Goal: Task Accomplishment & Management: Use online tool/utility

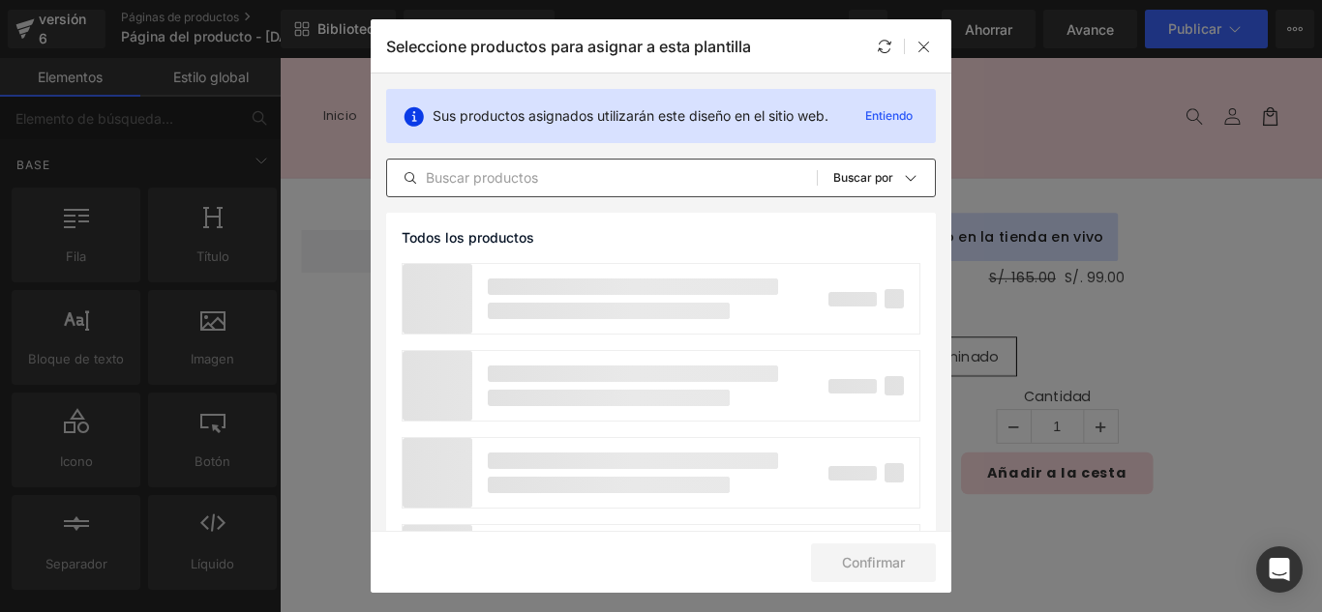
click at [518, 185] on input "text" at bounding box center [602, 177] width 430 height 23
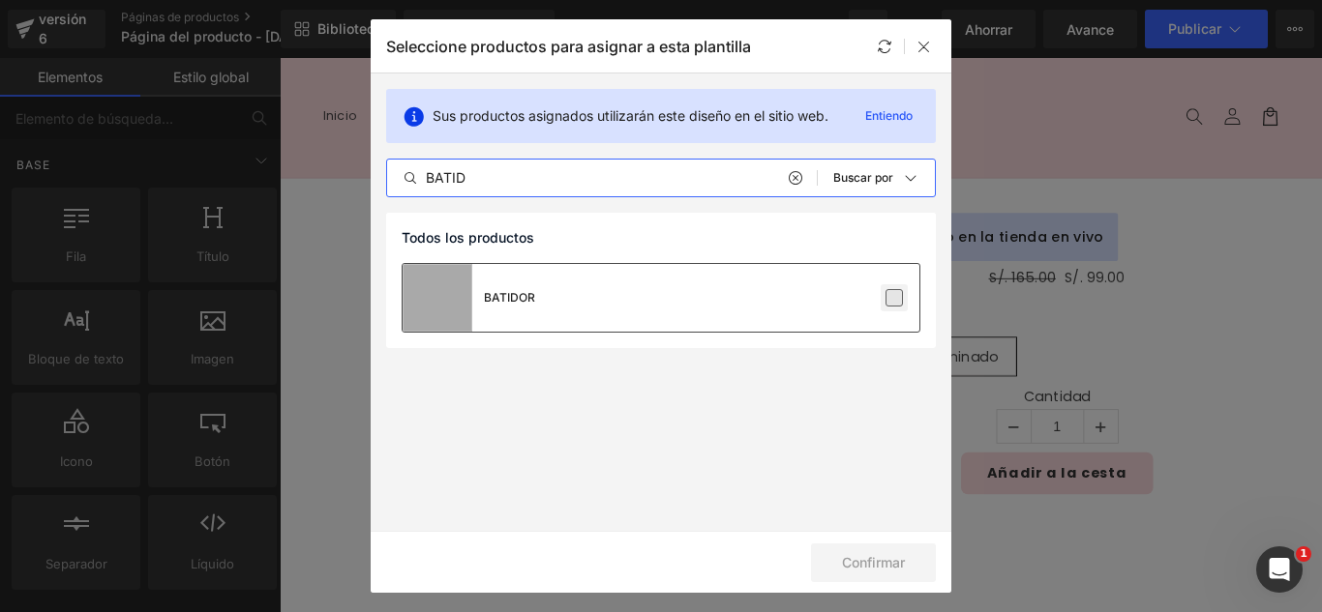
type input "BATID"
click at [891, 305] on label at bounding box center [893, 297] width 17 height 17
click at [894, 298] on input "checkbox" at bounding box center [894, 298] width 0 height 0
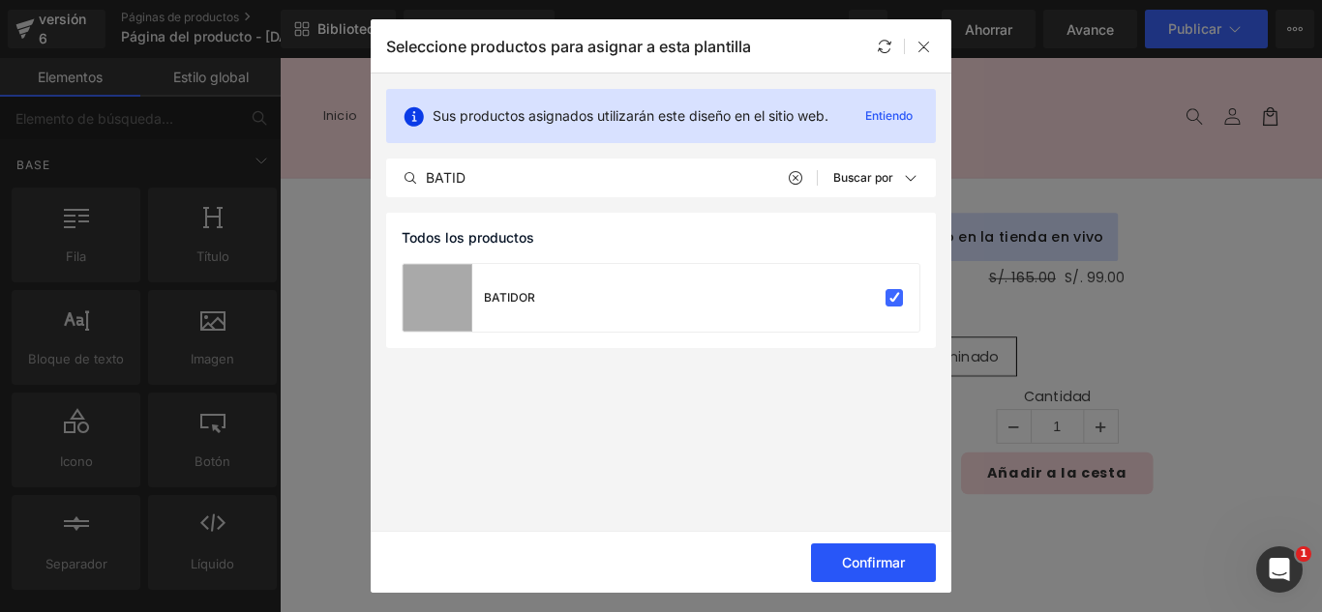
click at [874, 564] on font "Confirmar" at bounding box center [873, 562] width 63 height 16
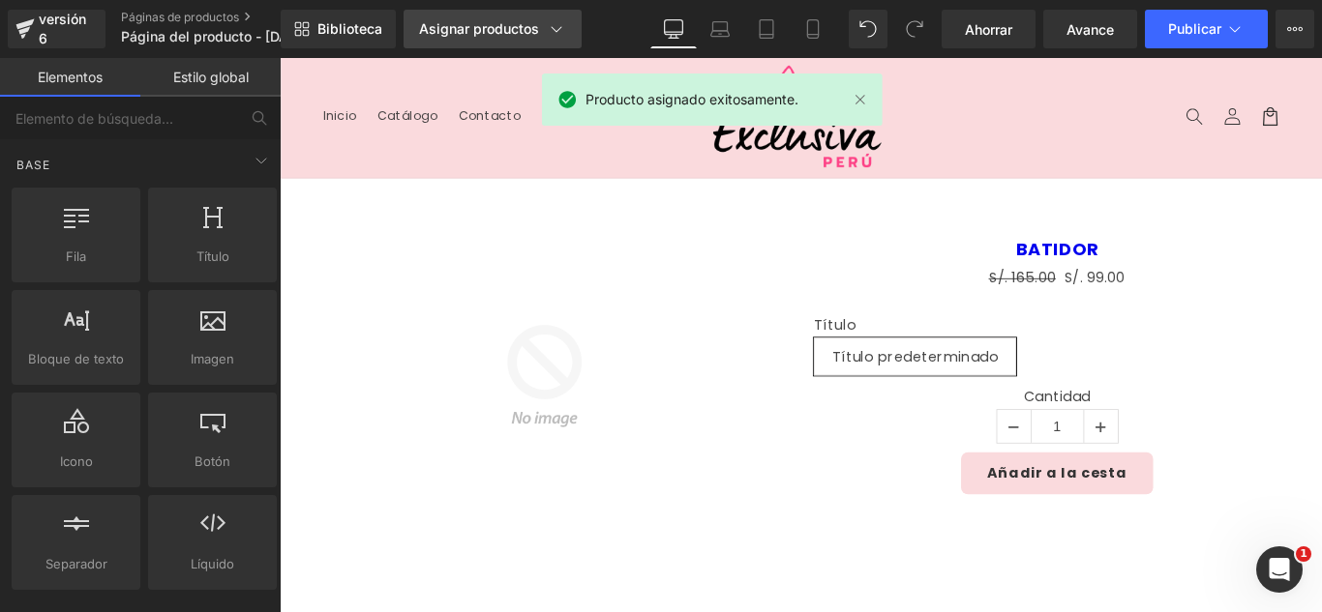
click at [462, 18] on link "Asignar productos" at bounding box center [492, 29] width 178 height 39
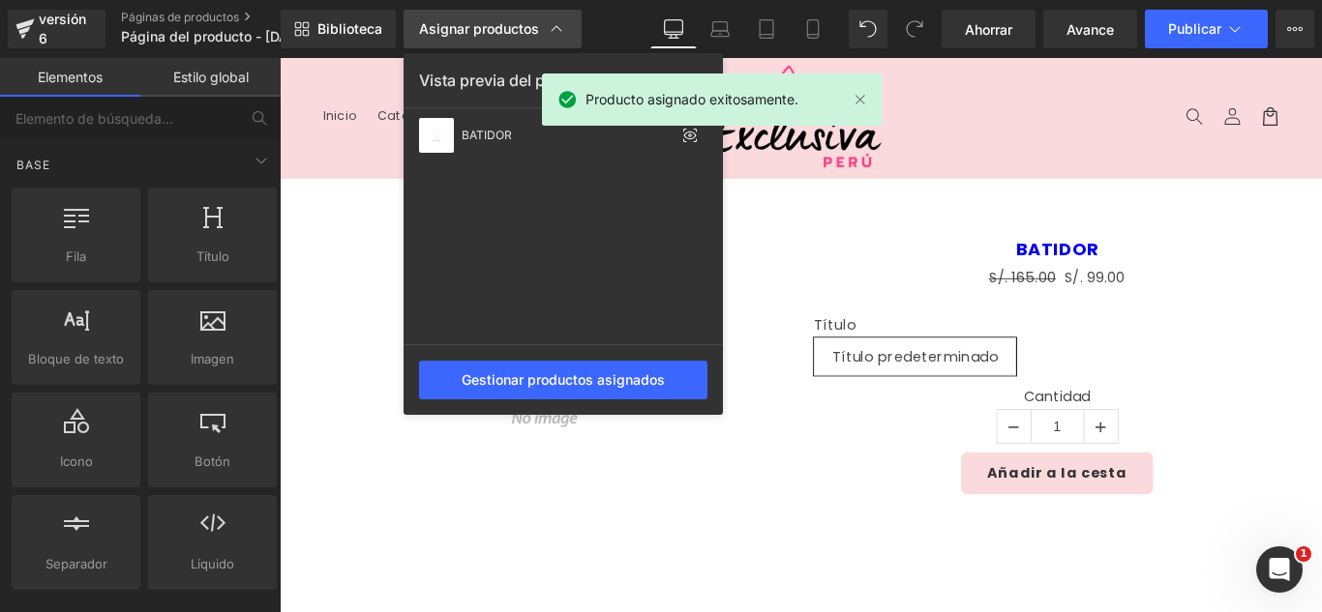
click at [462, 18] on link "Asignar productos" at bounding box center [492, 29] width 178 height 39
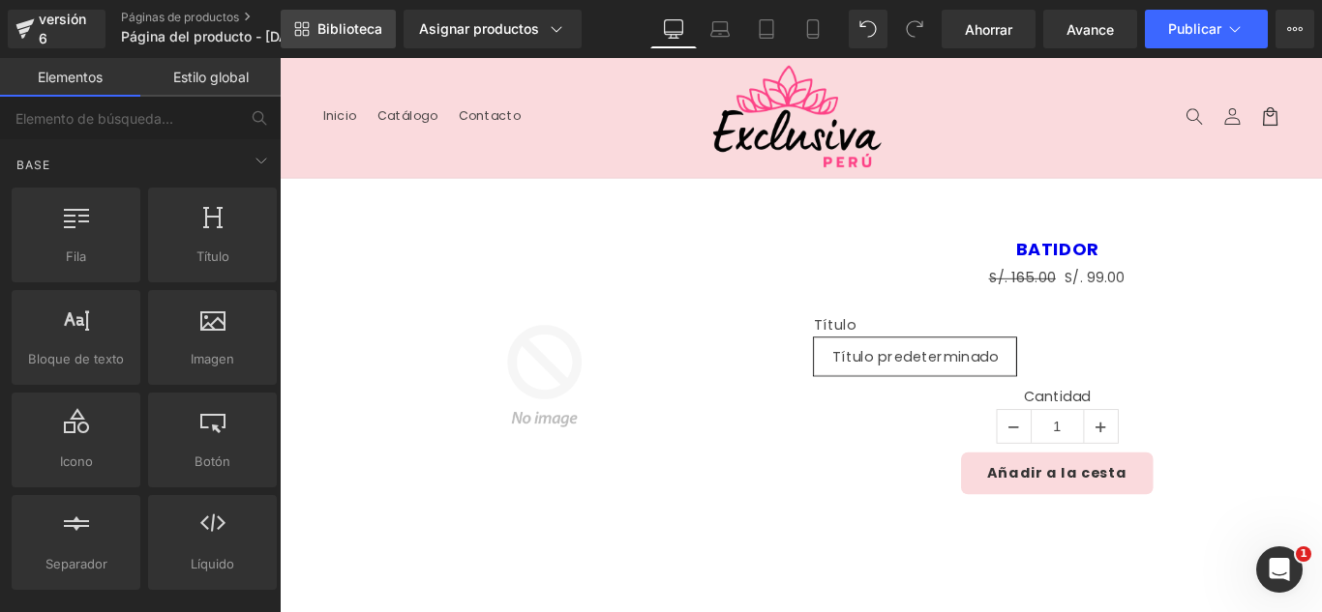
click at [366, 32] on font "Biblioteca" at bounding box center [349, 28] width 65 height 16
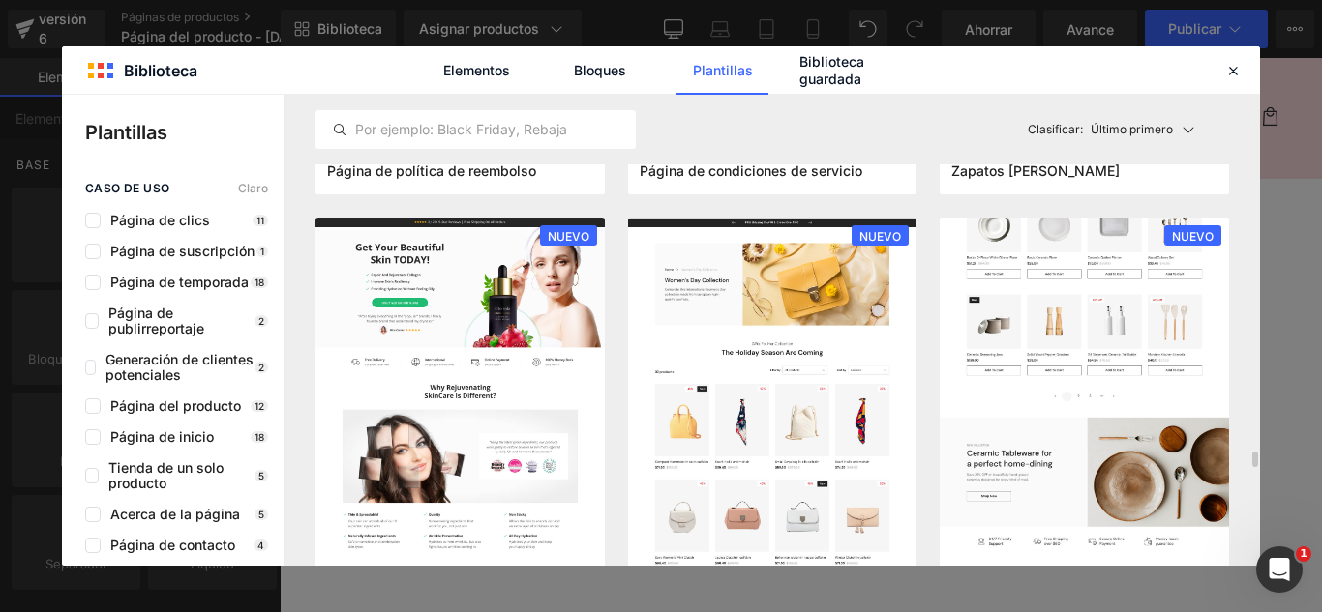
scroll to position [1935, 0]
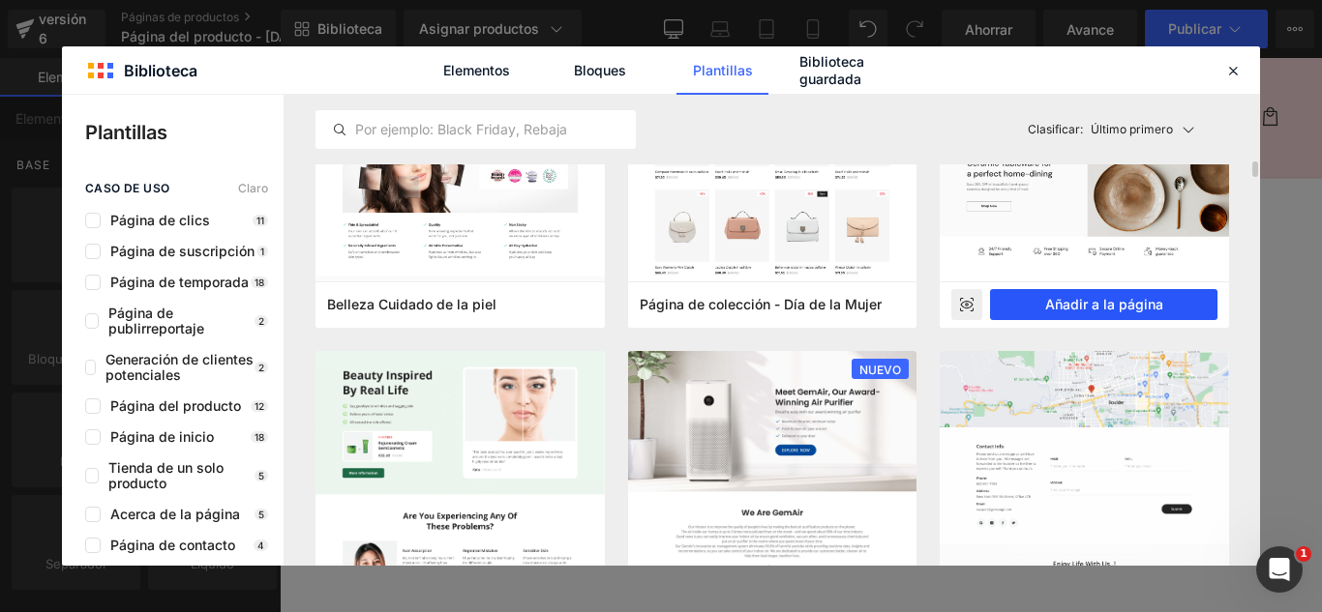
click at [1151, 304] on font "Añadir a la página" at bounding box center [1104, 304] width 118 height 16
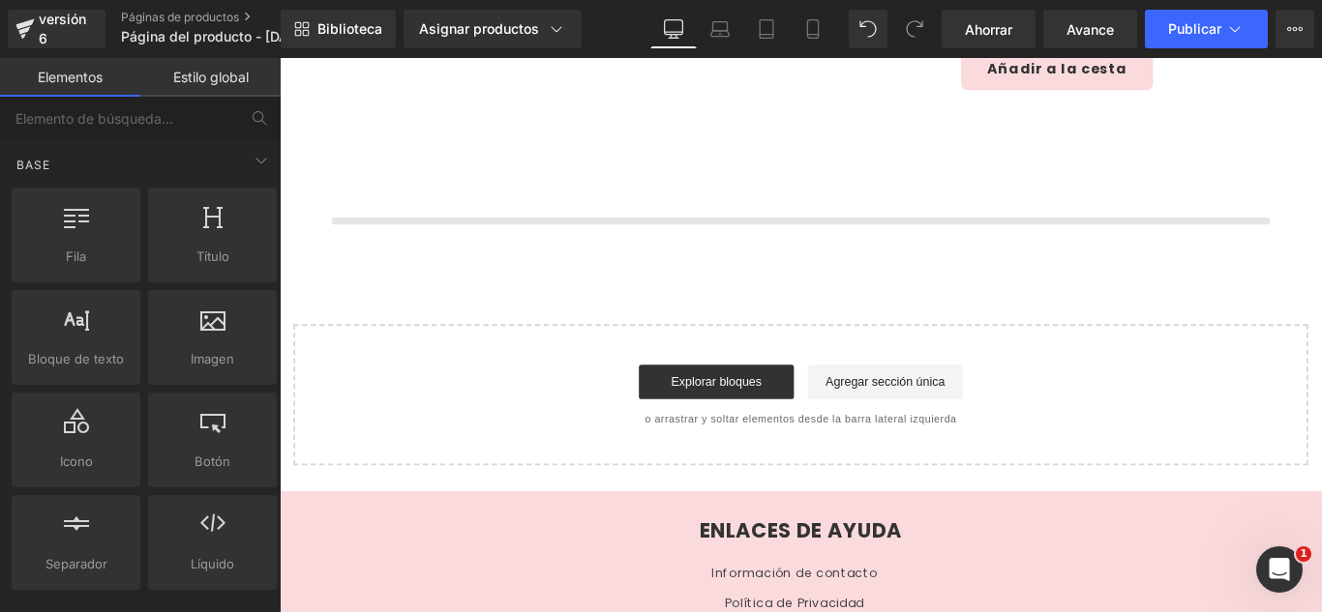
scroll to position [460, 0]
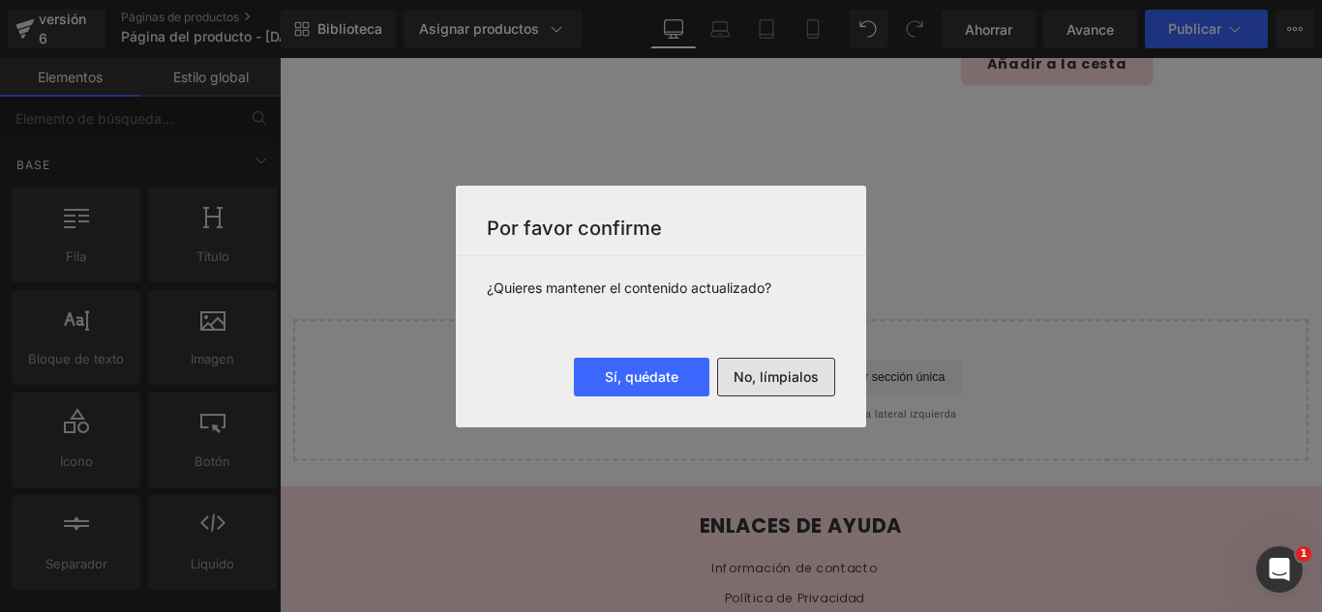
click at [796, 376] on font "No, límpialos" at bounding box center [775, 377] width 85 height 16
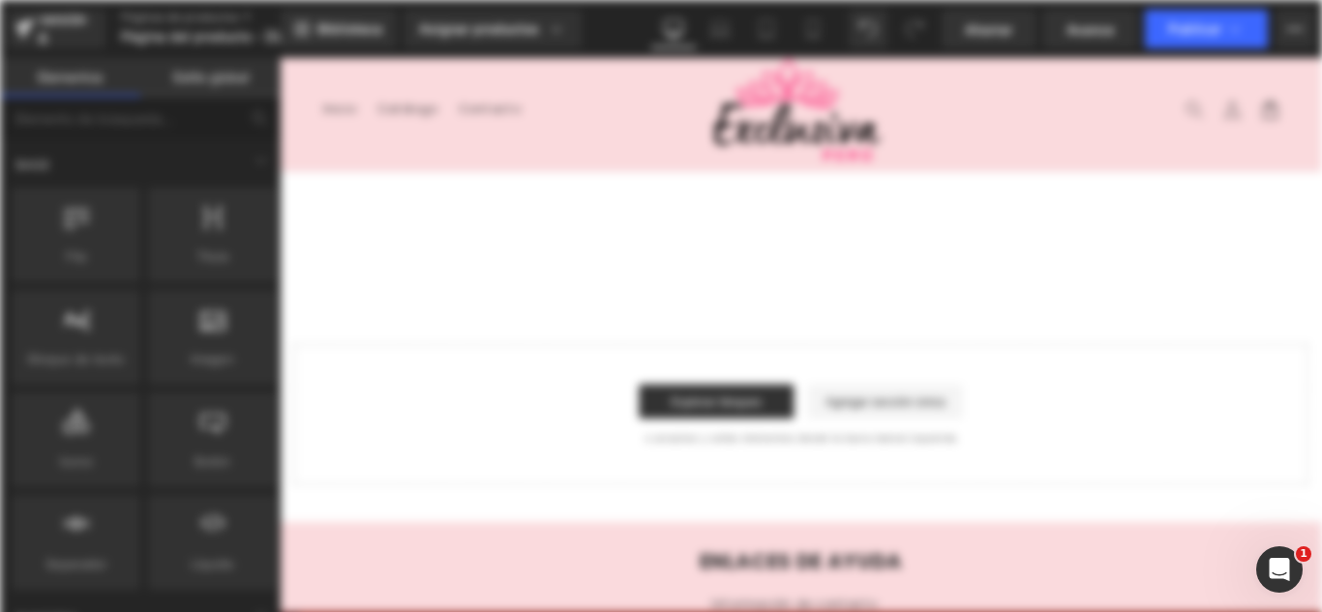
scroll to position [0, 0]
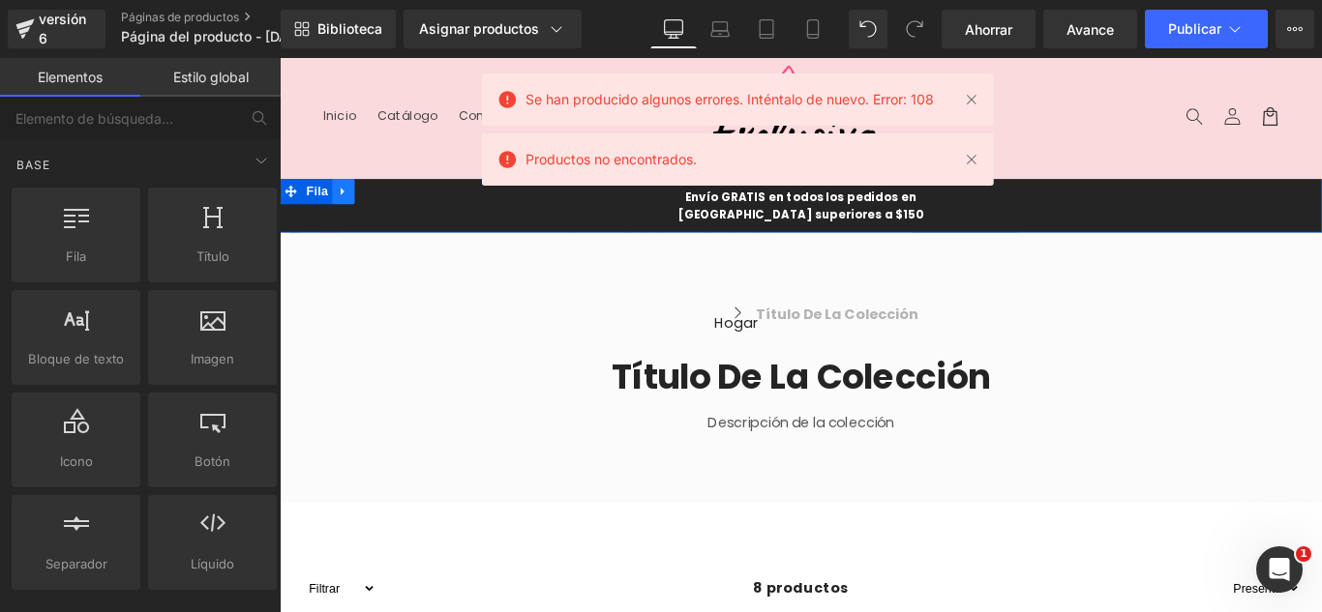
click at [348, 208] on icon at bounding box center [351, 208] width 14 height 15
click at [395, 204] on icon at bounding box center [402, 208] width 14 height 14
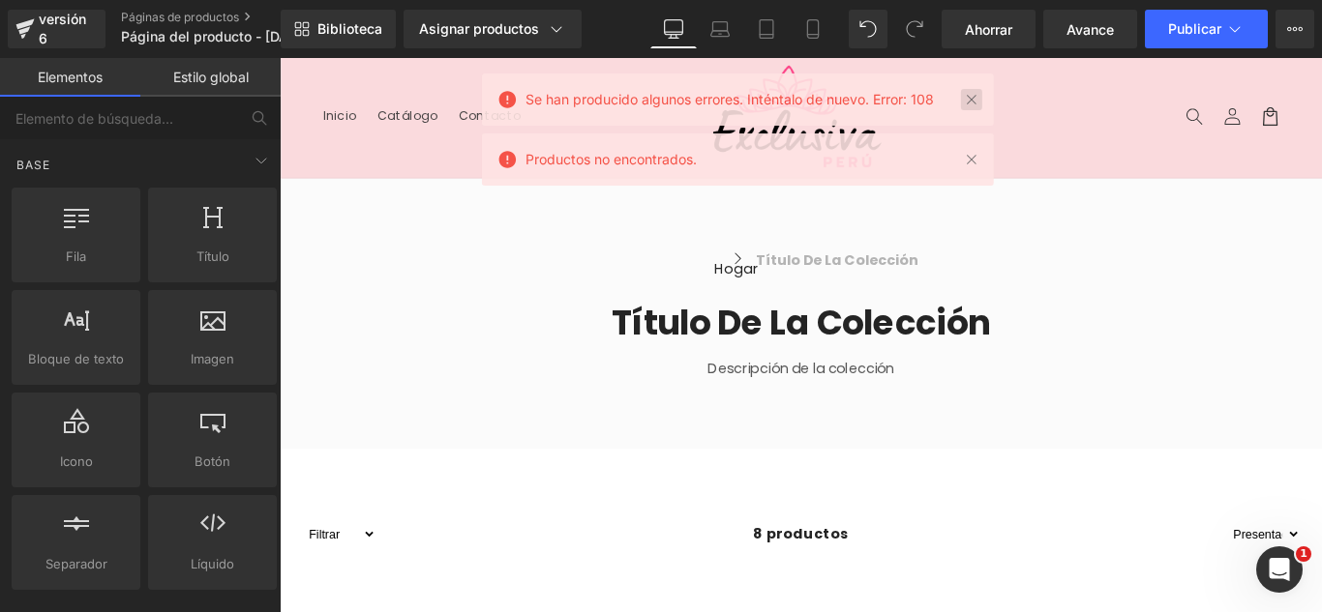
click at [981, 99] on link at bounding box center [971, 99] width 21 height 21
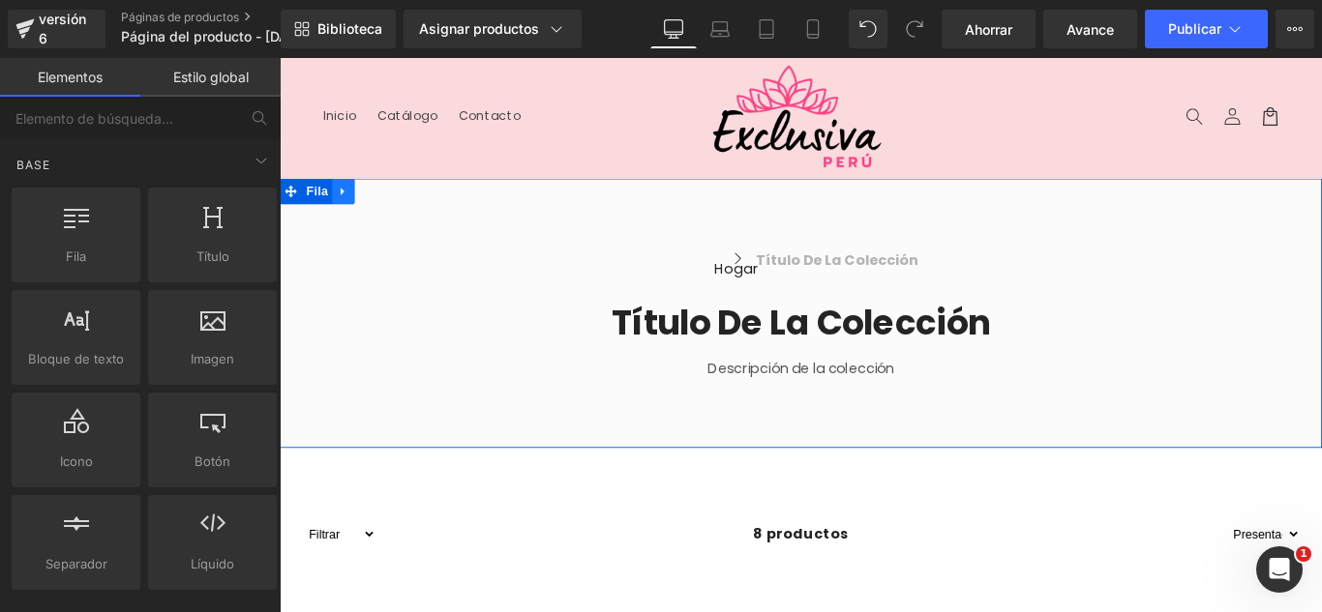
click at [351, 204] on link at bounding box center [351, 208] width 25 height 29
click at [402, 203] on link at bounding box center [401, 208] width 25 height 29
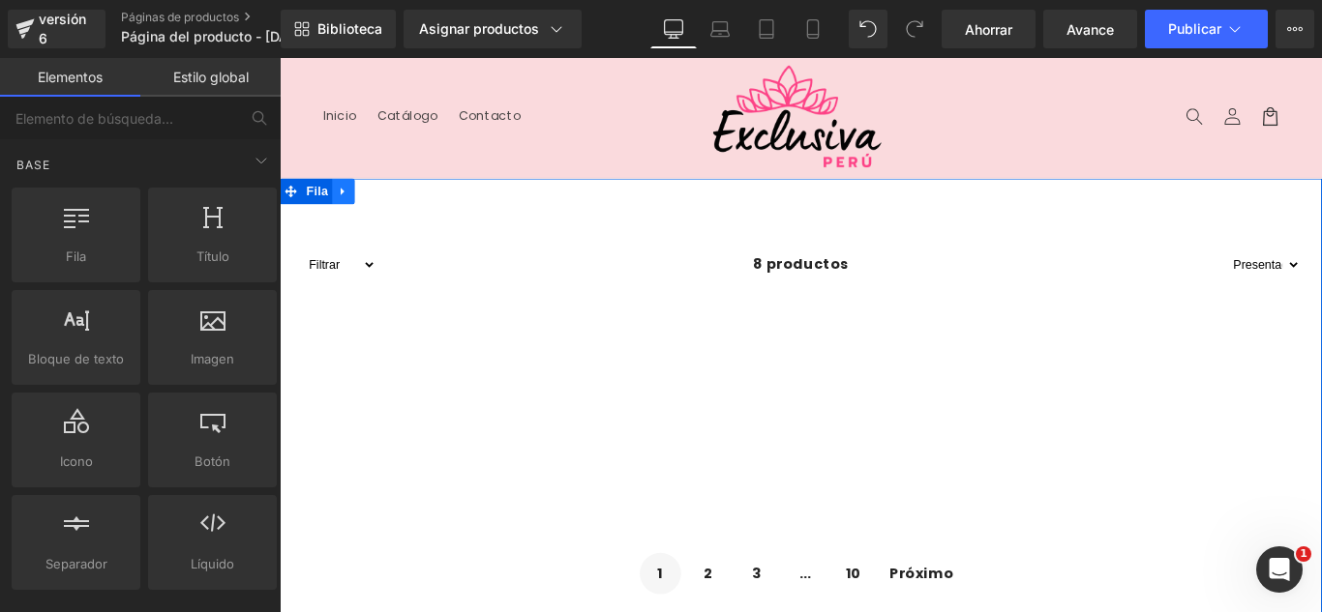
click at [346, 199] on link at bounding box center [351, 208] width 25 height 29
click at [395, 205] on icon at bounding box center [402, 208] width 14 height 15
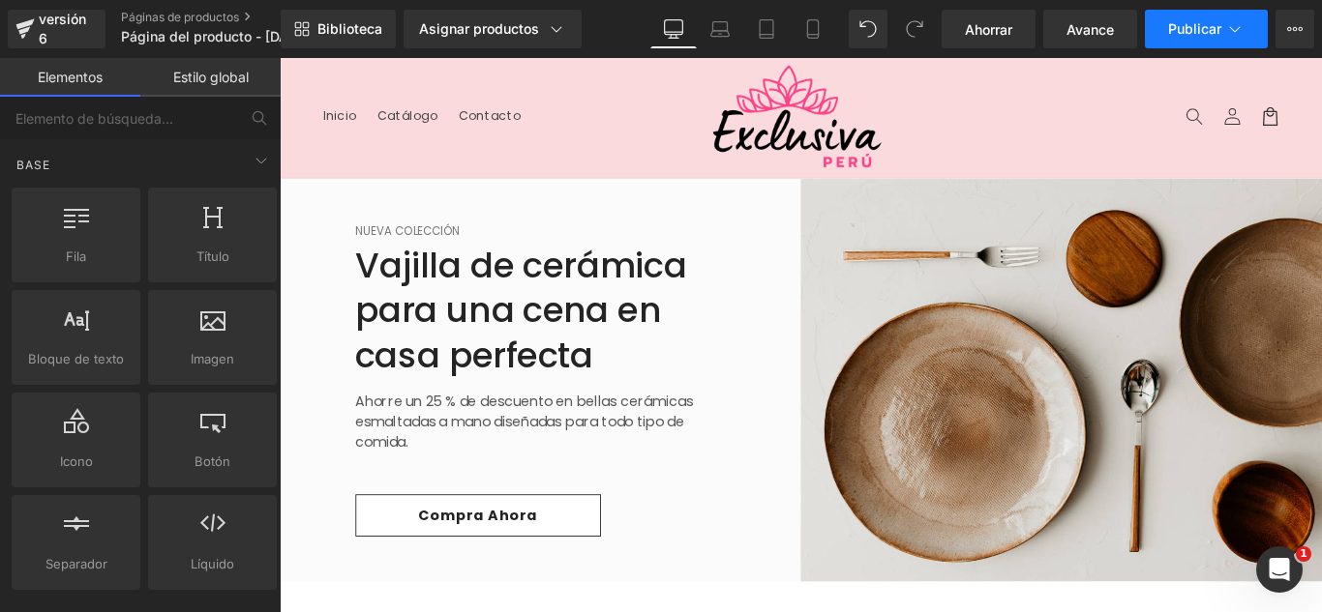
click at [1219, 30] on font "Publicar" at bounding box center [1194, 28] width 53 height 16
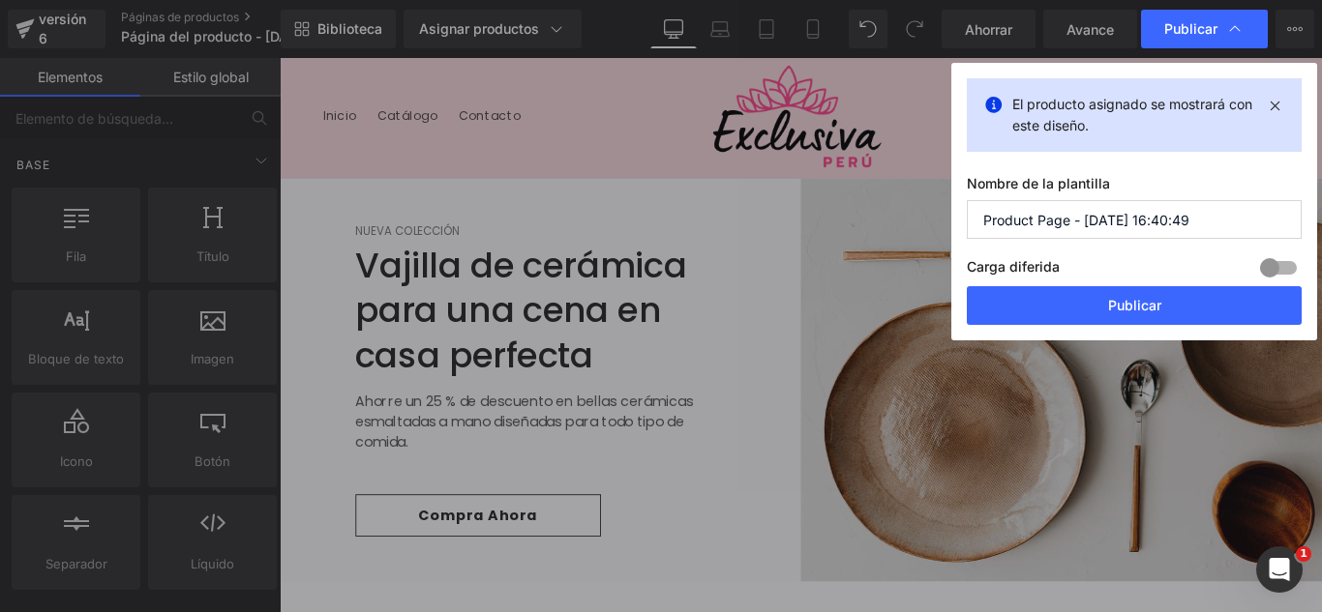
click at [1197, 213] on input "Product Page - [DATE] 16:40:49" at bounding box center [1134, 219] width 335 height 39
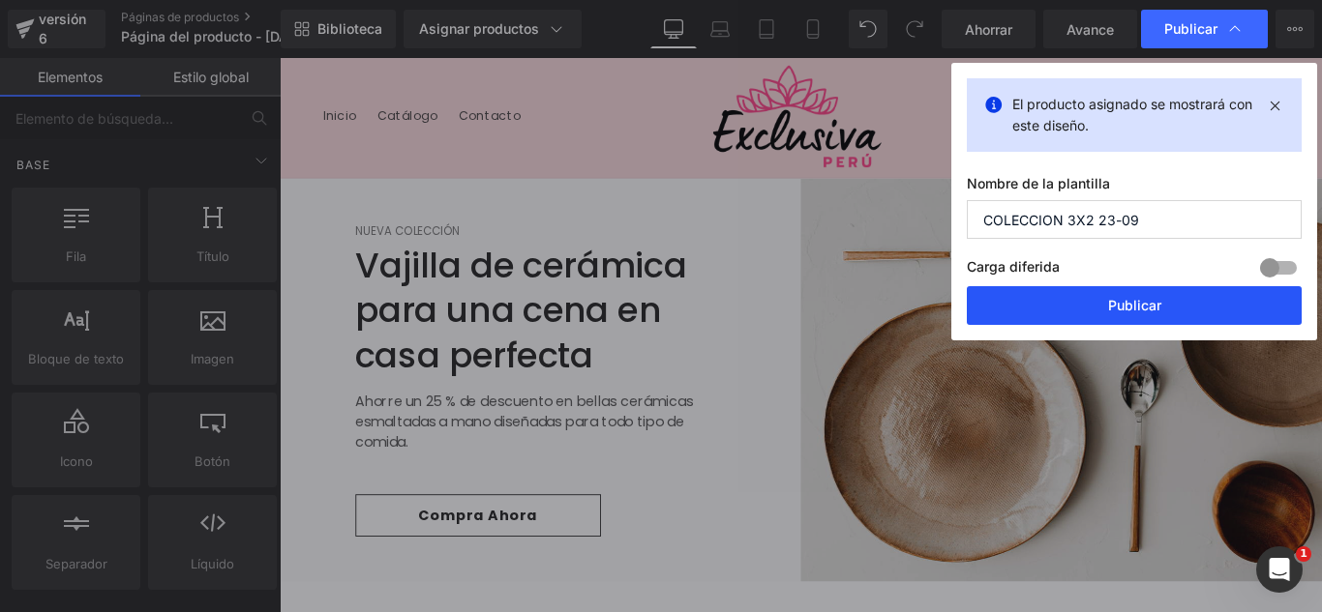
type input "COLECCION 3X2 23-09"
click at [1192, 316] on button "Publicar" at bounding box center [1134, 305] width 335 height 39
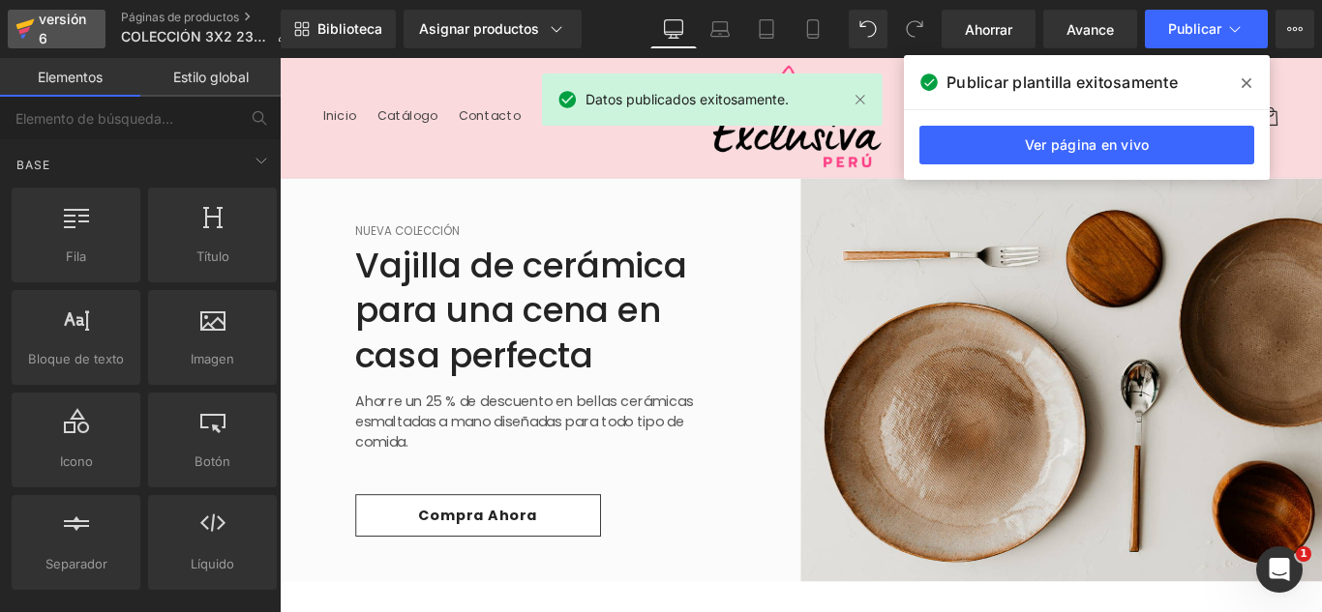
click at [33, 23] on icon at bounding box center [25, 24] width 18 height 11
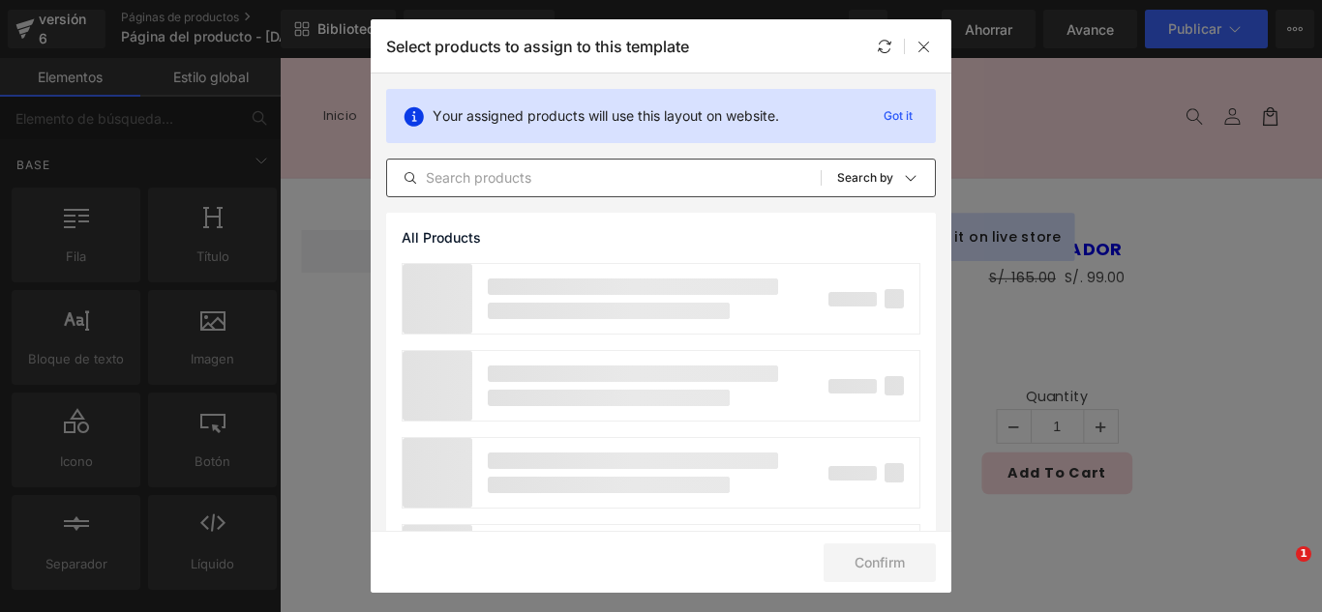
click at [622, 194] on div "All Products Shopify Collections Product Templates Shopify Collections Sort: Se…" at bounding box center [661, 178] width 550 height 39
click at [628, 183] on input "text" at bounding box center [603, 177] width 433 height 23
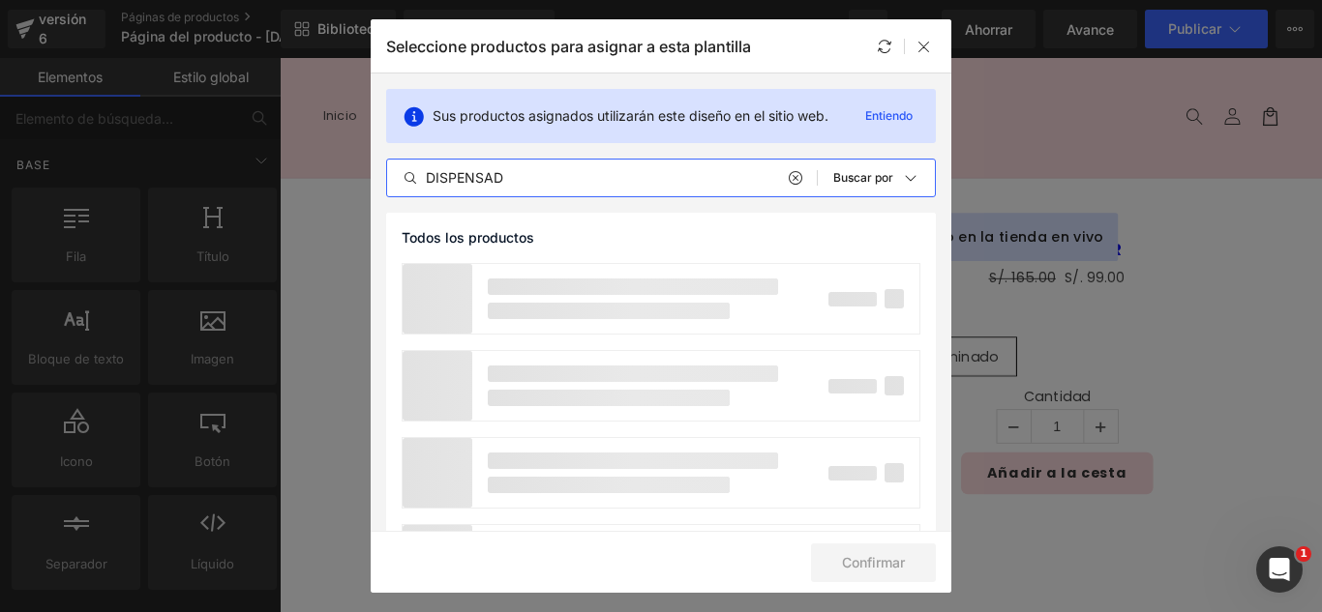
type input "DISPENSA"
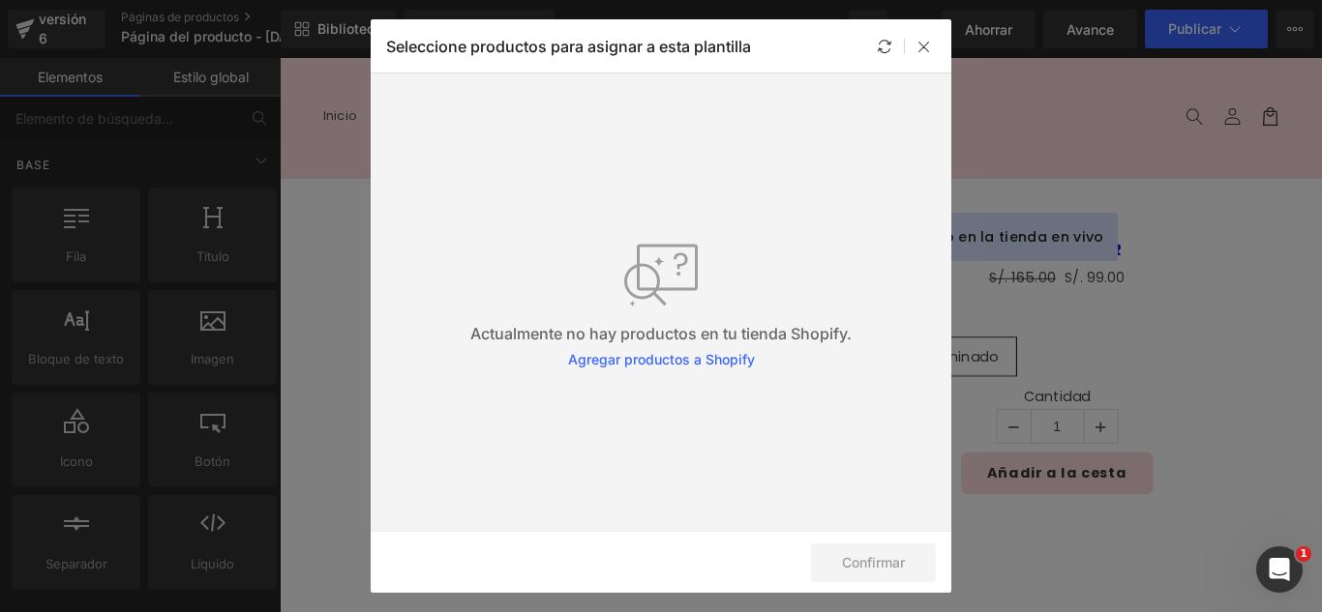
click at [927, 45] on icon at bounding box center [923, 46] width 15 height 15
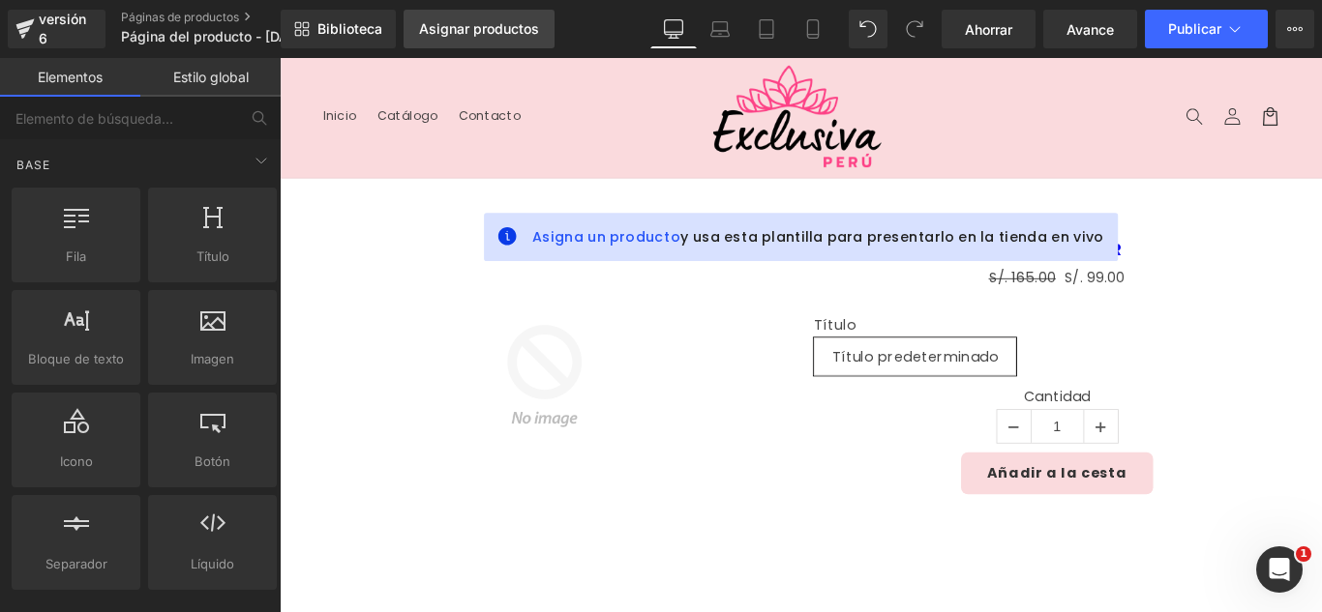
click at [474, 20] on font "Asignar productos" at bounding box center [479, 28] width 120 height 16
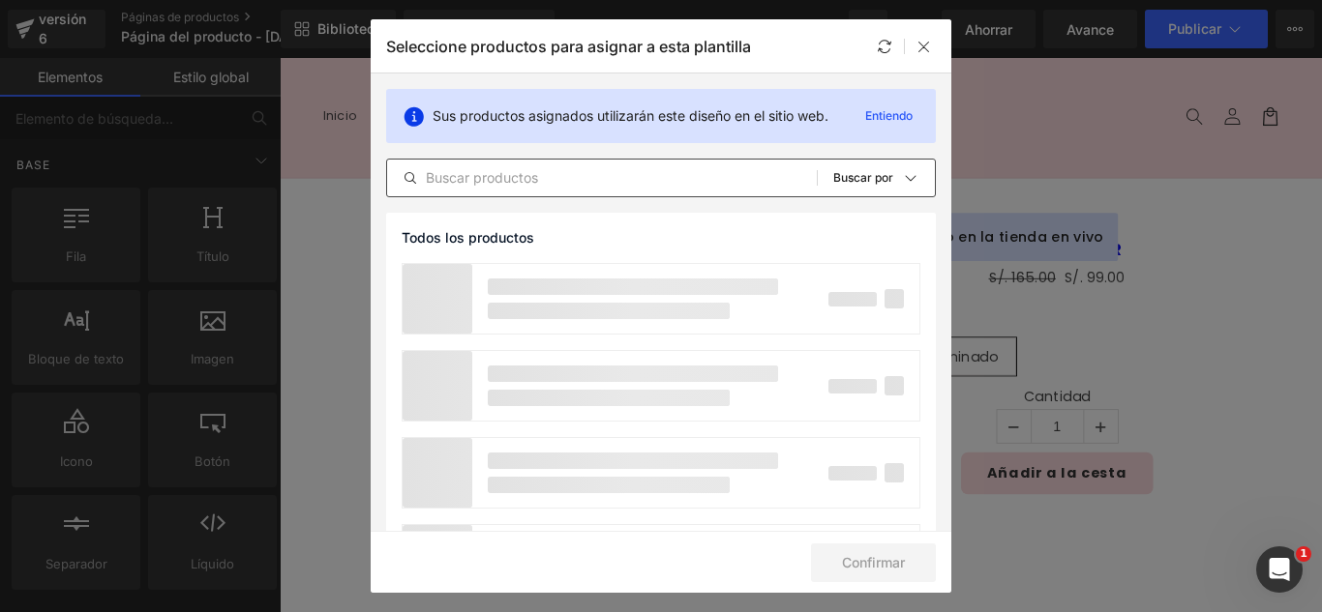
click at [618, 189] on input "text" at bounding box center [602, 177] width 430 height 23
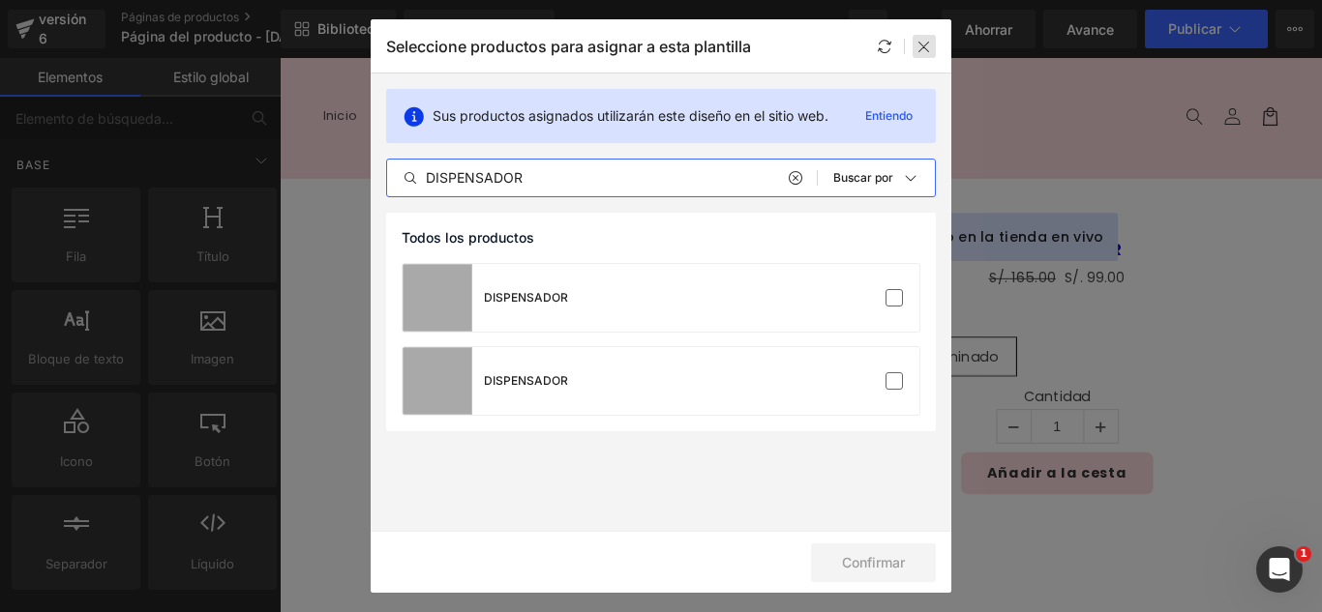
type input "DISPENSADOR"
click at [933, 46] on div at bounding box center [923, 46] width 23 height 23
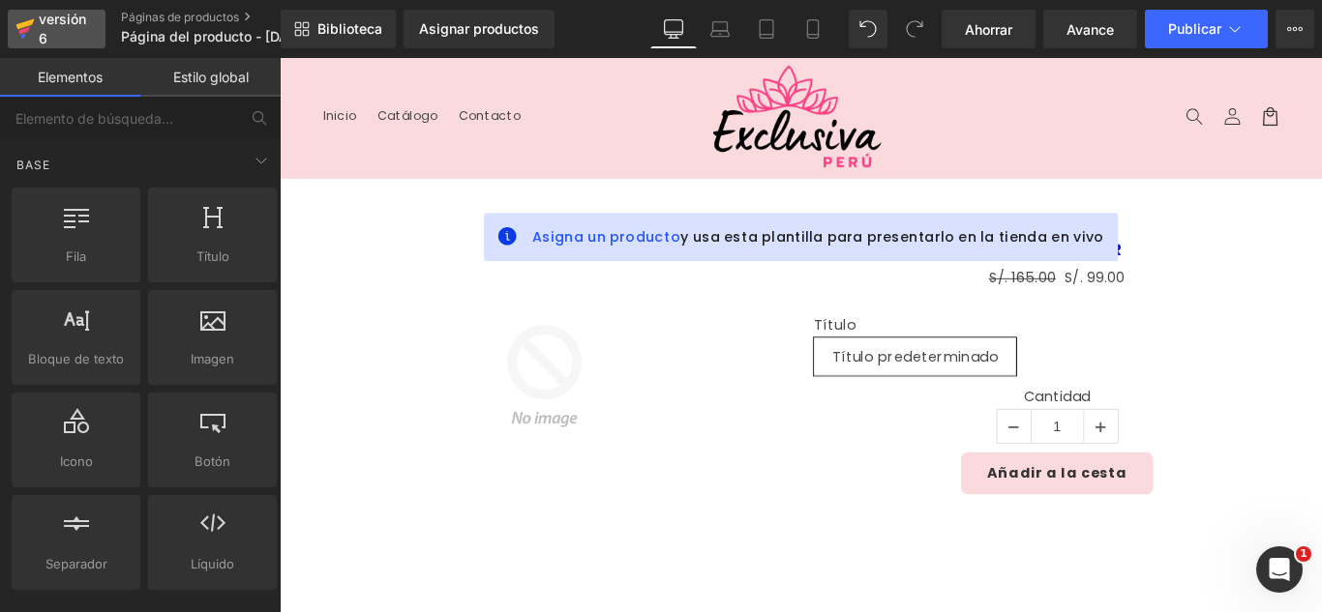
click at [62, 29] on div "versión 6" at bounding box center [64, 29] width 59 height 45
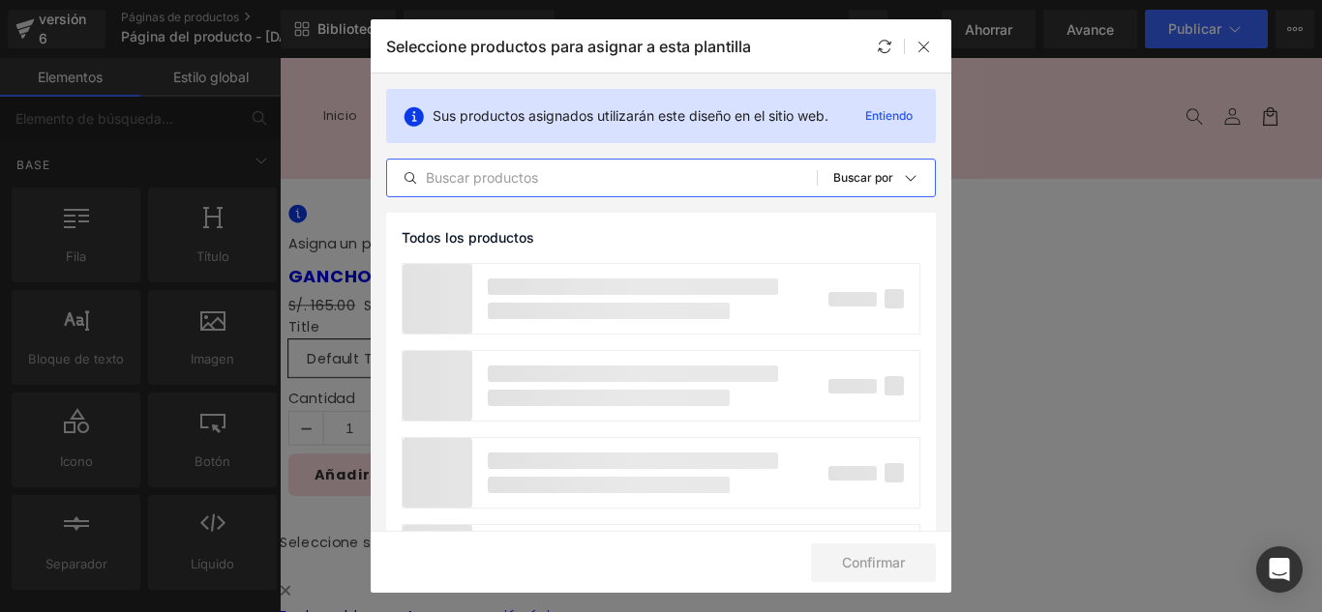
click at [544, 177] on input "text" at bounding box center [602, 177] width 430 height 23
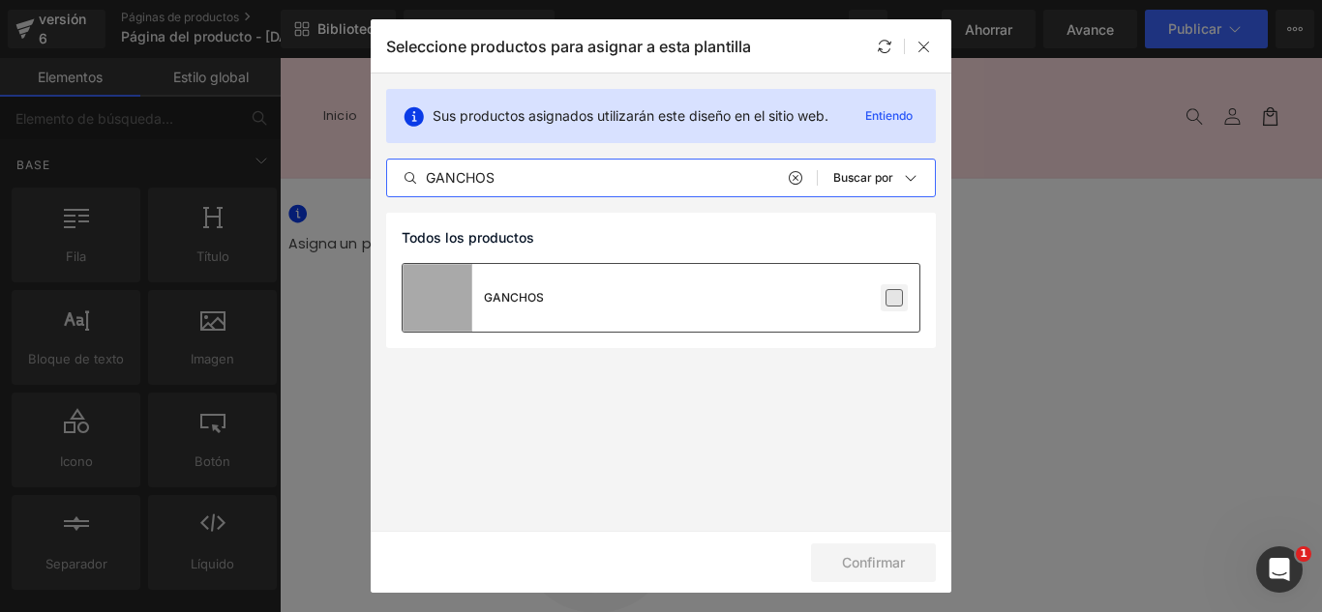
type input "GANCHOS"
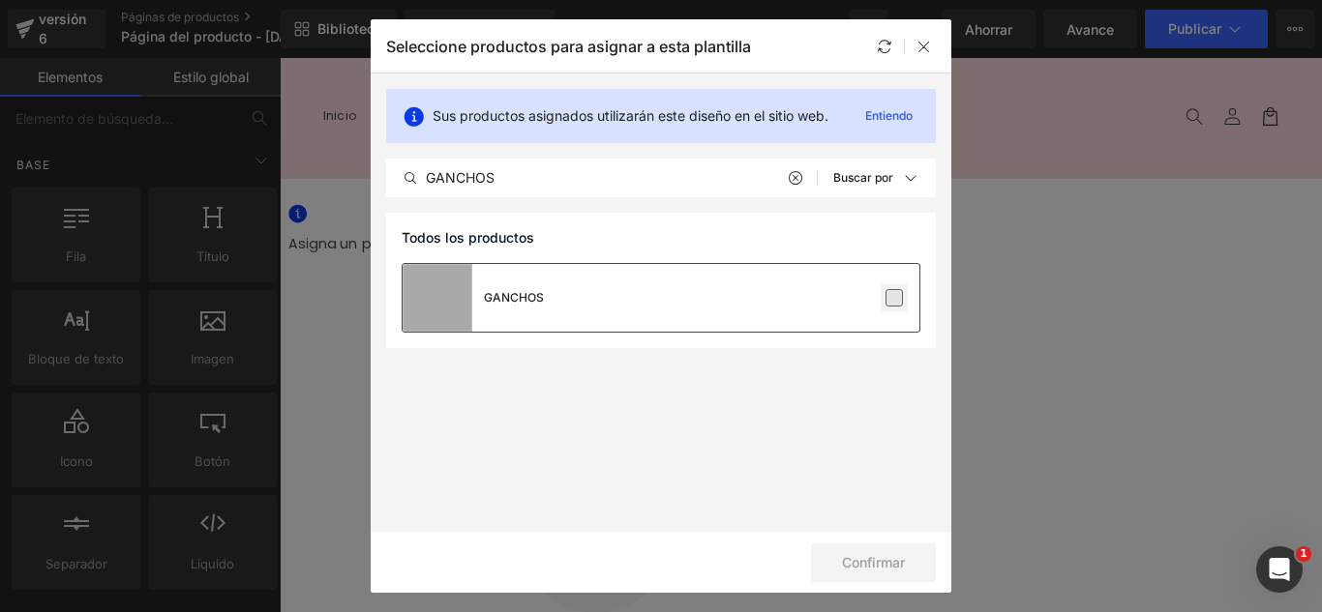
click at [899, 302] on label at bounding box center [893, 297] width 17 height 17
click at [894, 298] on input "checkbox" at bounding box center [894, 298] width 0 height 0
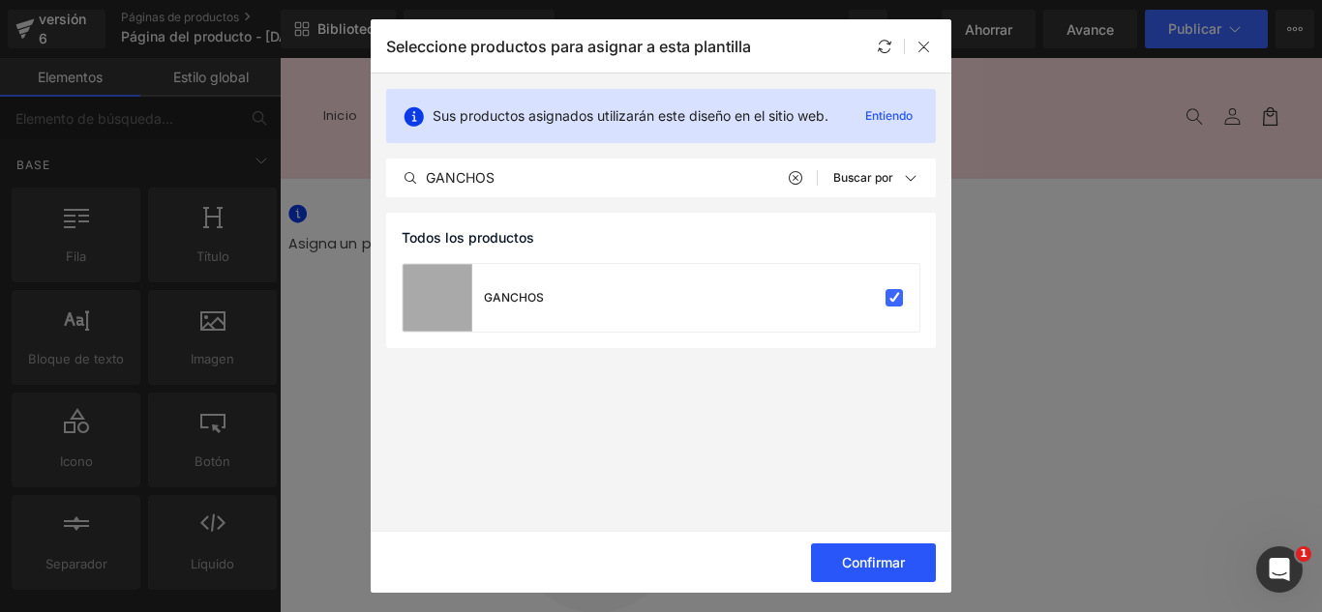
click at [909, 558] on button "Confirmar" at bounding box center [873, 563] width 125 height 39
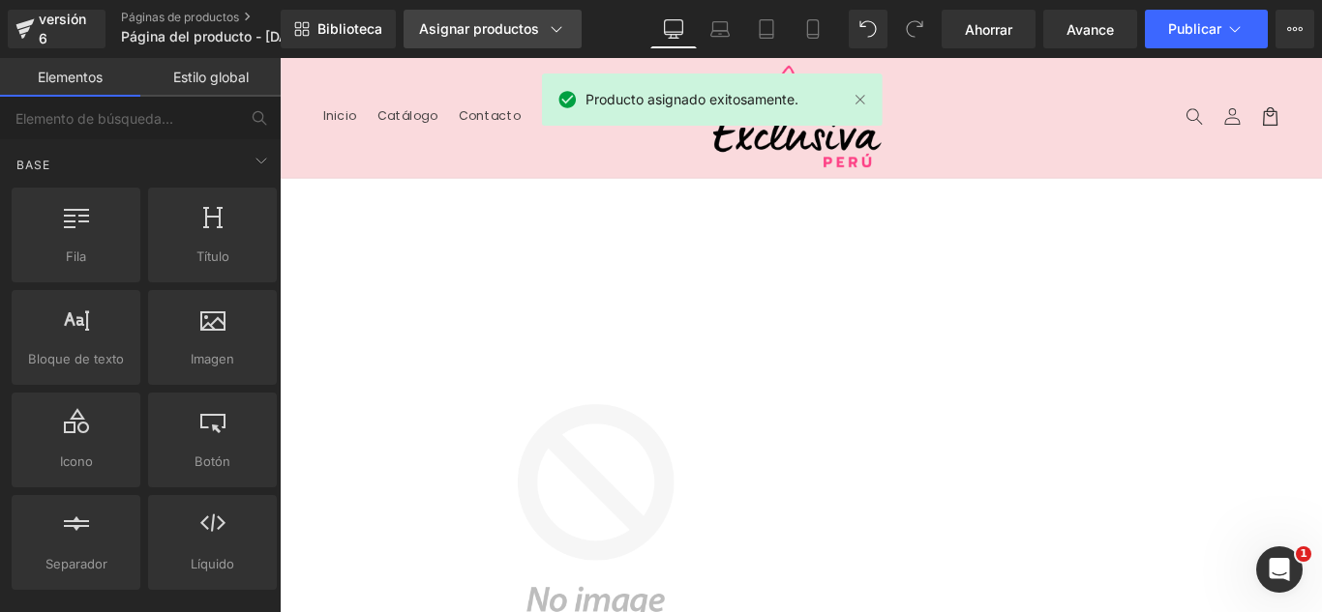
click at [547, 22] on icon at bounding box center [556, 28] width 19 height 19
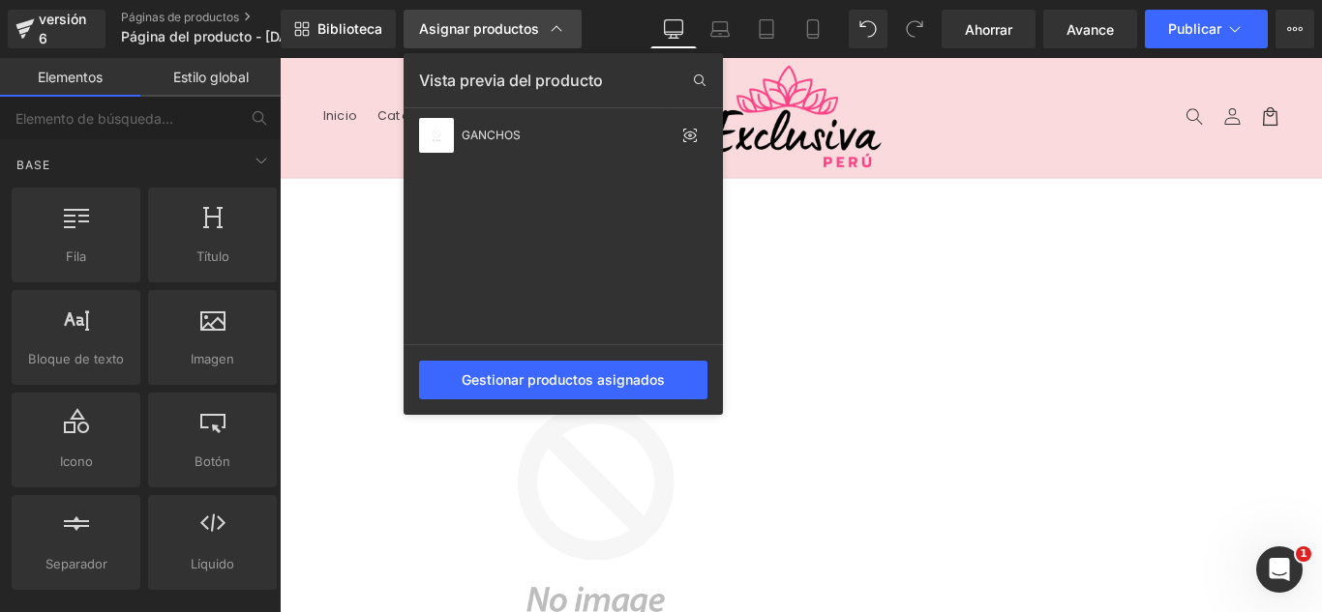
click at [542, 22] on div "Asignar productos" at bounding box center [492, 28] width 147 height 19
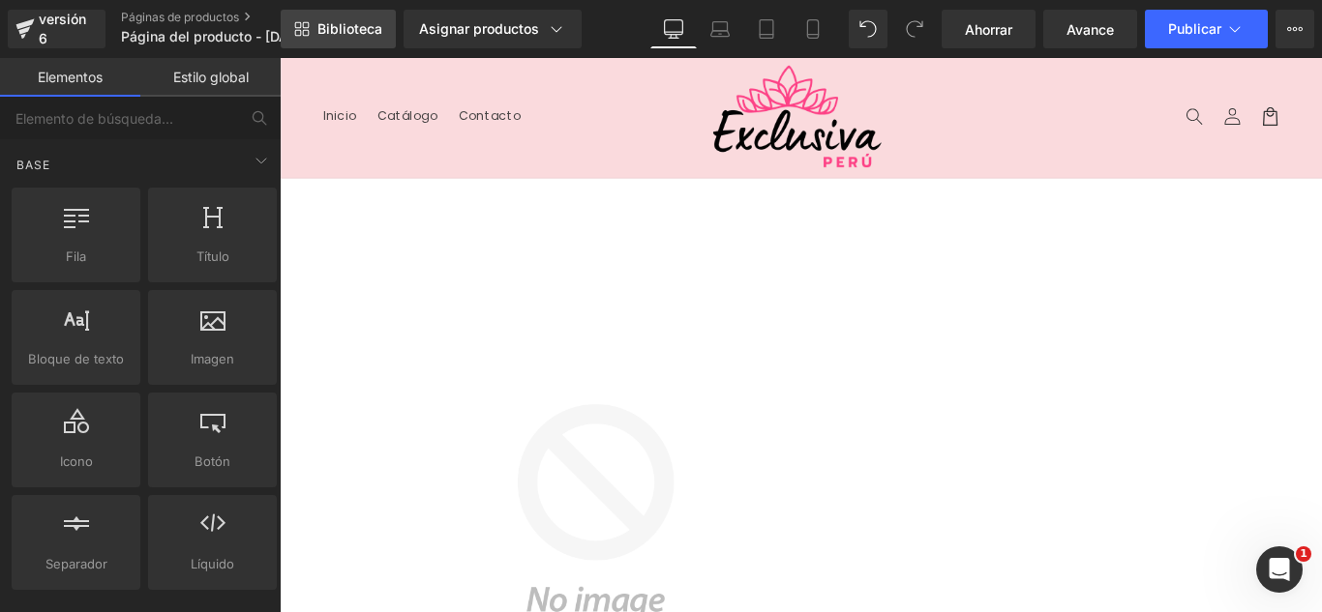
click at [357, 39] on link "Biblioteca" at bounding box center [338, 29] width 115 height 39
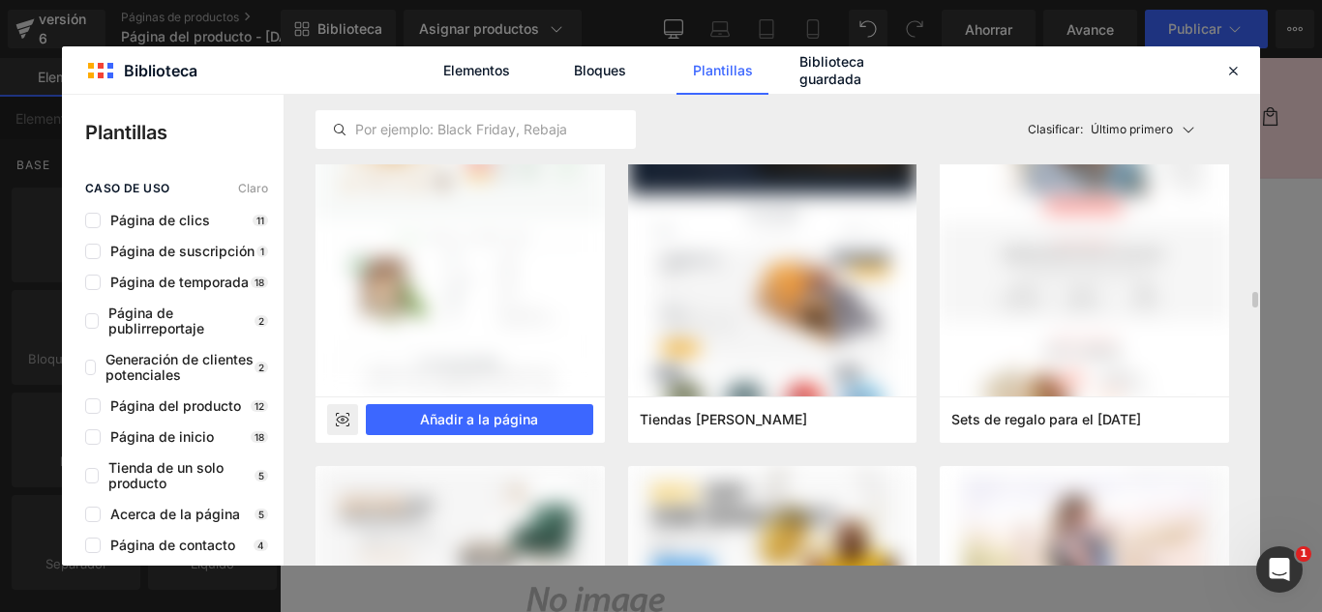
scroll to position [8514, 0]
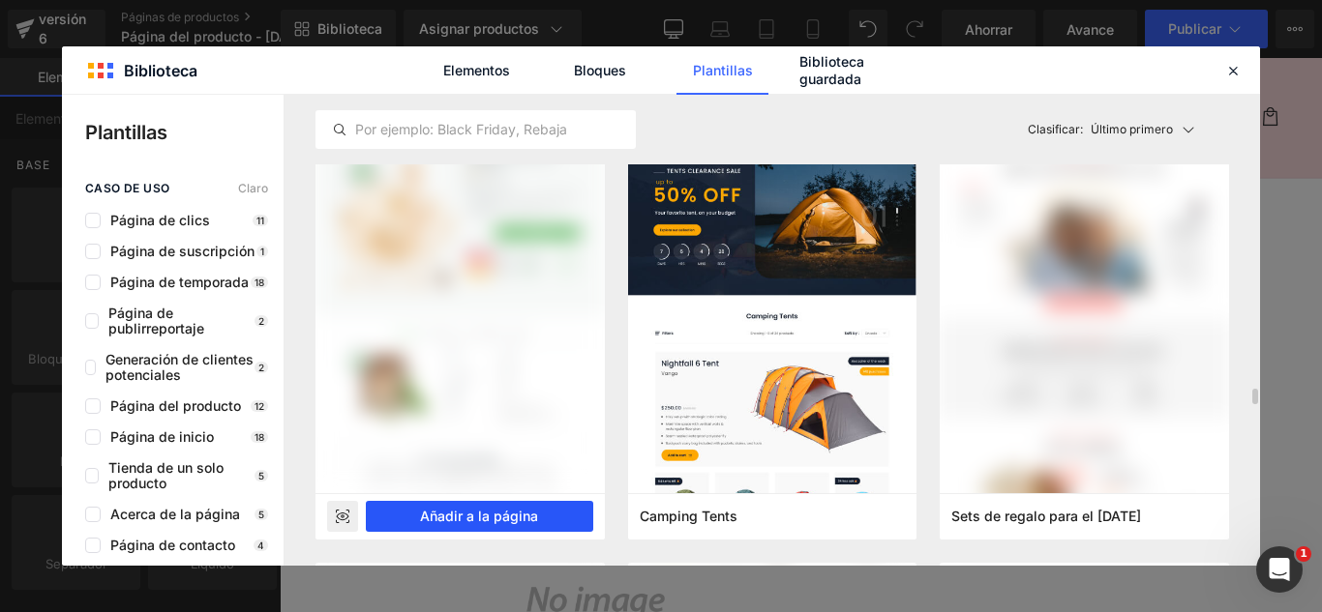
click at [529, 510] on font "Añadir a la página" at bounding box center [479, 516] width 118 height 16
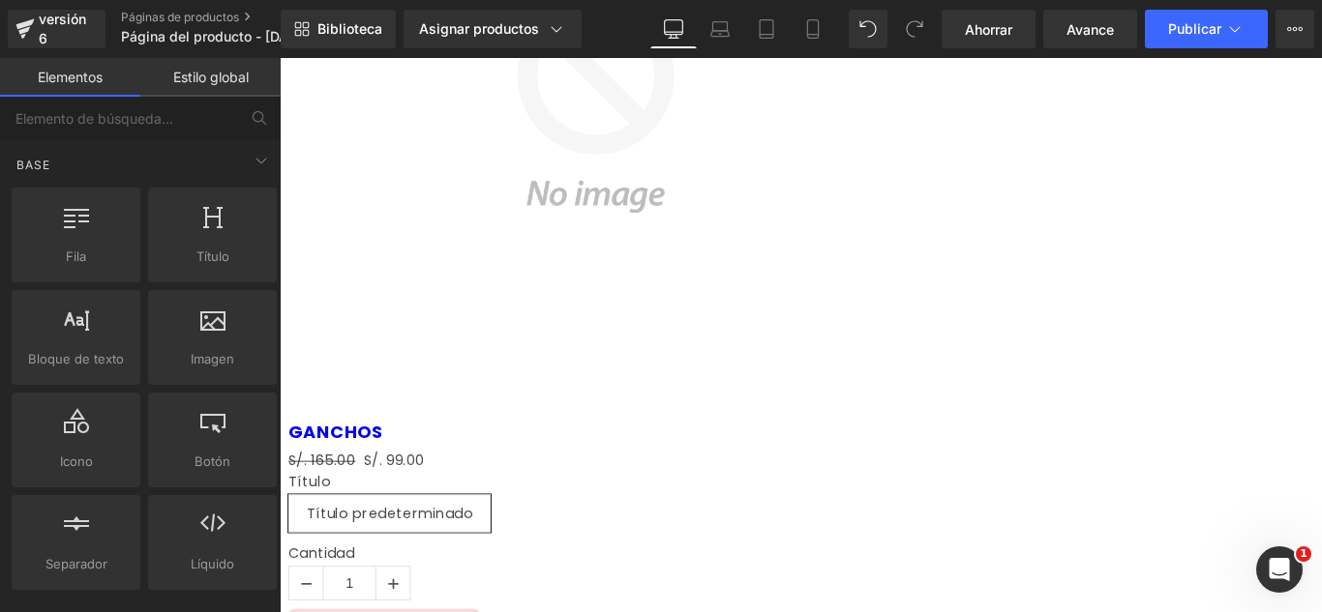
scroll to position [460, 0]
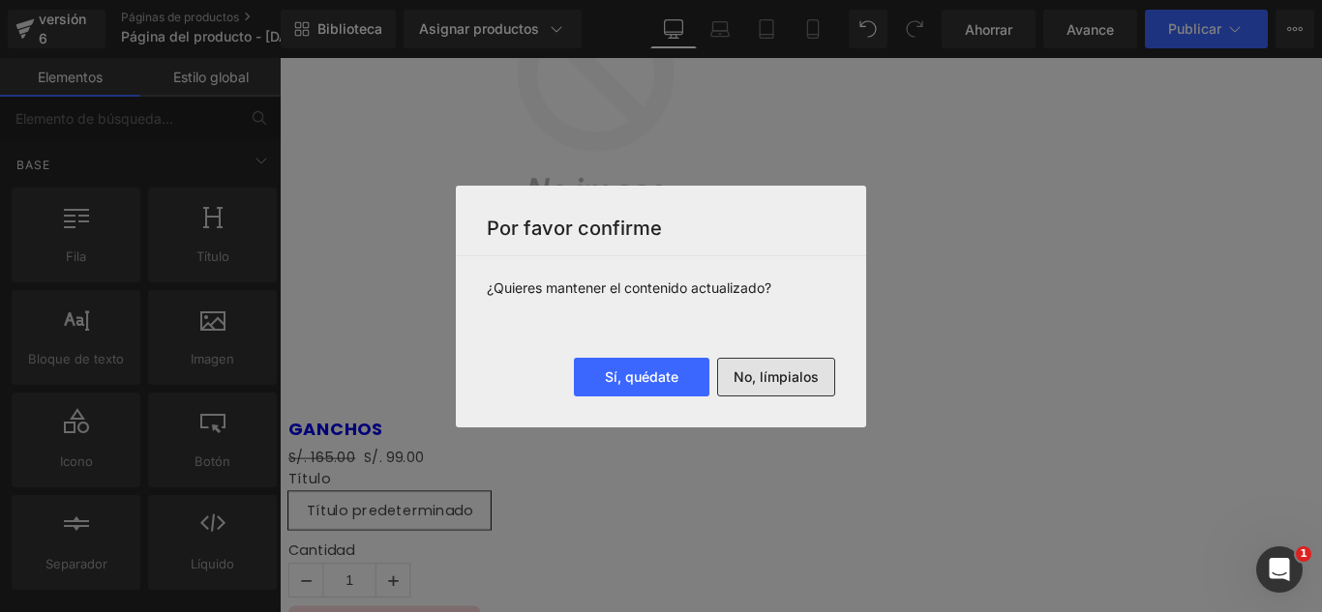
click at [784, 377] on font "No, límpialos" at bounding box center [775, 377] width 85 height 16
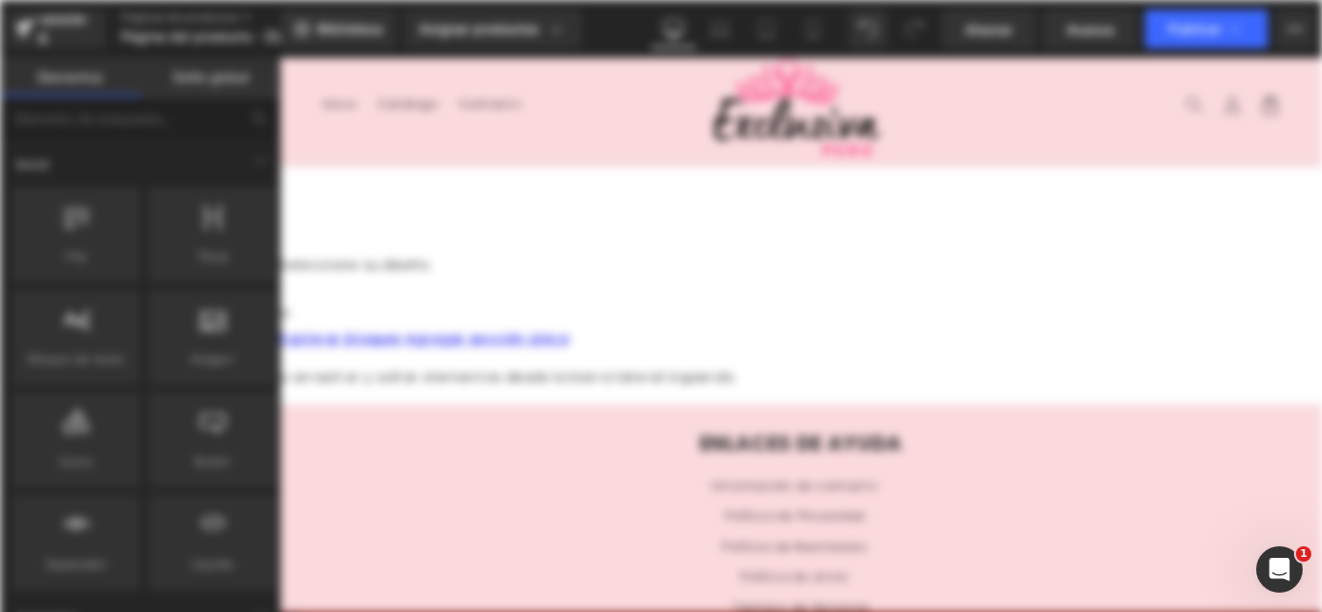
scroll to position [0, 0]
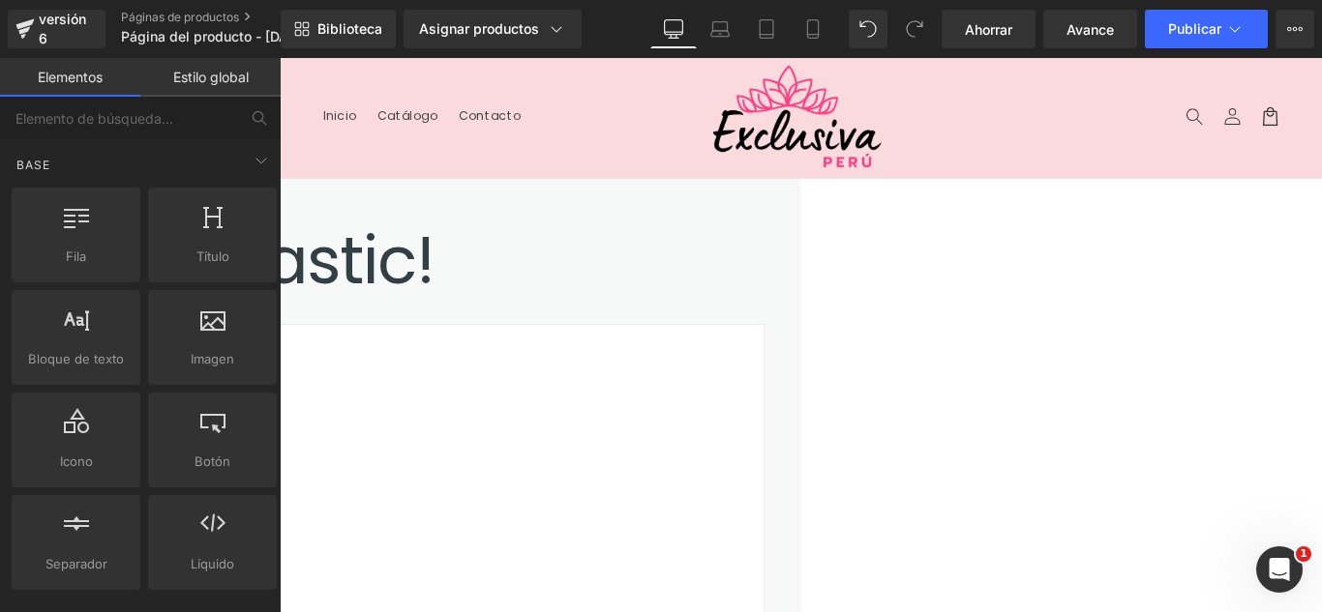
click at [402, 185] on header "Menú Inicio Catálogo Contacto Iniciar sesión Inicio Catálogo Contacto Búsqueda" at bounding box center [865, 125] width 1171 height 134
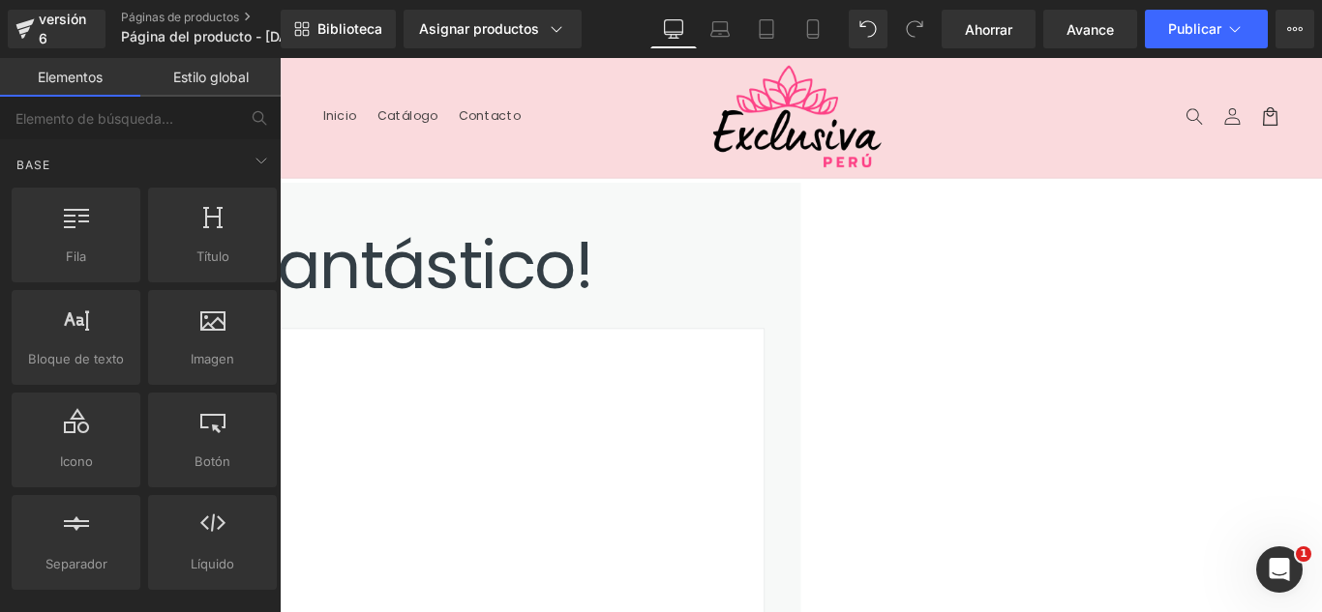
click at [280, 58] on icon at bounding box center [280, 58] width 0 height 0
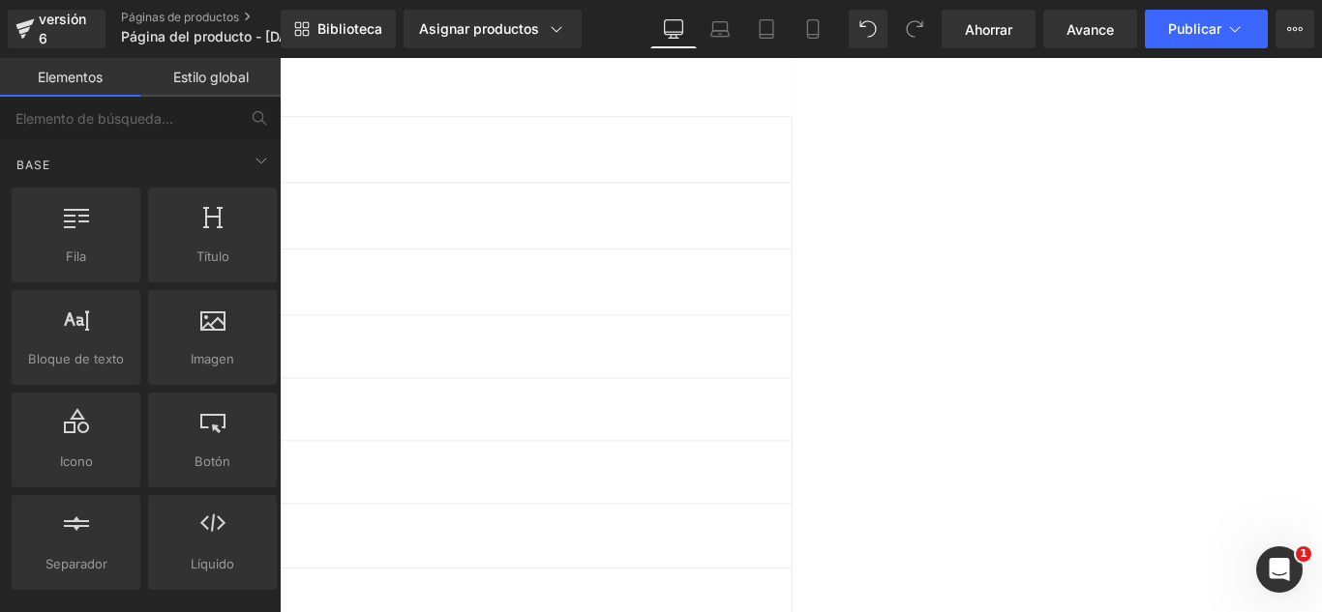
scroll to position [581, 0]
click at [280, 58] on link at bounding box center [280, 58] width 0 height 0
click at [280, 58] on icon at bounding box center [280, 58] width 0 height 0
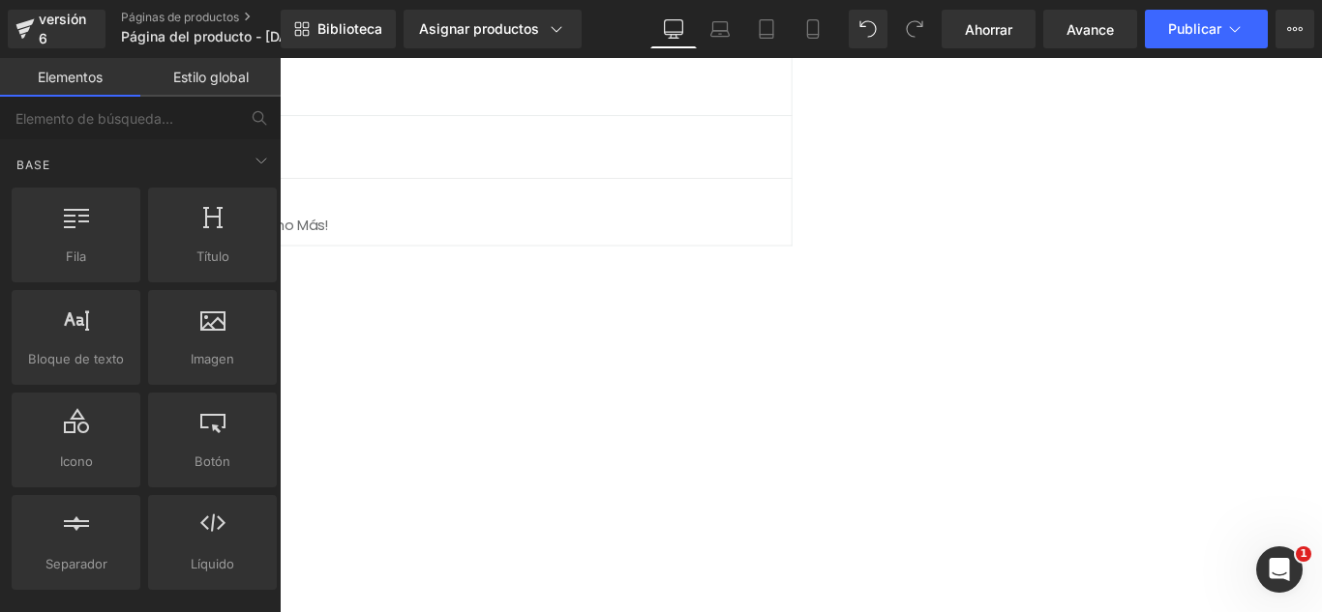
scroll to position [968, 0]
click at [280, 58] on icon at bounding box center [280, 58] width 0 height 0
click at [280, 58] on link at bounding box center [280, 58] width 0 height 0
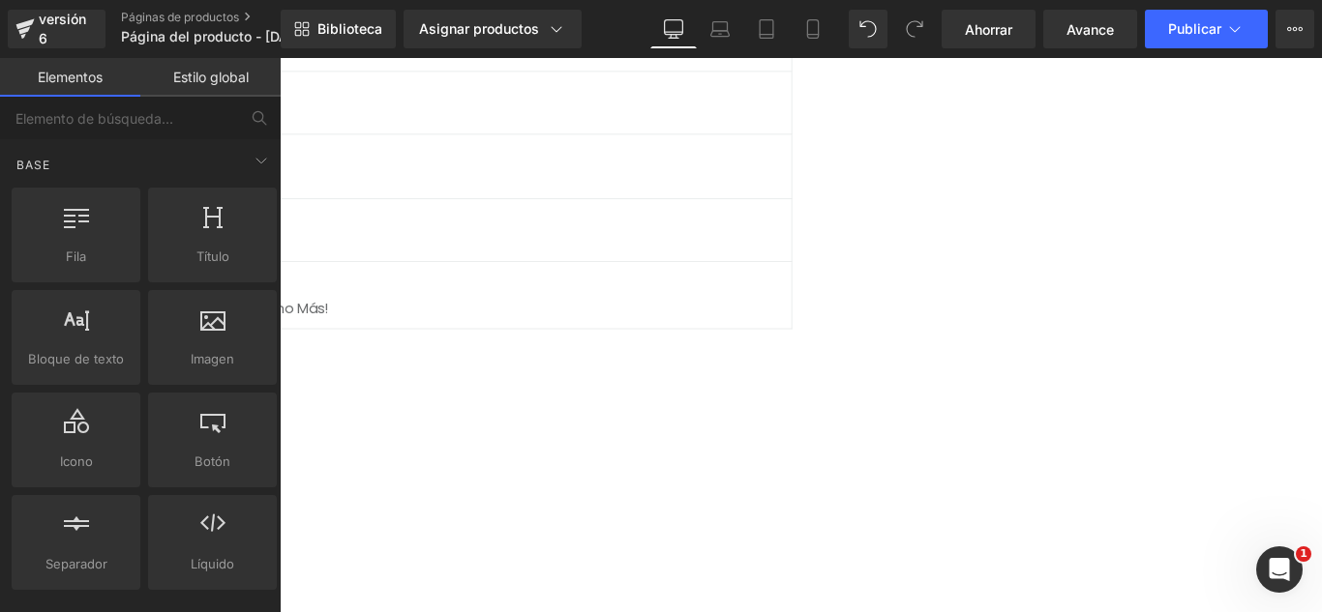
click at [280, 58] on icon at bounding box center [280, 58] width 0 height 0
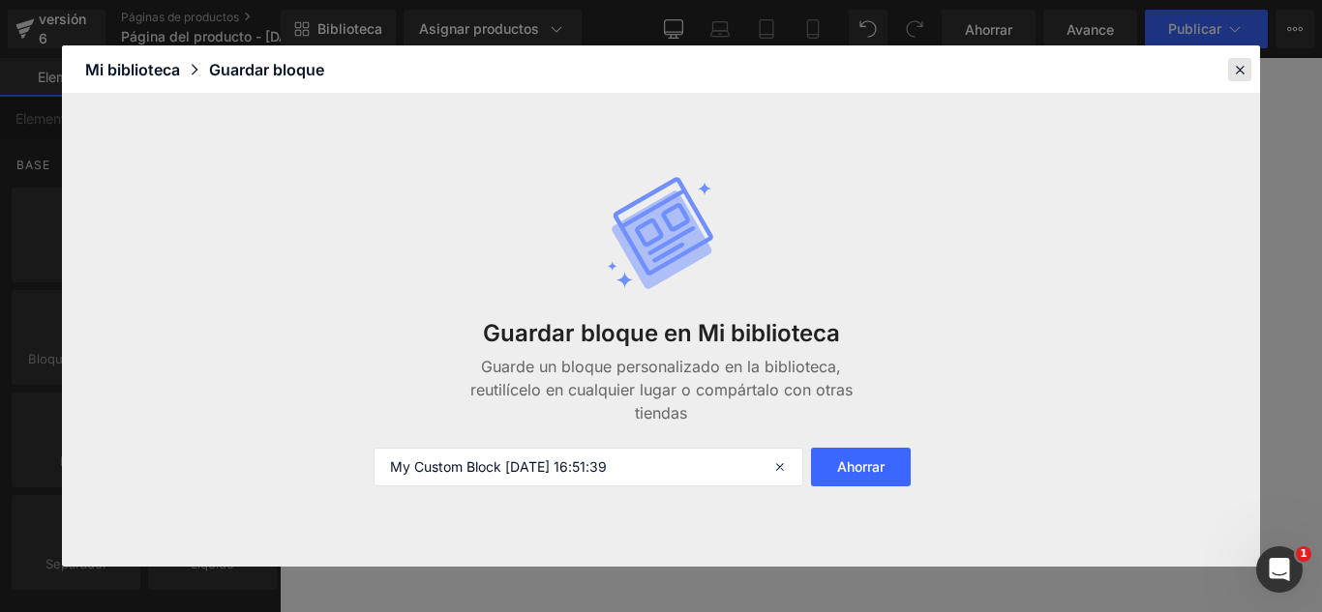
click at [1237, 73] on icon at bounding box center [1239, 69] width 17 height 17
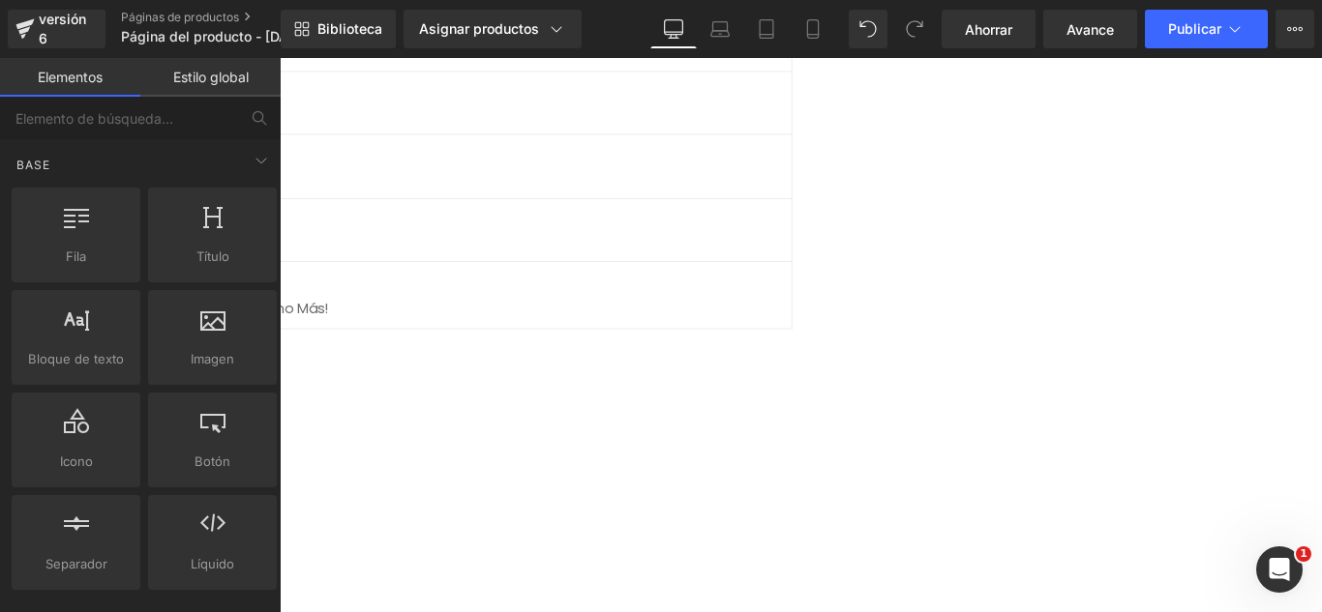
click at [280, 58] on icon at bounding box center [280, 58] width 0 height 0
drag, startPoint x: 337, startPoint y: 223, endPoint x: 346, endPoint y: 225, distance: 10.1
click at [280, 58] on icon at bounding box center [280, 58] width 0 height 0
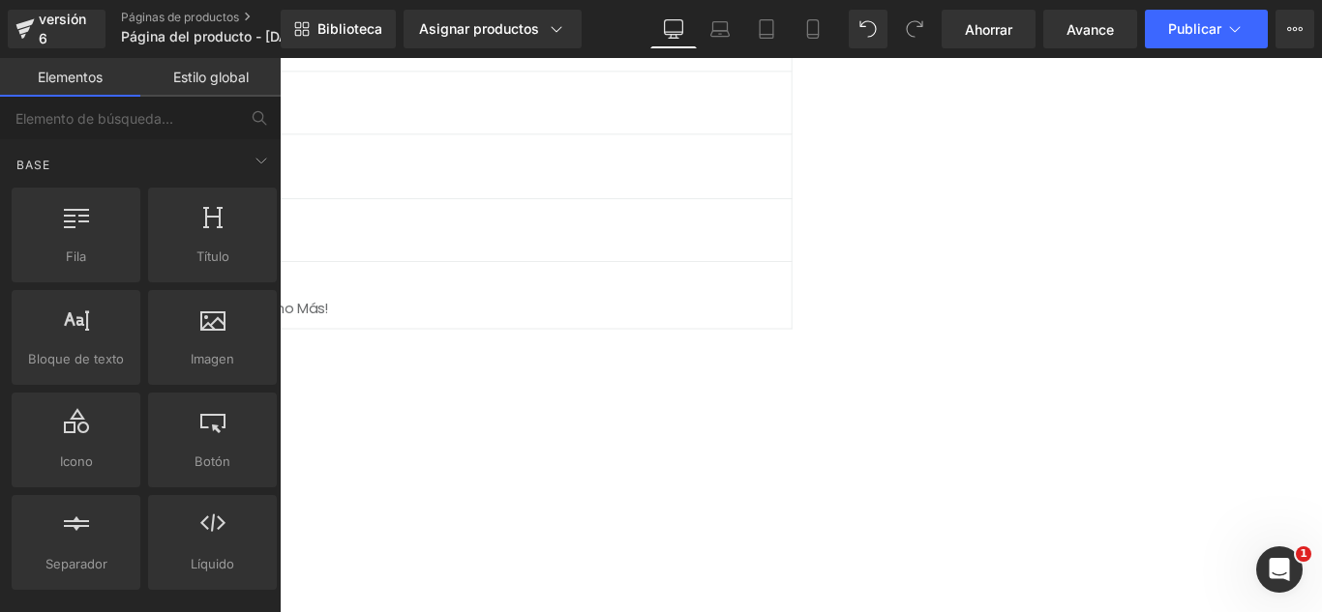
click at [280, 58] on icon at bounding box center [280, 58] width 0 height 0
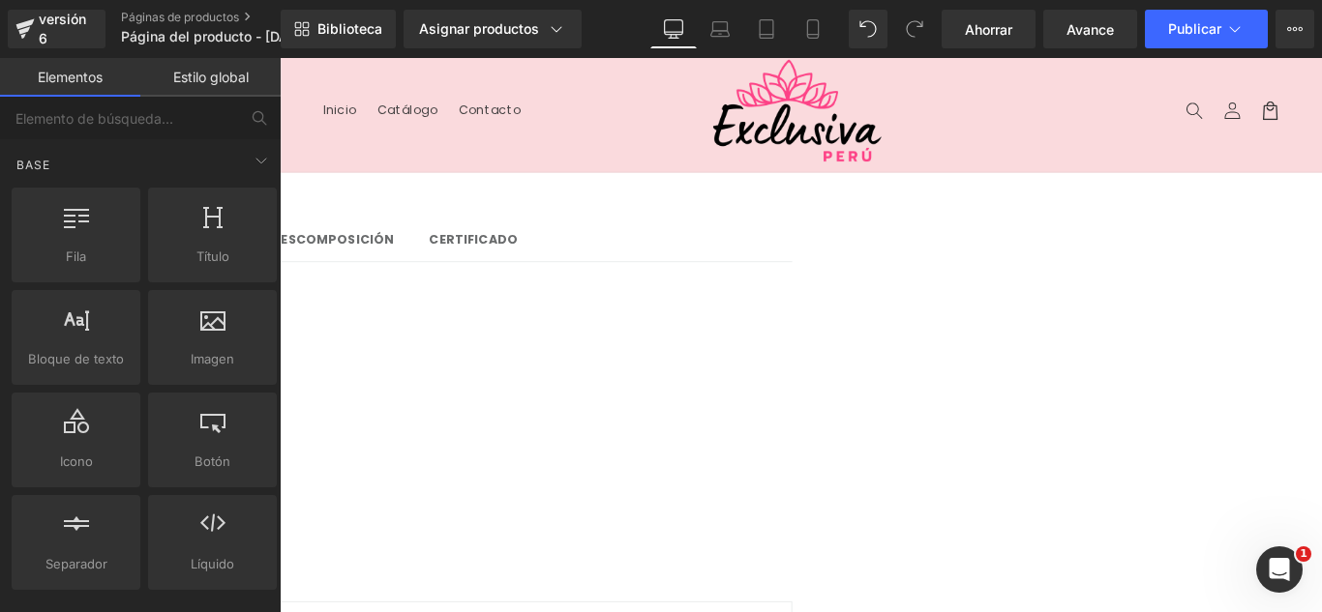
scroll to position [0, 0]
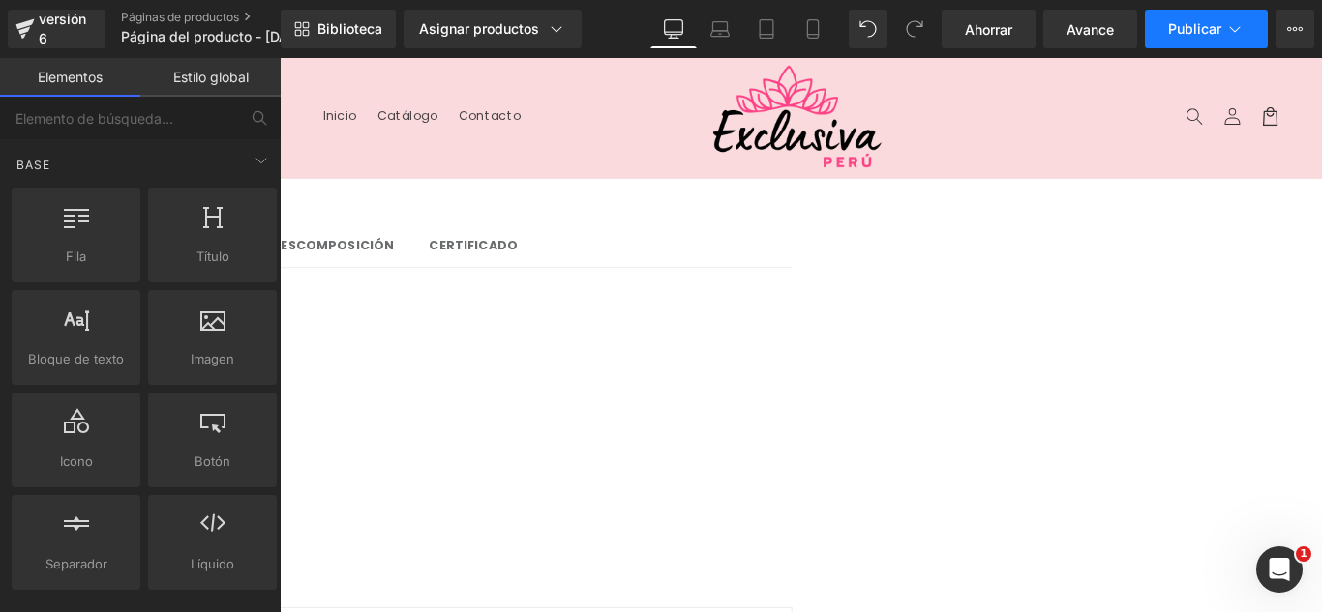
click at [1236, 36] on icon at bounding box center [1234, 28] width 19 height 19
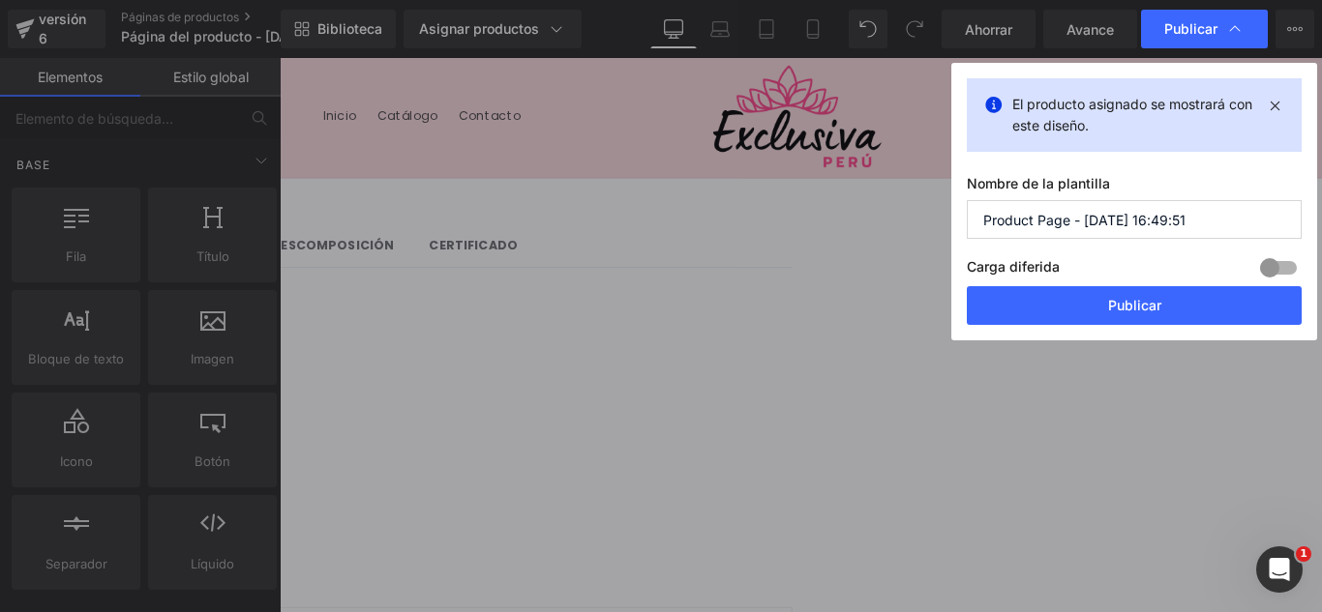
click at [1233, 227] on input "Product Page - Sep 23, 16:49:51" at bounding box center [1134, 219] width 335 height 39
type input "SHORT EFECTO PUSH UP 23-09"
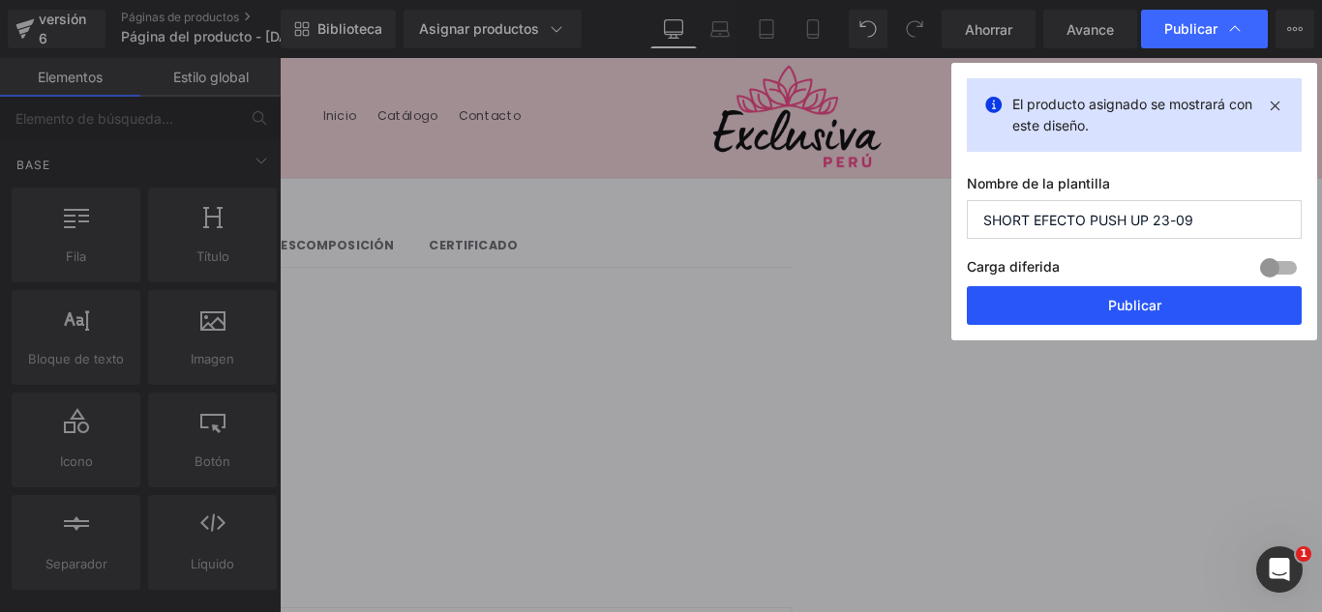
drag, startPoint x: 998, startPoint y: 274, endPoint x: 1169, endPoint y: 302, distance: 172.6
click at [1169, 302] on button "Publicar" at bounding box center [1134, 305] width 335 height 39
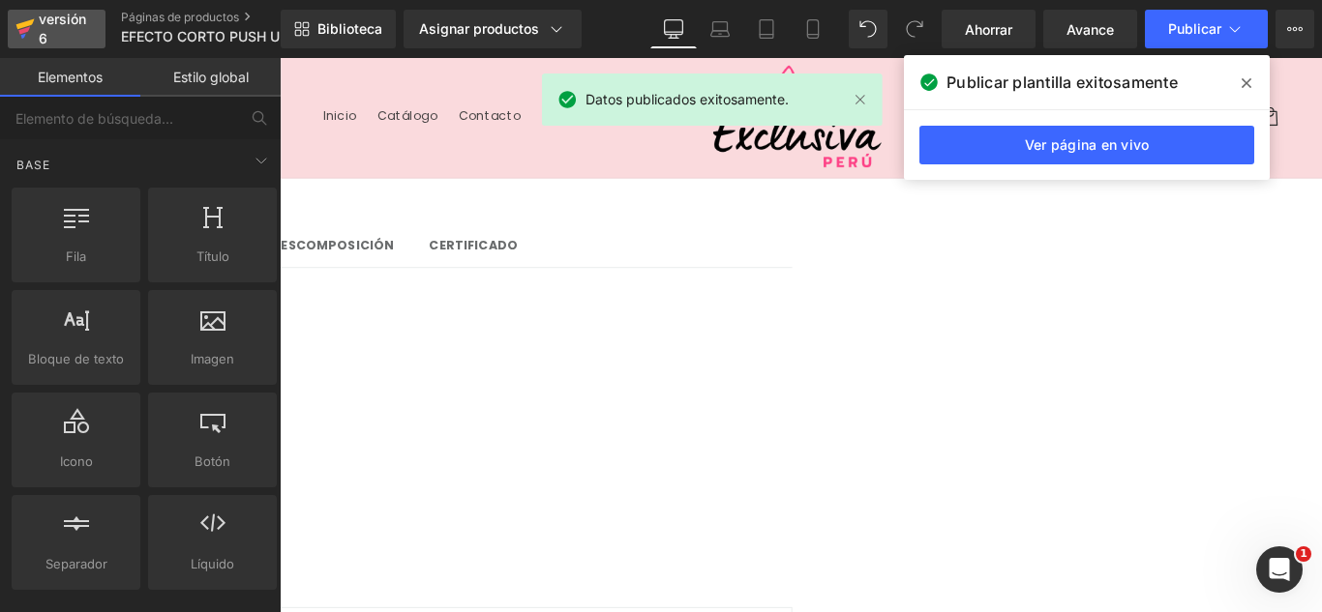
click at [46, 30] on font "versión 6" at bounding box center [62, 29] width 47 height 36
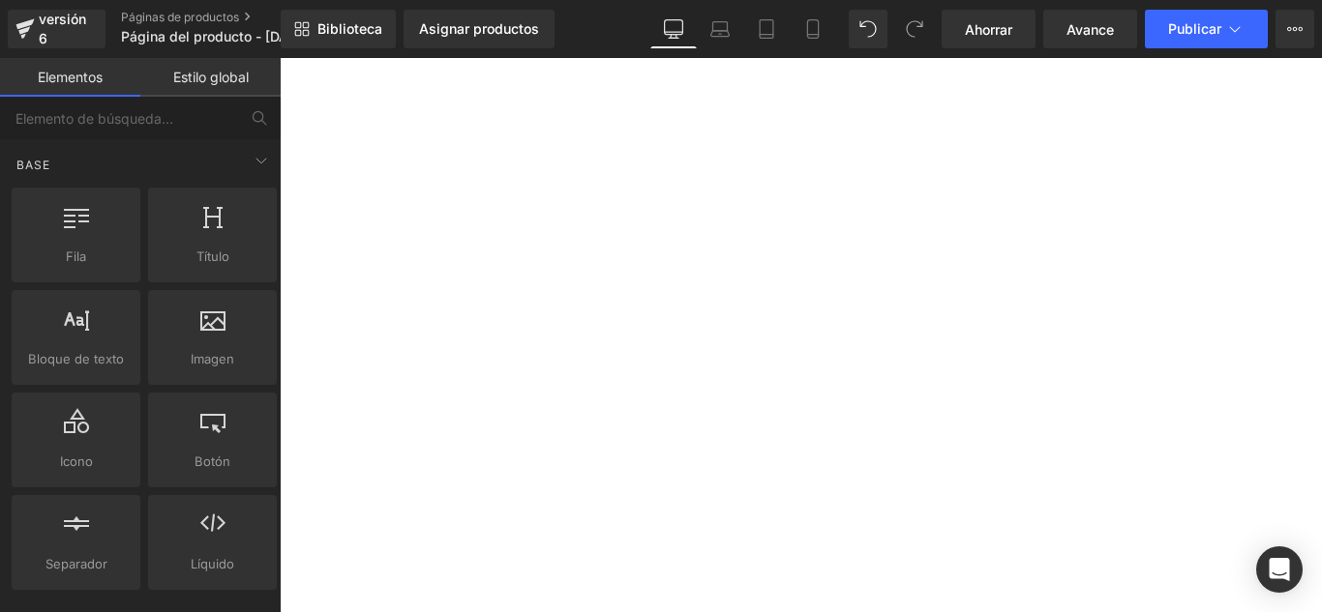
click at [510, 24] on font "Asignar productos" at bounding box center [479, 28] width 120 height 16
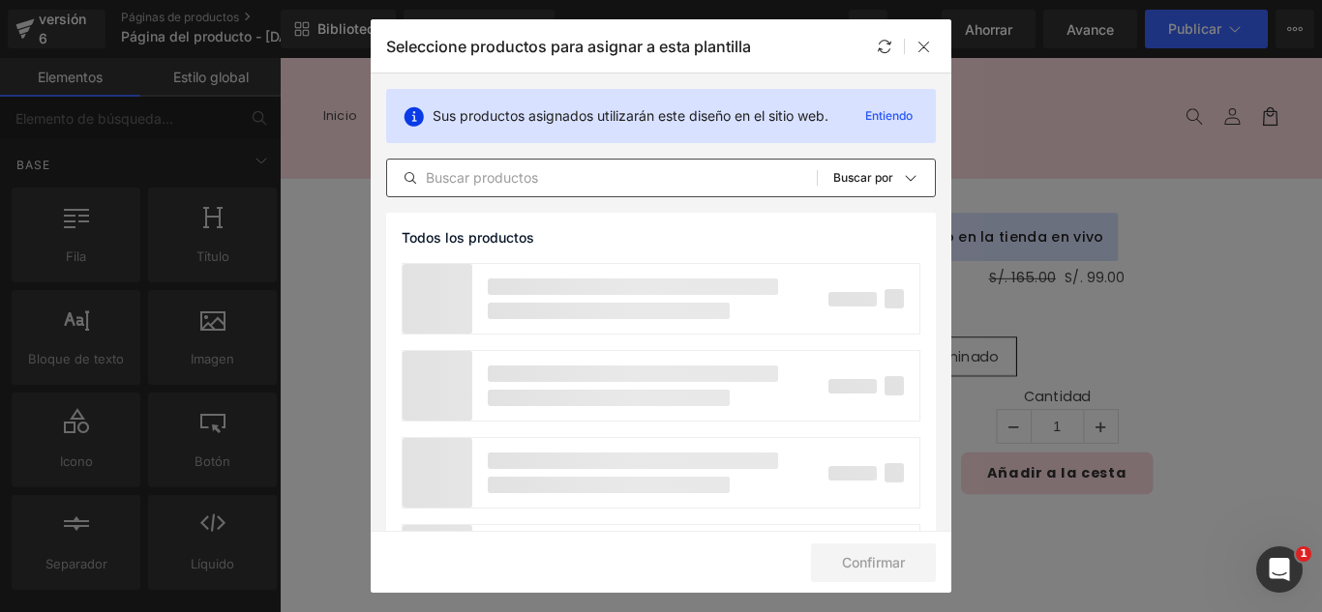
click at [547, 171] on input "text" at bounding box center [602, 177] width 430 height 23
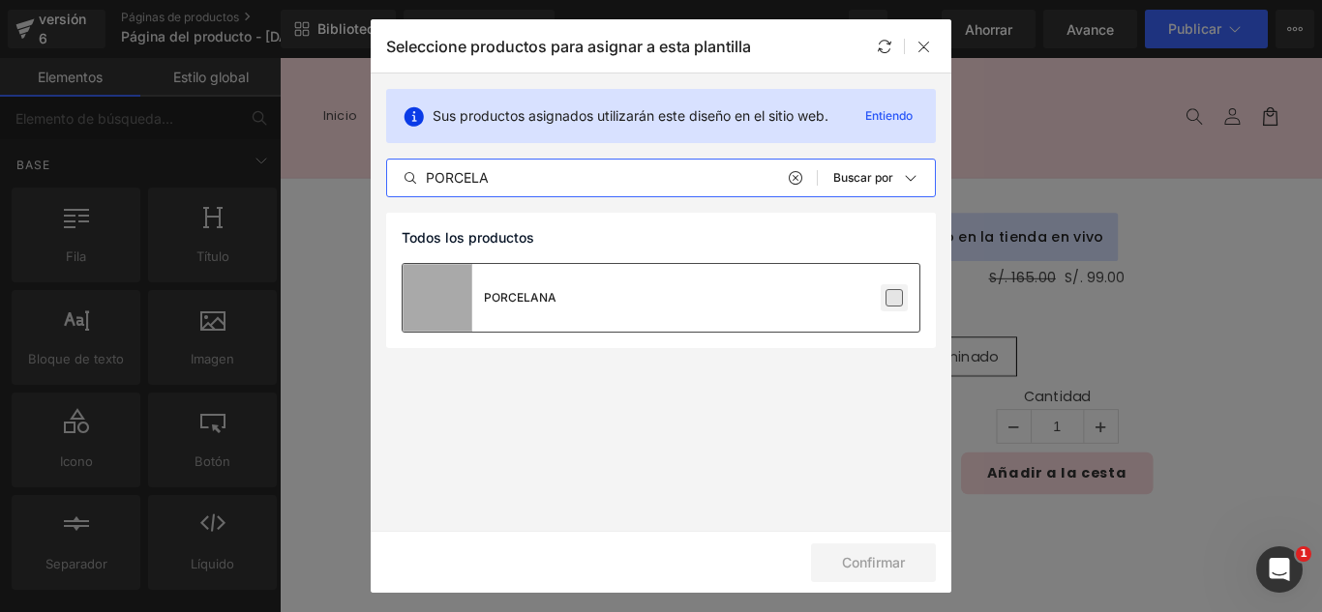
type input "PORCELA"
click at [893, 302] on label at bounding box center [893, 297] width 17 height 17
click at [894, 298] on input "checkbox" at bounding box center [894, 298] width 0 height 0
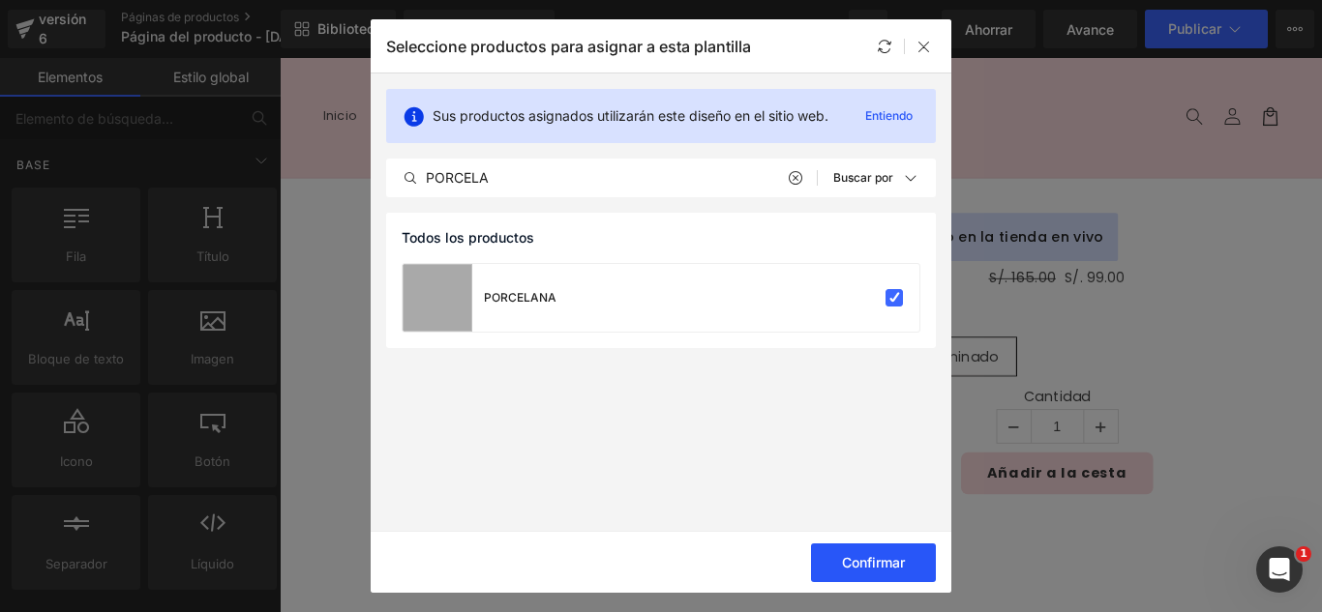
click at [871, 561] on font "Confirmar" at bounding box center [873, 562] width 63 height 16
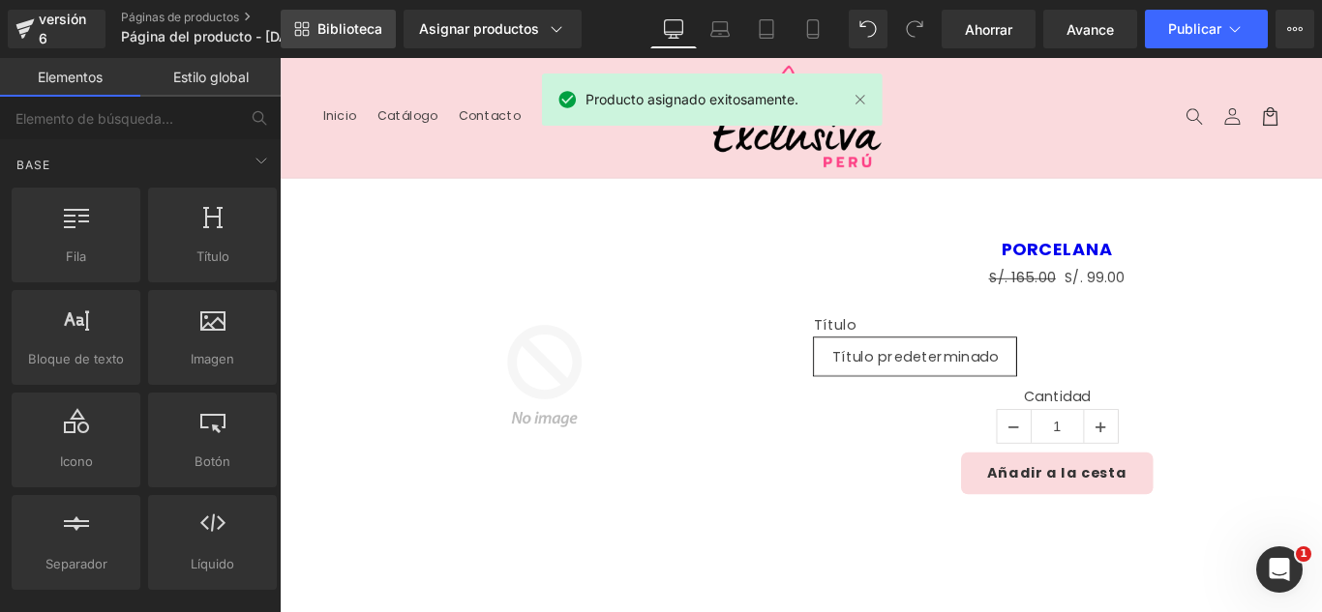
click at [369, 29] on font "Biblioteca" at bounding box center [349, 28] width 65 height 16
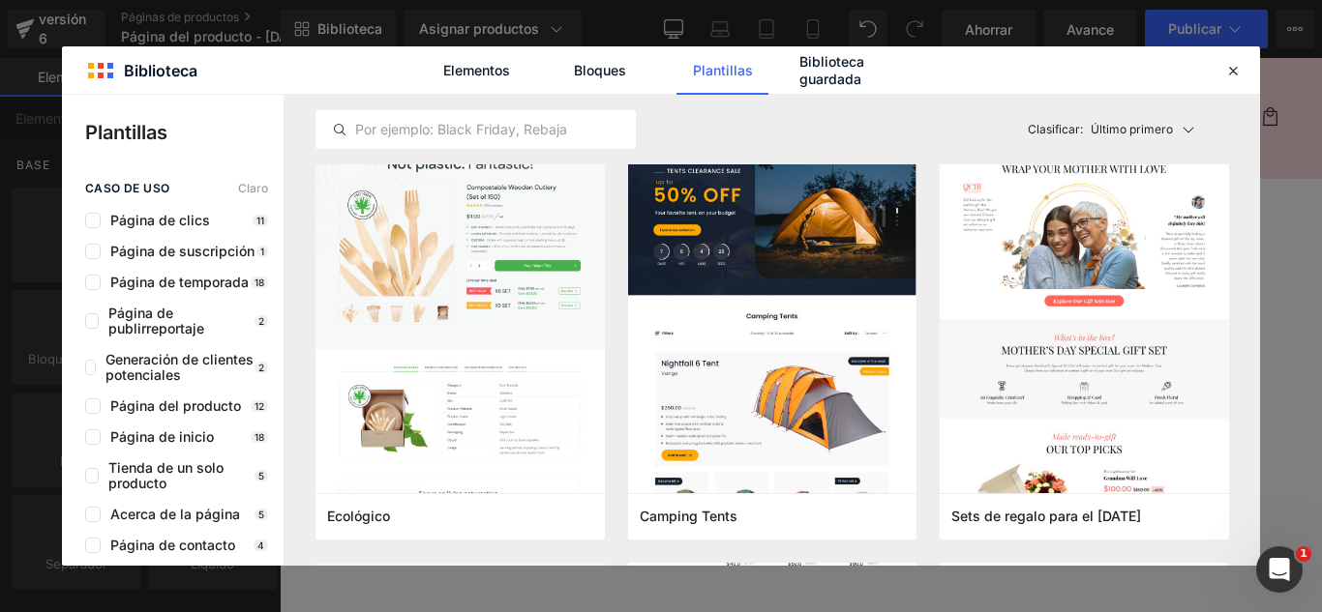
scroll to position [8708, 0]
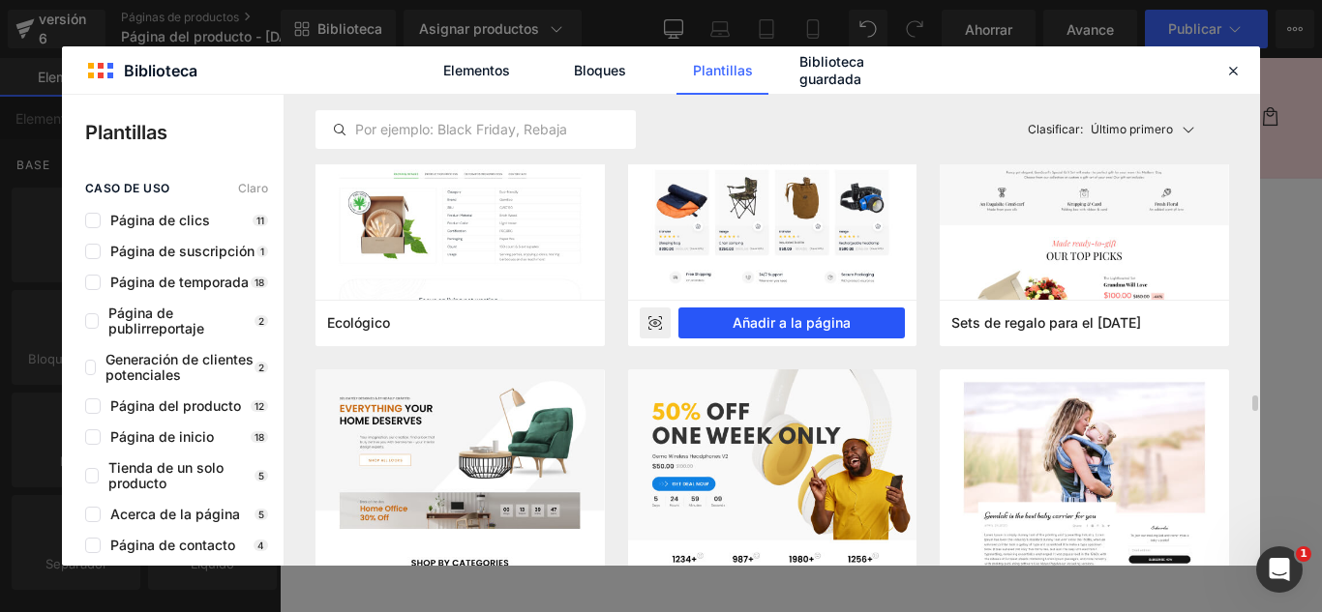
click at [825, 322] on font "Añadir a la página" at bounding box center [791, 322] width 118 height 16
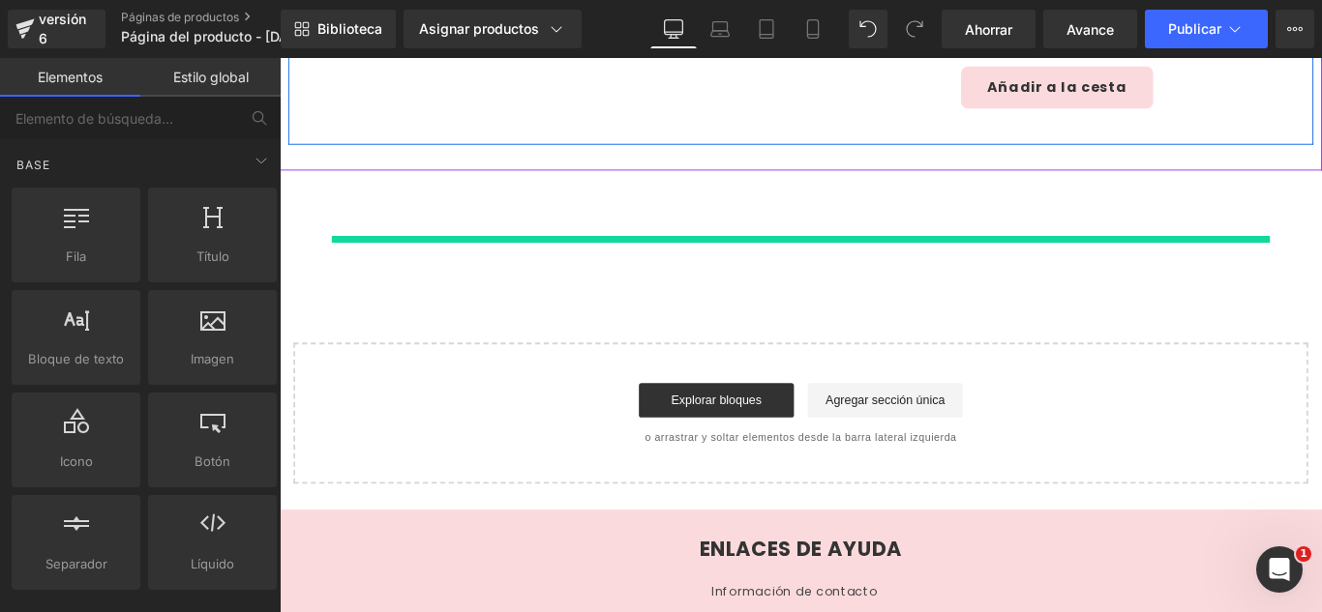
scroll to position [460, 0]
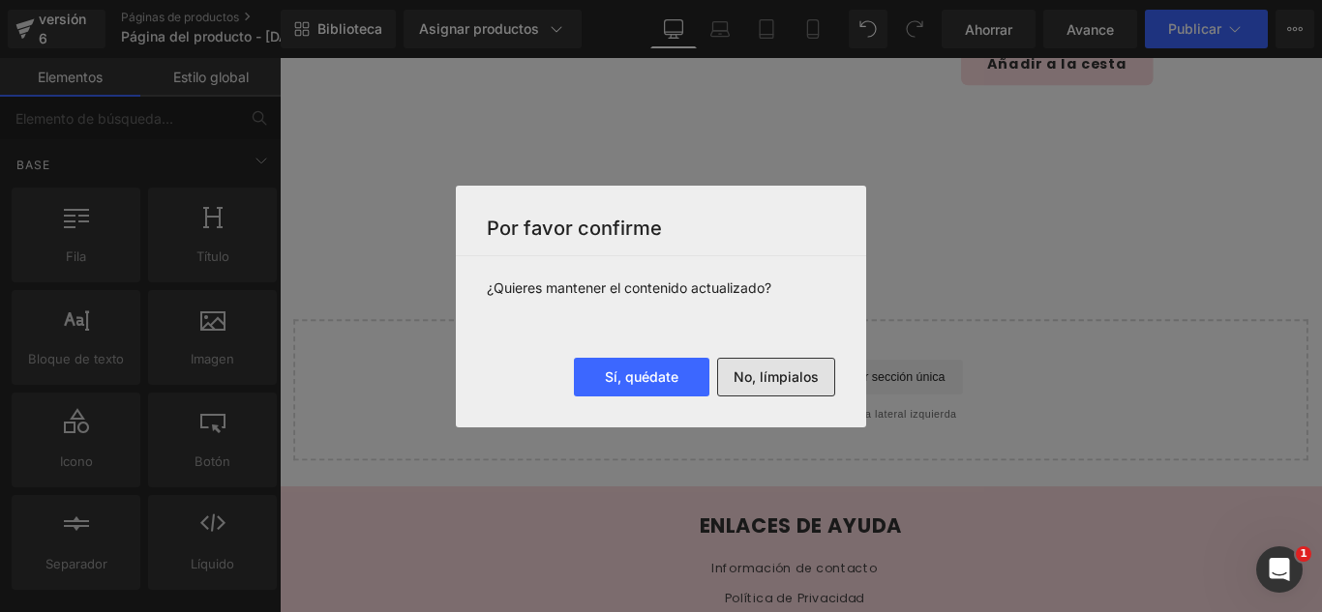
click at [778, 370] on font "No, límpialos" at bounding box center [775, 377] width 85 height 16
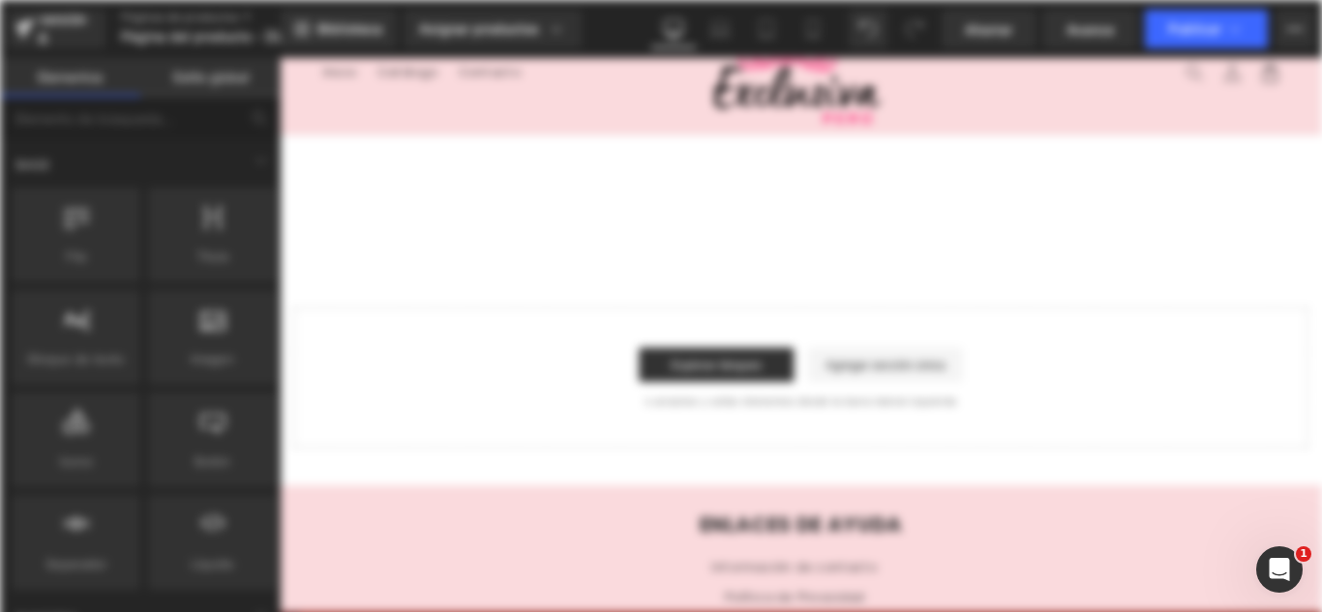
scroll to position [0, 0]
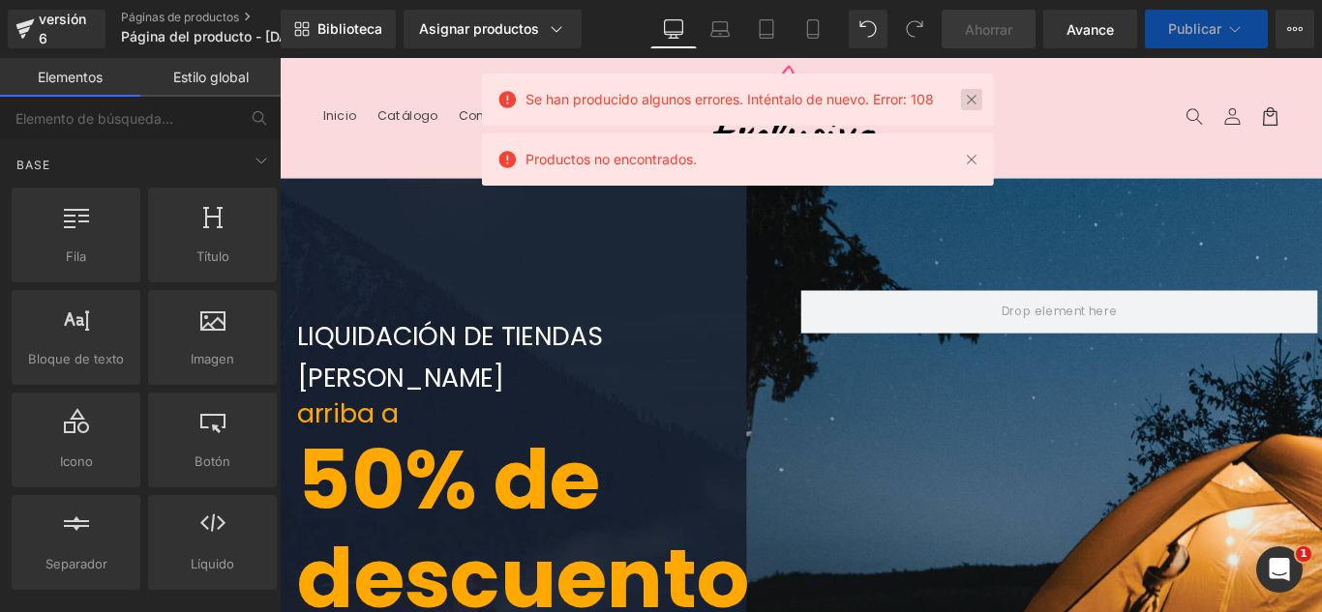
click at [976, 99] on link at bounding box center [971, 99] width 21 height 21
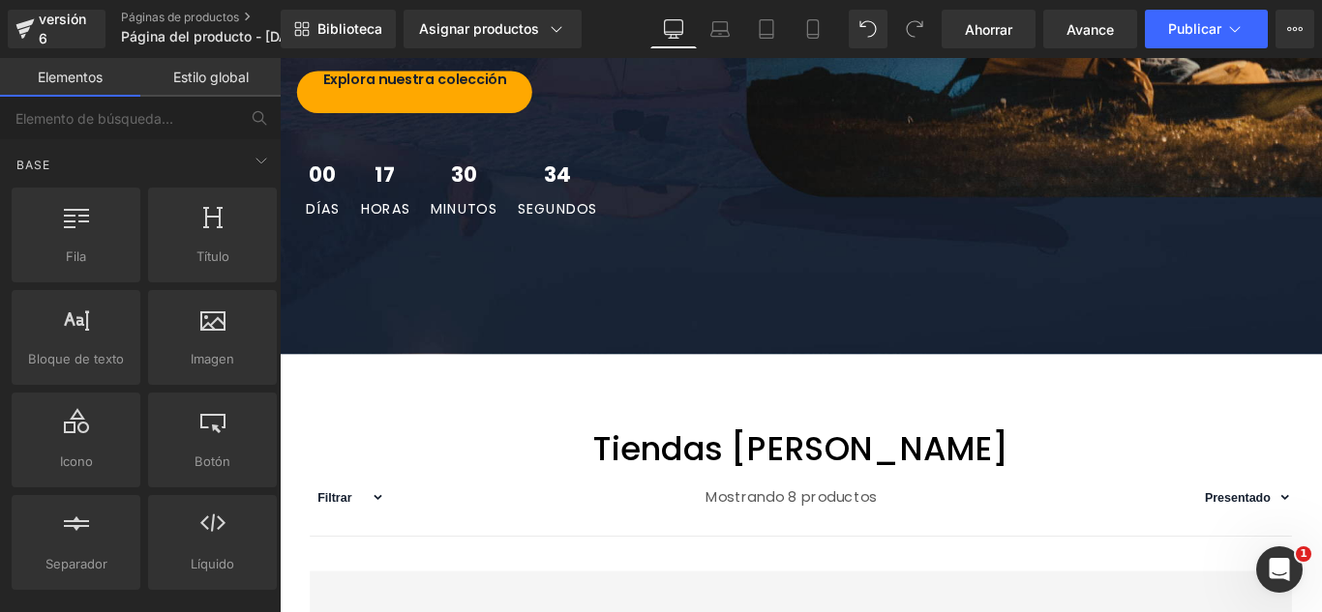
scroll to position [774, 0]
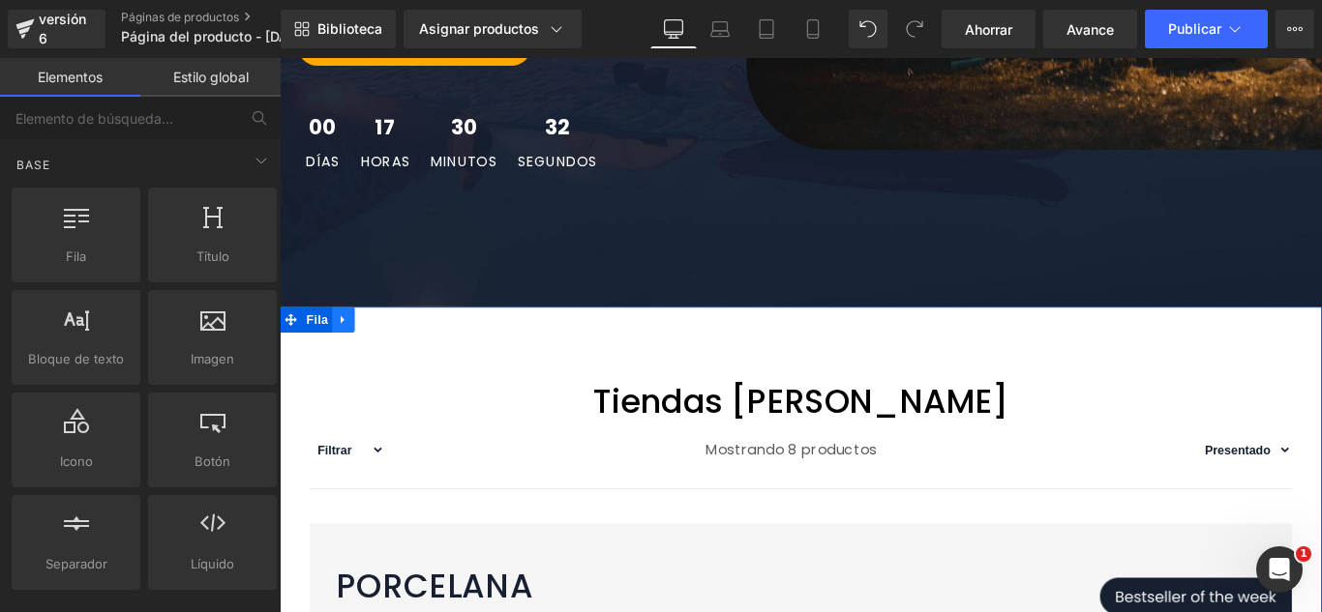
click at [355, 338] on link at bounding box center [351, 352] width 25 height 29
click at [395, 345] on icon at bounding box center [402, 352] width 14 height 14
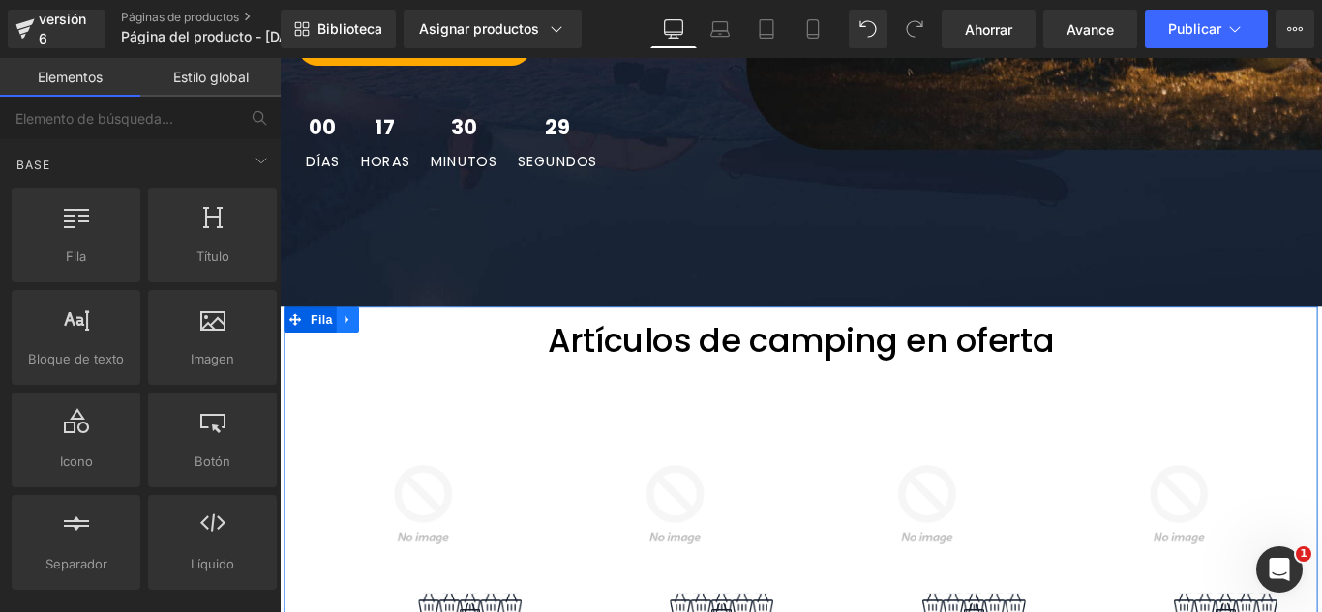
click at [353, 348] on icon at bounding box center [355, 352] width 4 height 9
click at [400, 345] on icon at bounding box center [407, 352] width 14 height 14
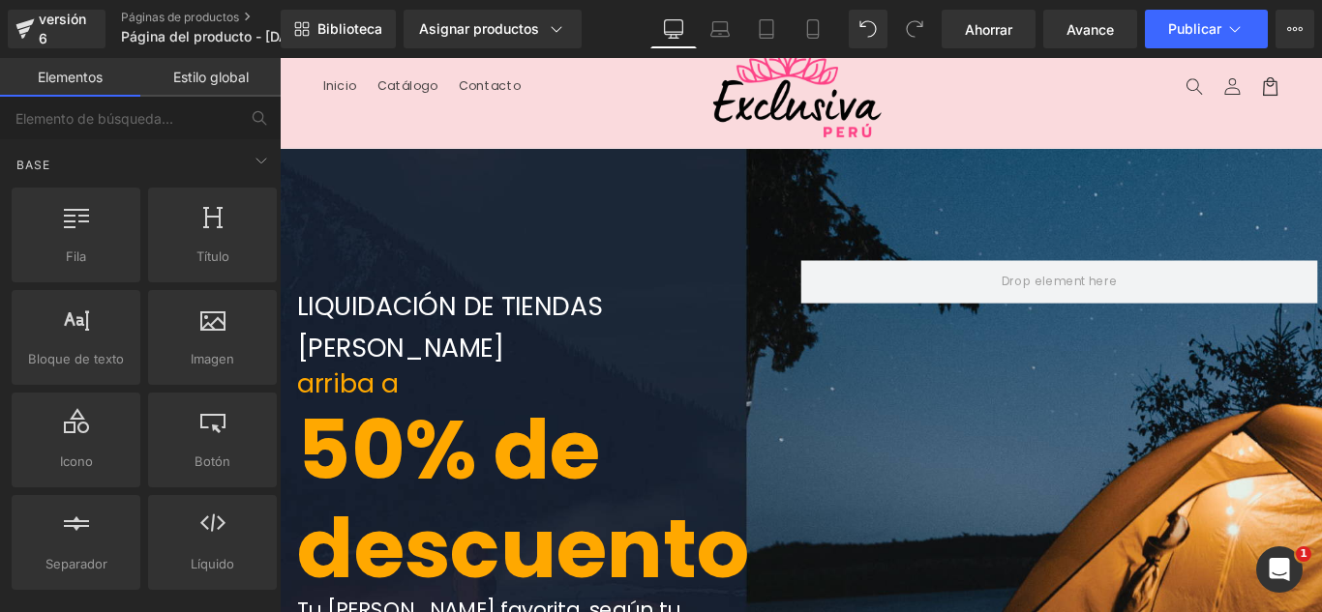
scroll to position [0, 0]
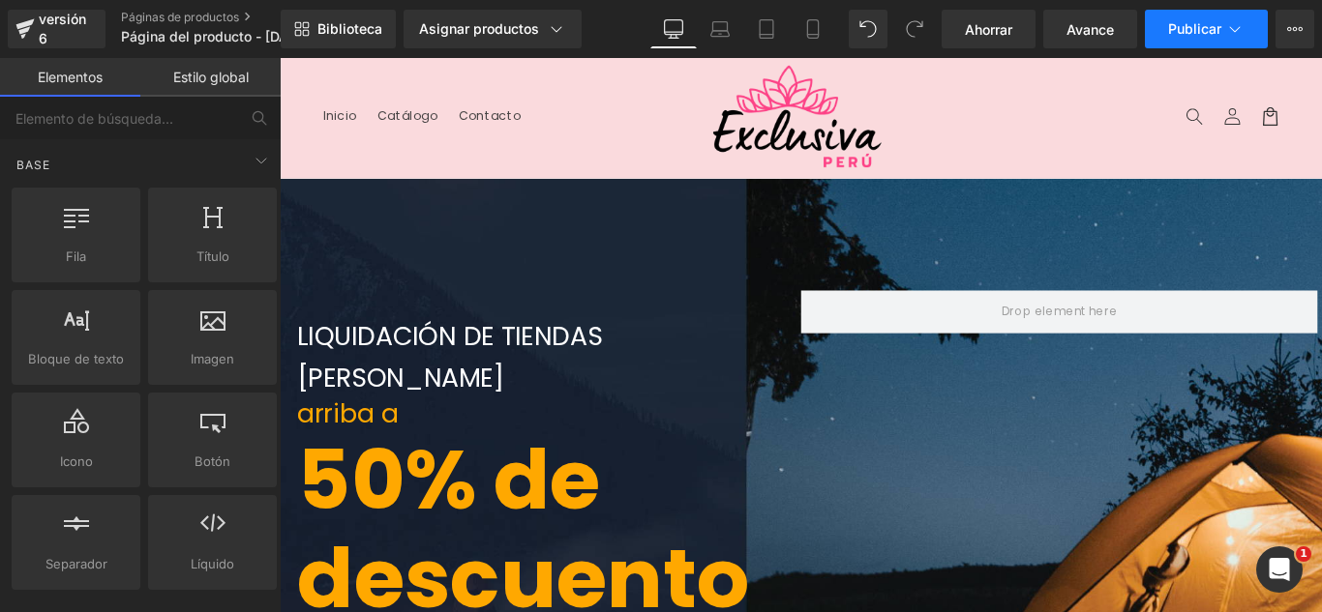
click at [1230, 15] on button "Publicar" at bounding box center [1206, 29] width 123 height 39
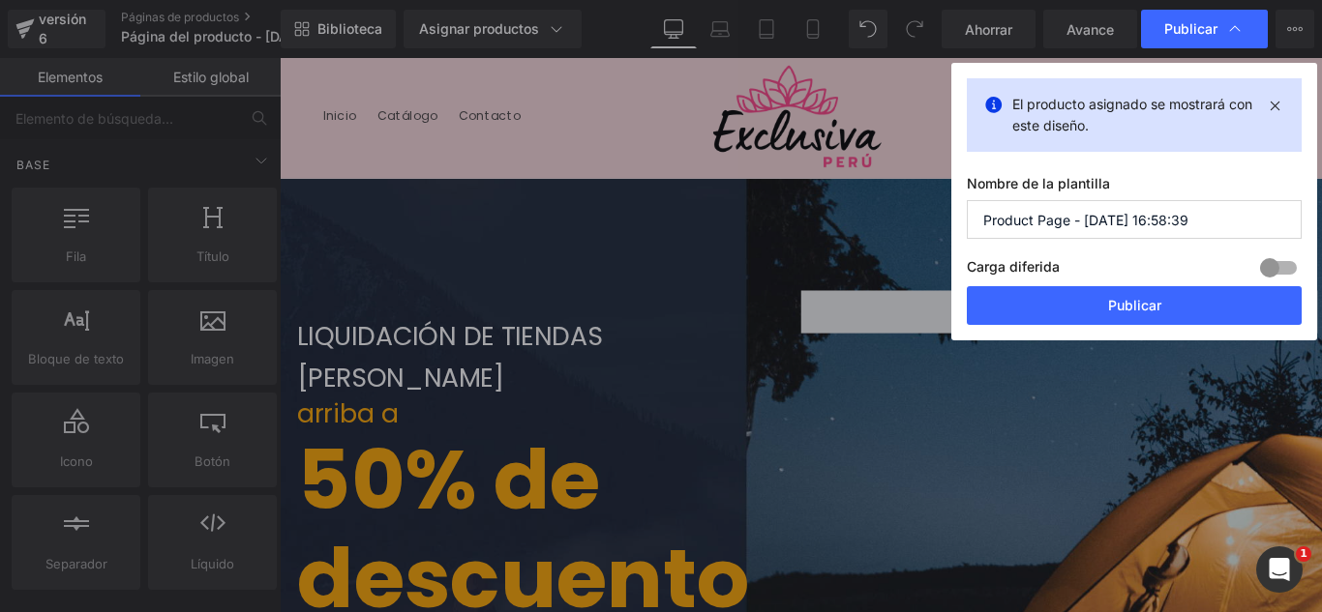
click at [1219, 212] on input "Product Page - Sep 23, 16:58:39" at bounding box center [1134, 219] width 335 height 39
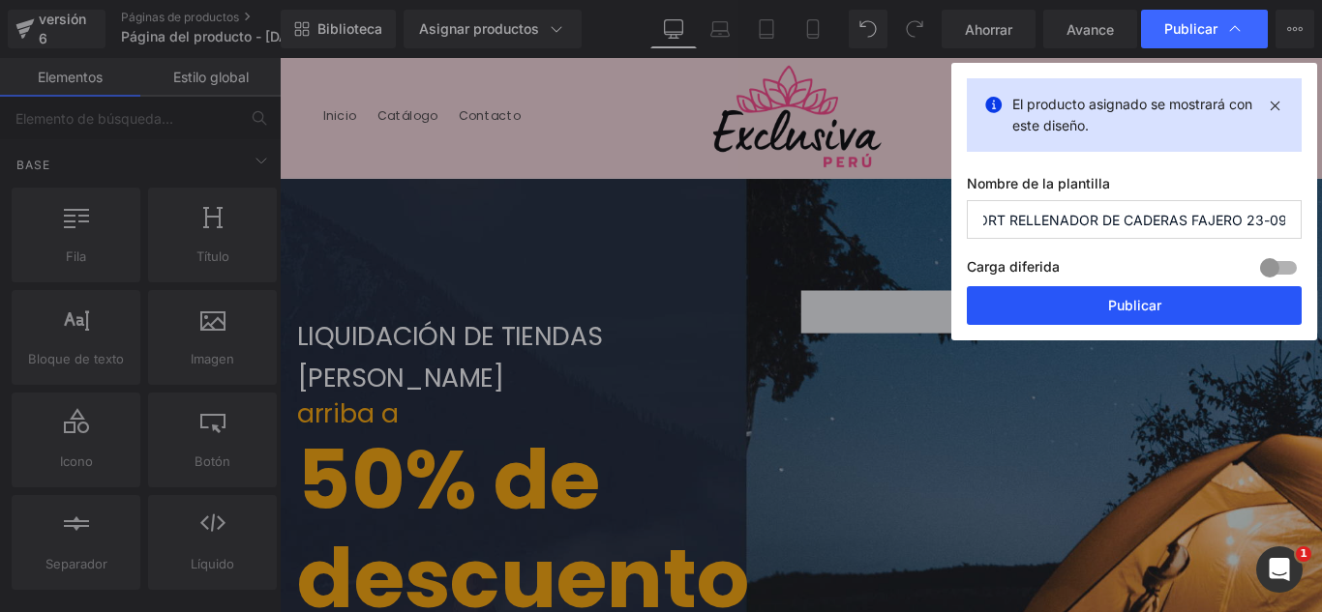
type input "SHORT RELLENADOR DE CADERAS FAJERO 23-09"
click at [1150, 302] on font "Publicar" at bounding box center [1134, 305] width 53 height 16
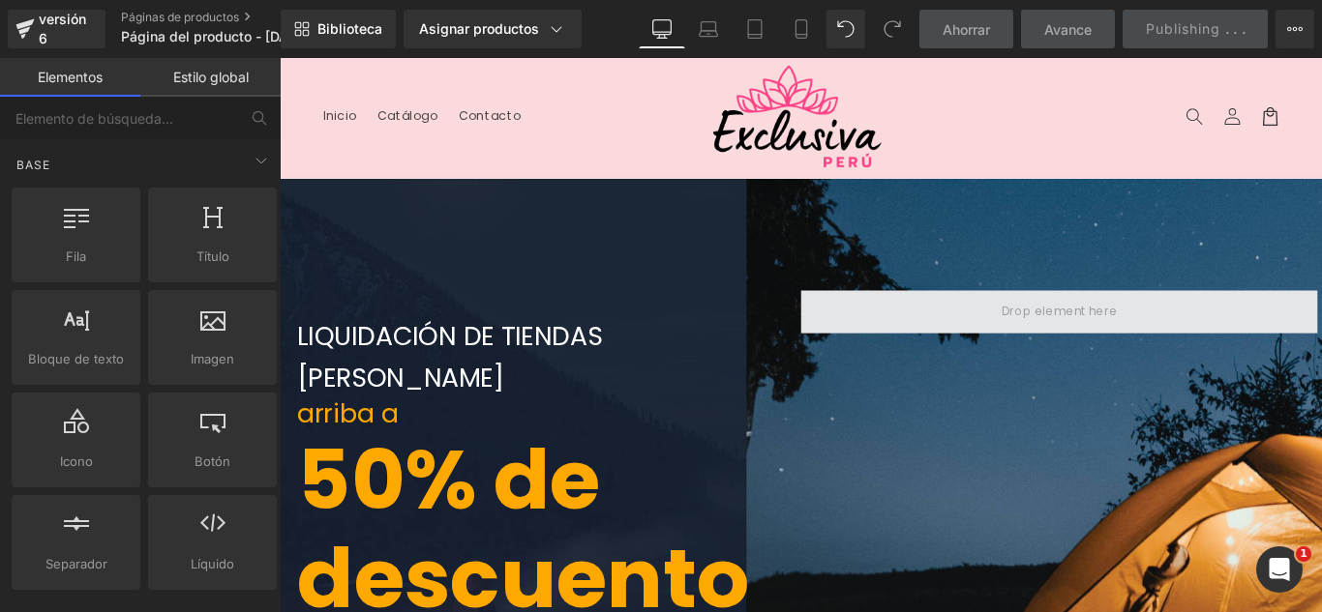
scroll to position [0, 0]
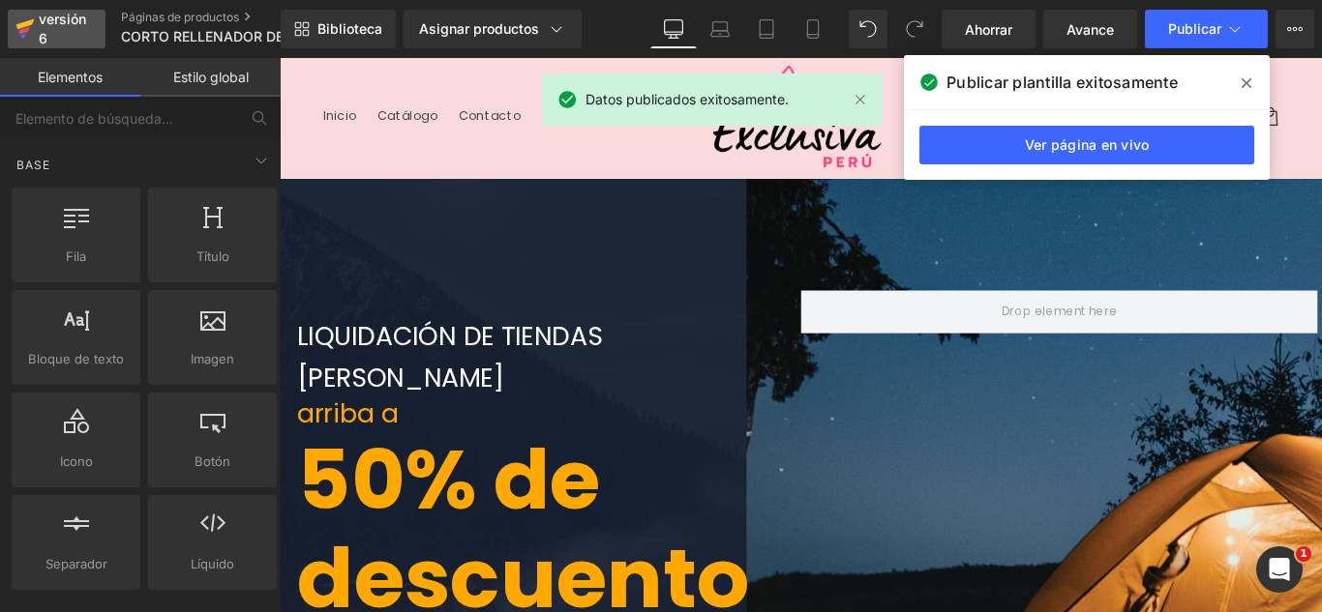
click at [65, 18] on font "versión 6" at bounding box center [62, 29] width 47 height 36
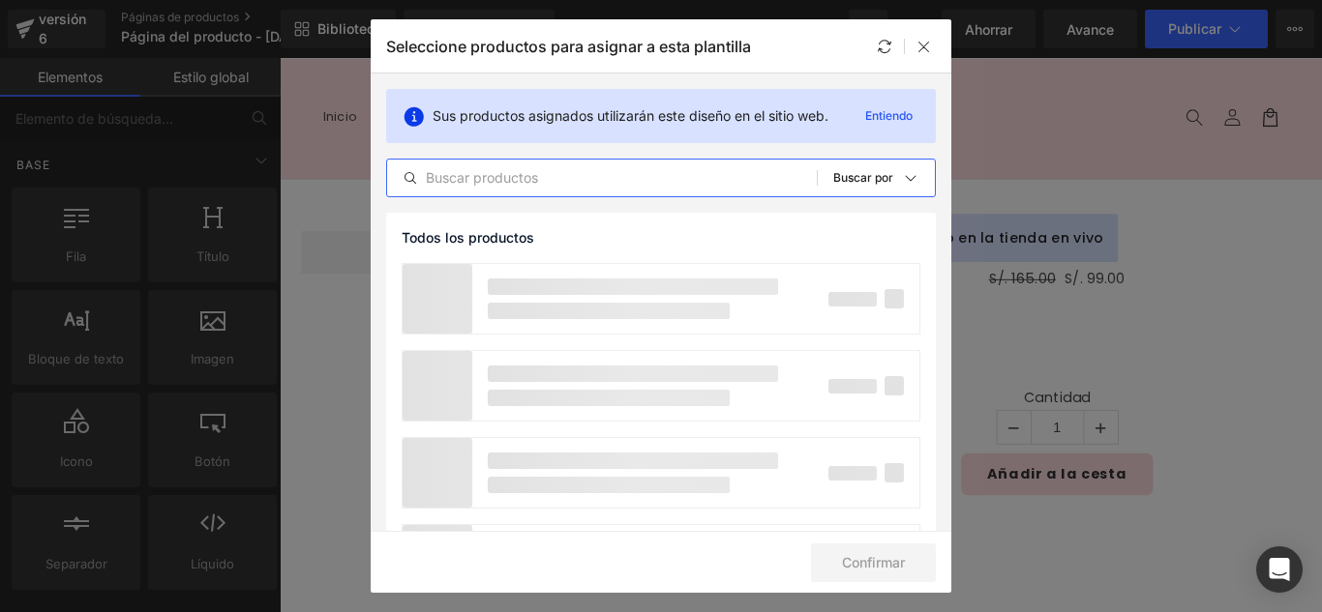
click at [559, 181] on input "text" at bounding box center [602, 177] width 430 height 23
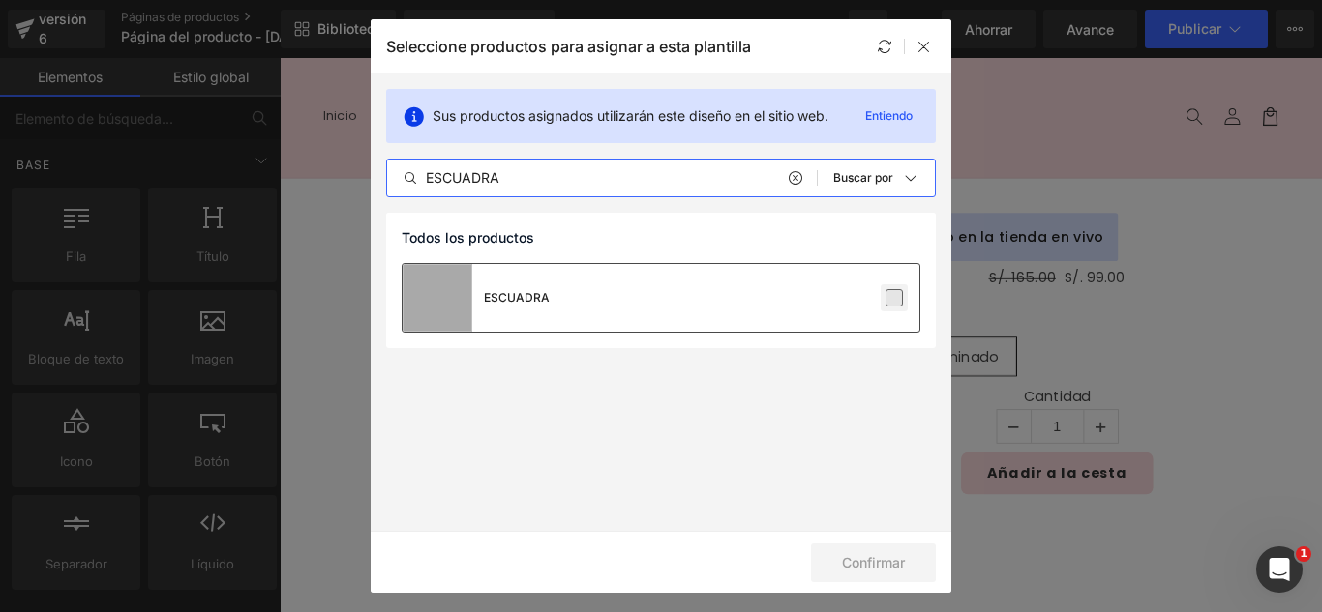
type input "ESCUADRA"
click at [897, 301] on label at bounding box center [893, 297] width 17 height 17
click at [894, 298] on input "checkbox" at bounding box center [894, 298] width 0 height 0
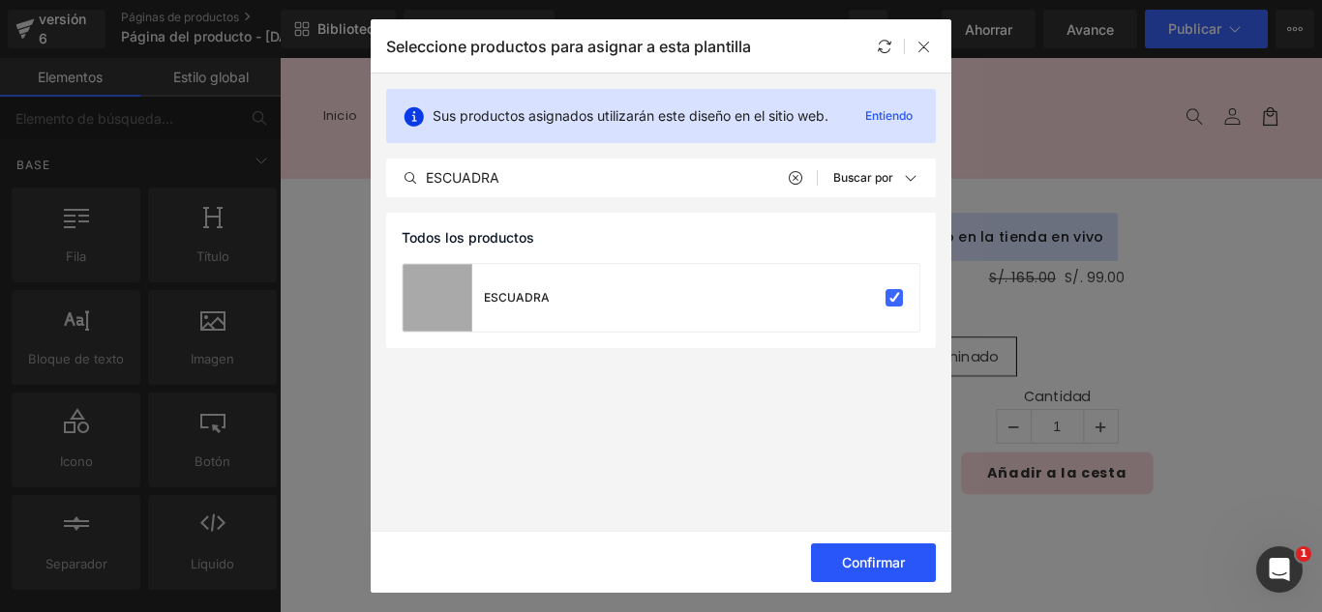
click at [919, 559] on button "Confirmar" at bounding box center [873, 563] width 125 height 39
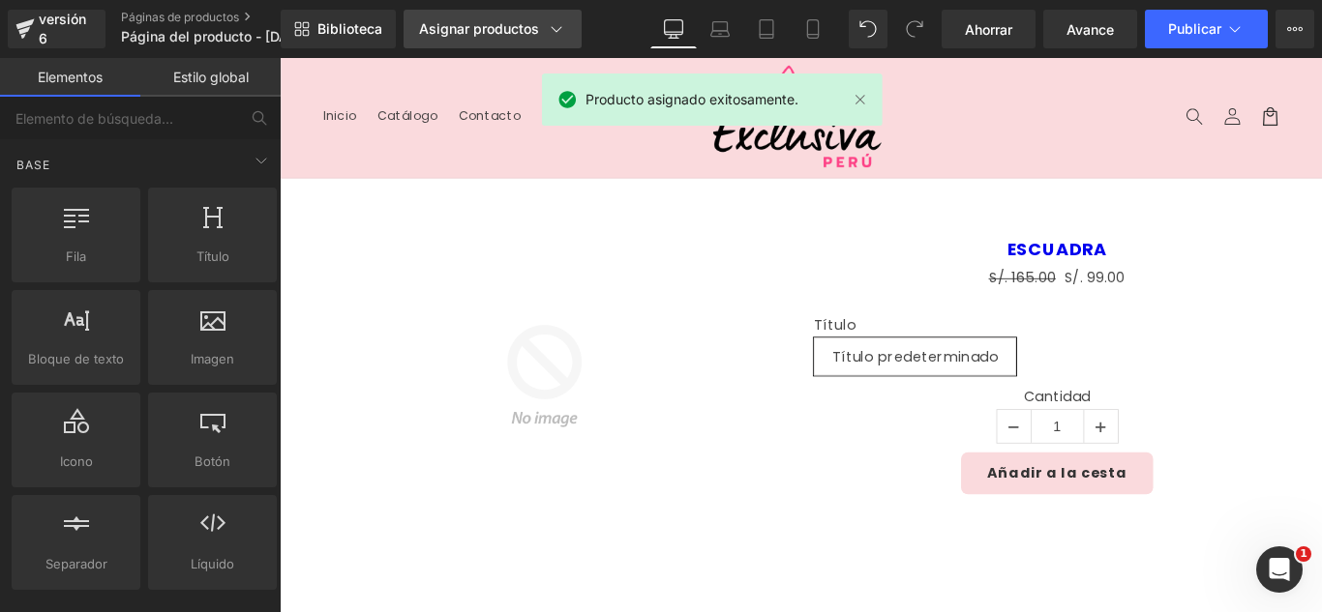
click at [535, 21] on font "Asignar productos" at bounding box center [479, 28] width 120 height 16
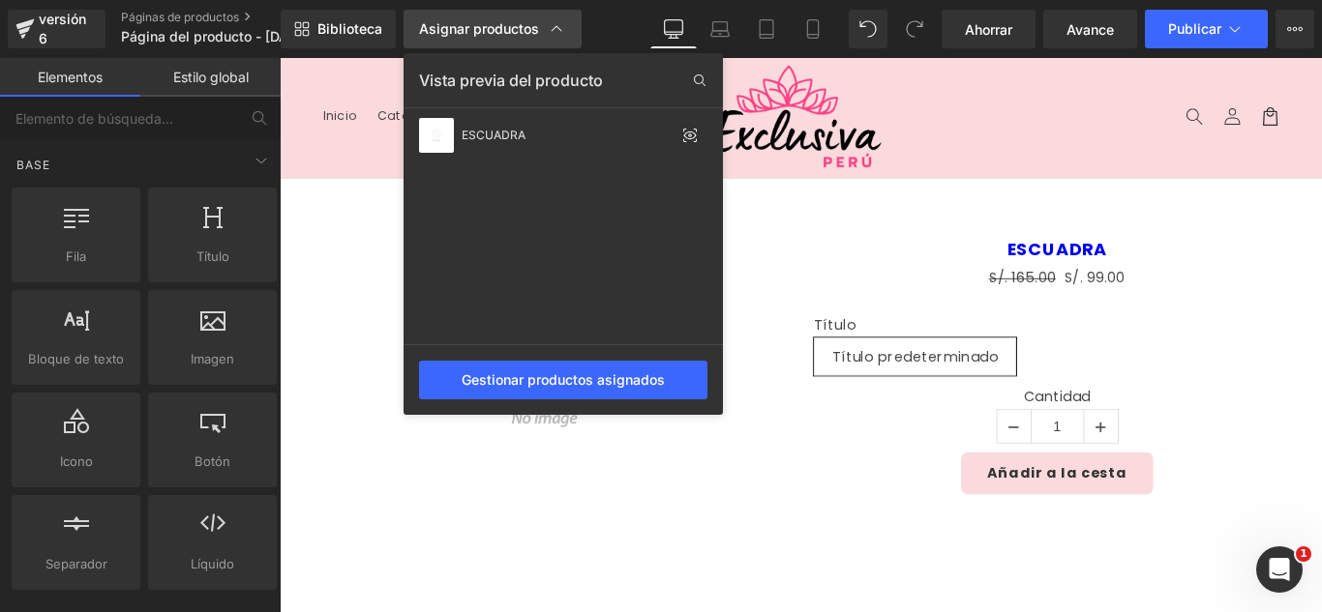
click at [536, 21] on font "Asignar productos" at bounding box center [479, 28] width 120 height 16
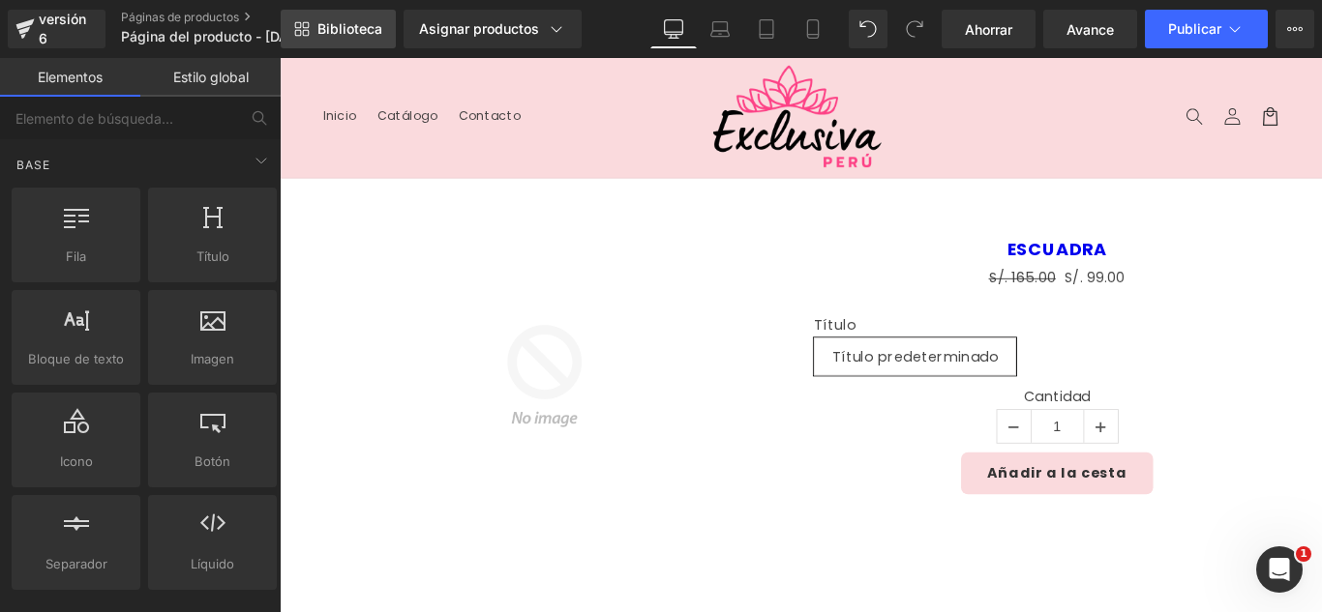
click at [346, 26] on font "Biblioteca" at bounding box center [349, 28] width 65 height 16
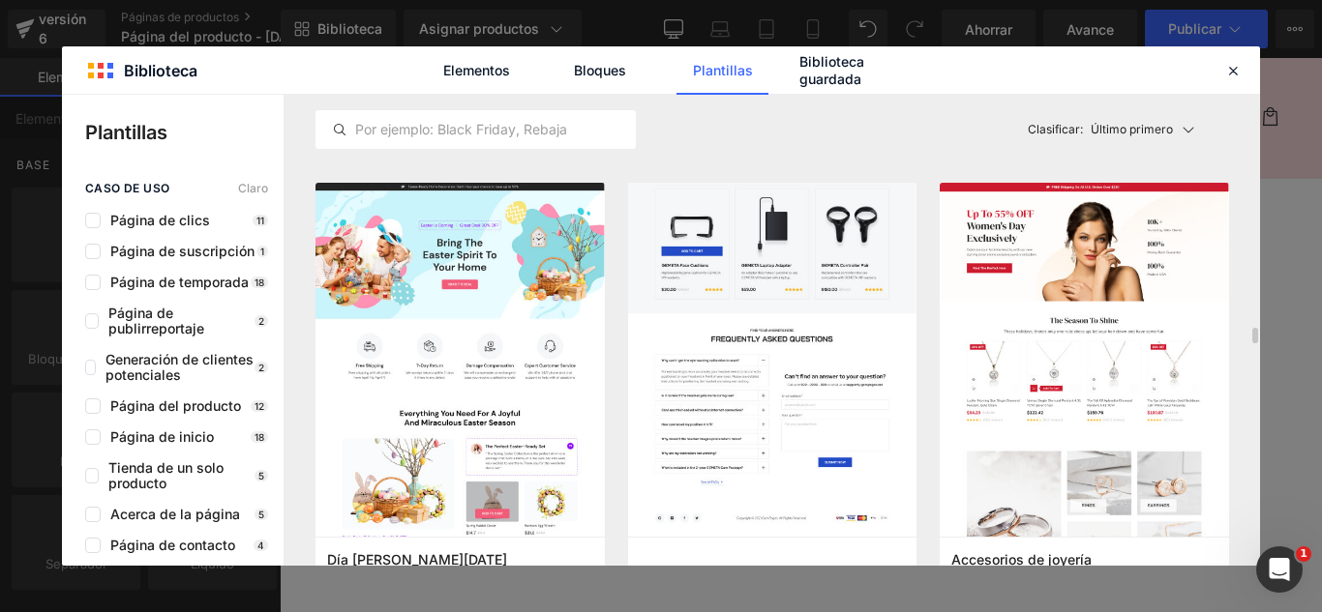
scroll to position [6966, 0]
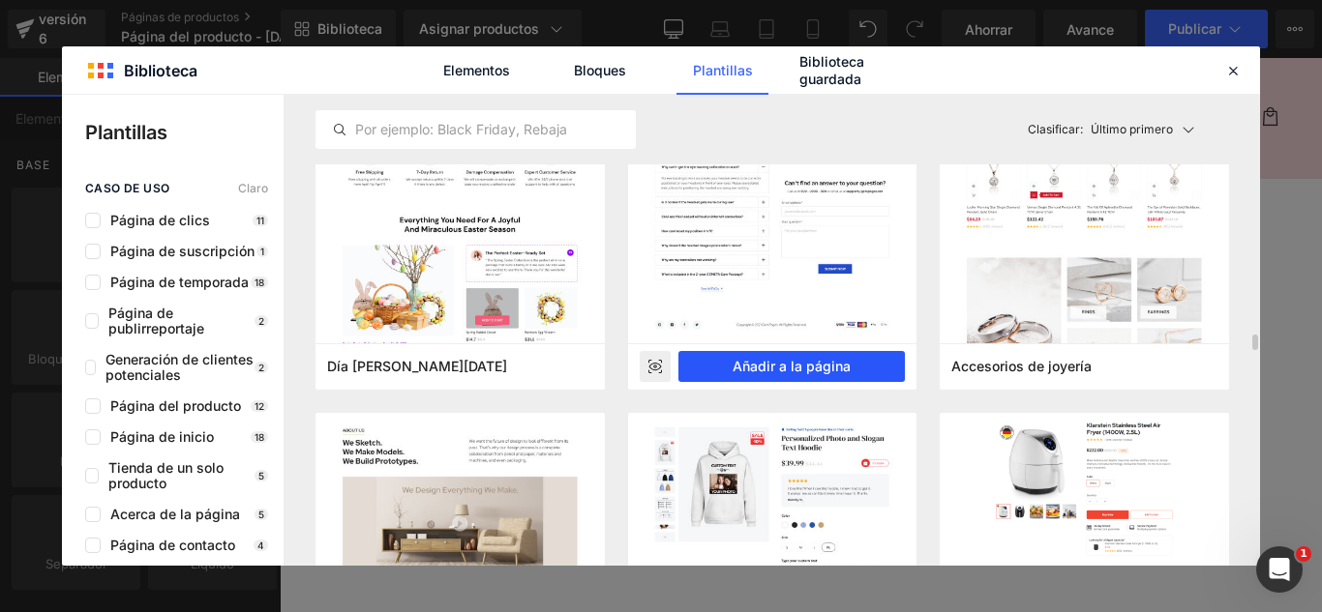
click at [827, 369] on font "Añadir a la página" at bounding box center [791, 366] width 118 height 16
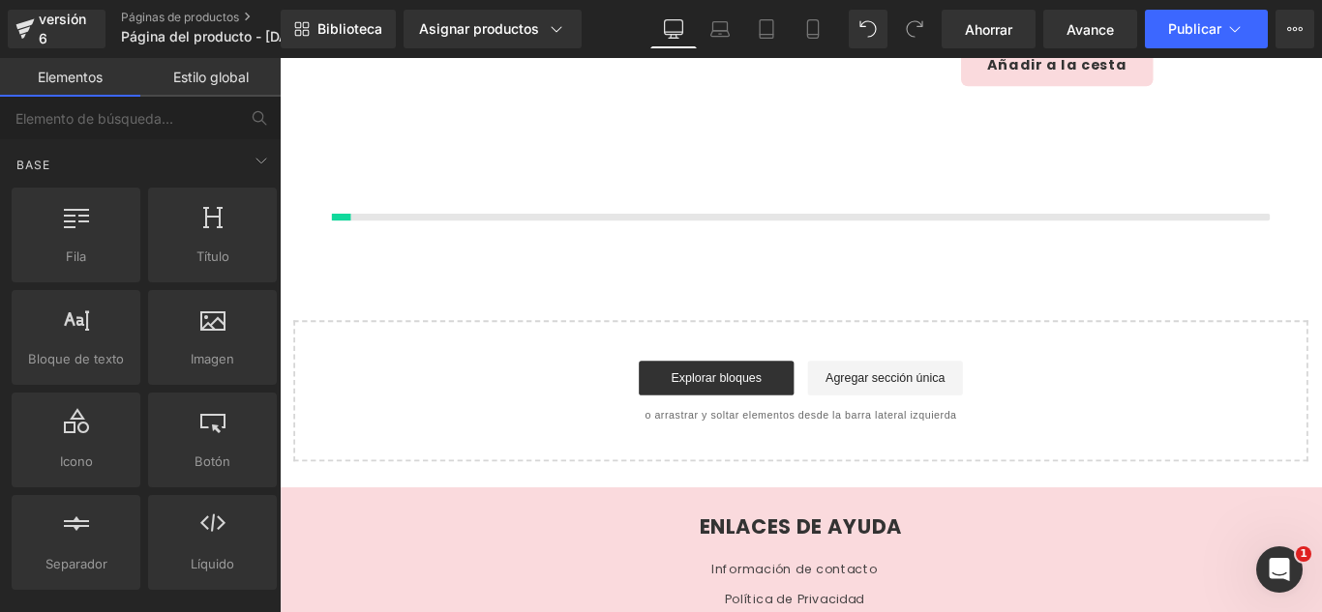
scroll to position [460, 0]
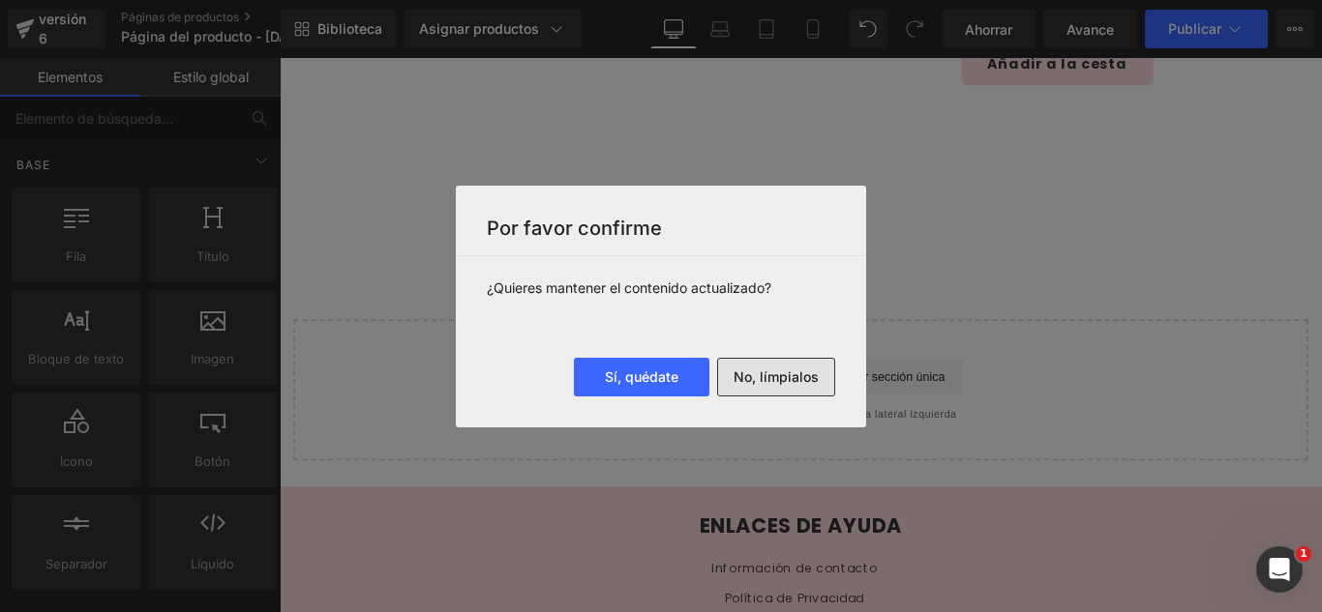
click at [790, 376] on font "No, límpialos" at bounding box center [775, 377] width 85 height 16
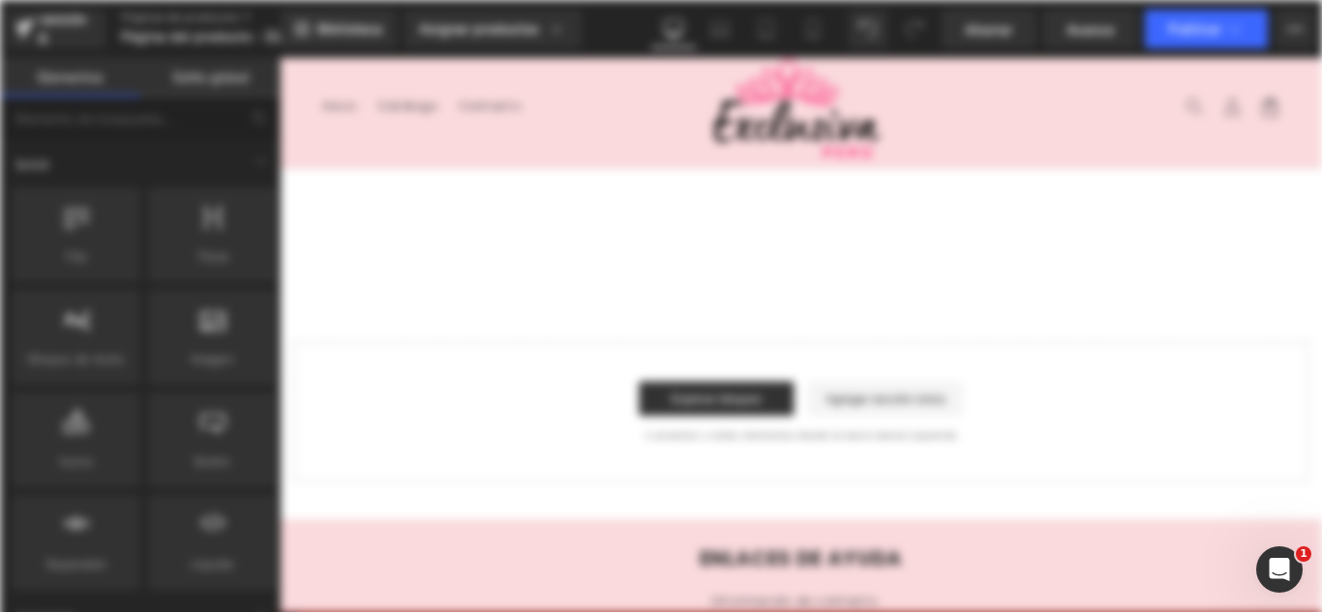
scroll to position [0, 0]
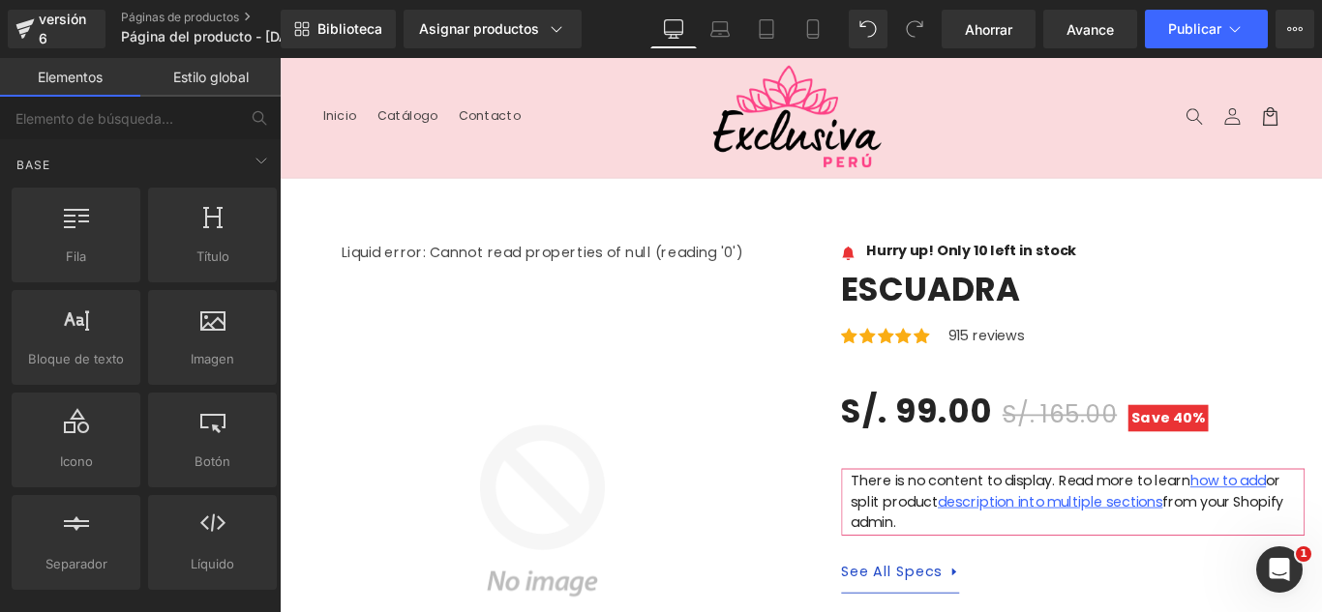
click at [664, 143] on header "Menú Inicio Catálogo Contacto Iniciar sesión Inicio Catálogo Contacto [GEOGRAPH…" at bounding box center [865, 125] width 1171 height 134
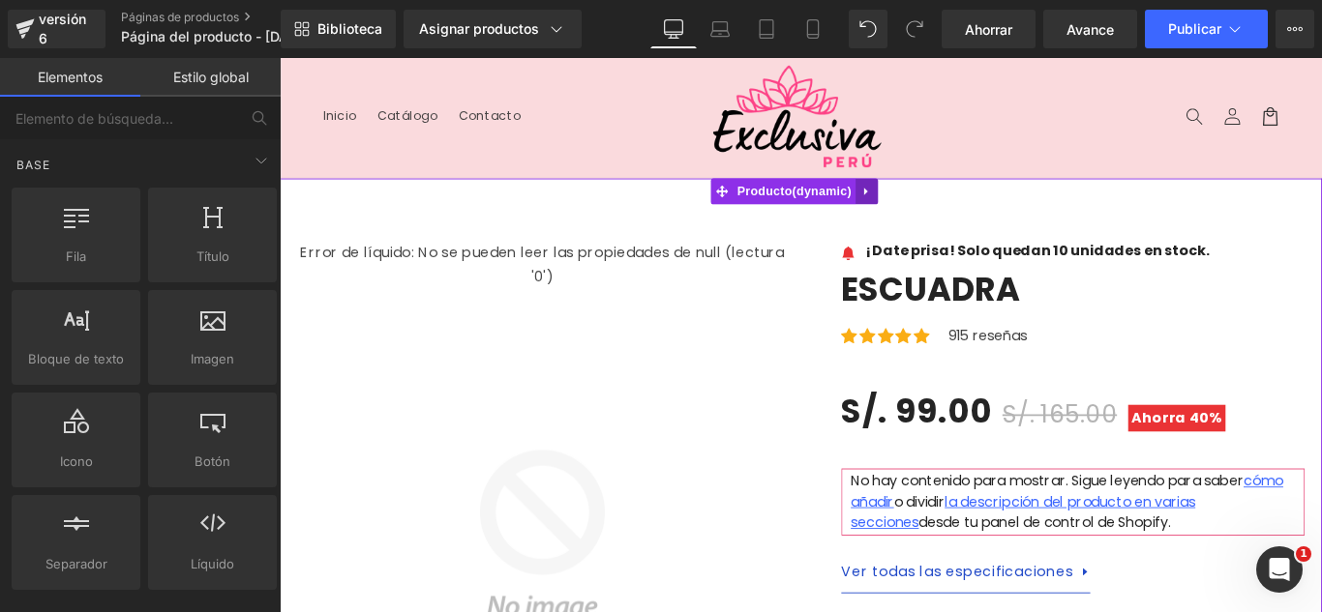
click at [934, 210] on icon at bounding box center [940, 208] width 14 height 15
drag, startPoint x: 934, startPoint y: 210, endPoint x: 951, endPoint y: 208, distance: 17.5
click at [280, 58] on link at bounding box center [280, 58] width 0 height 0
click at [280, 58] on icon at bounding box center [280, 58] width 0 height 0
click at [937, 218] on link at bounding box center [939, 208] width 25 height 29
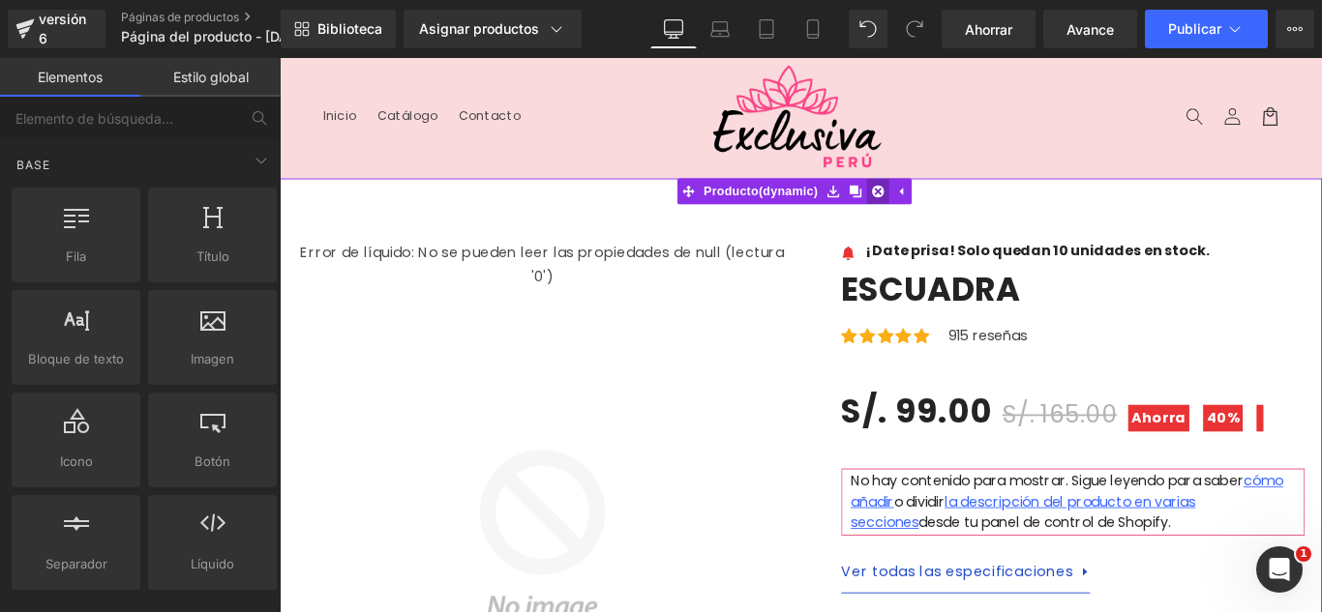
click at [951, 213] on icon at bounding box center [952, 208] width 14 height 14
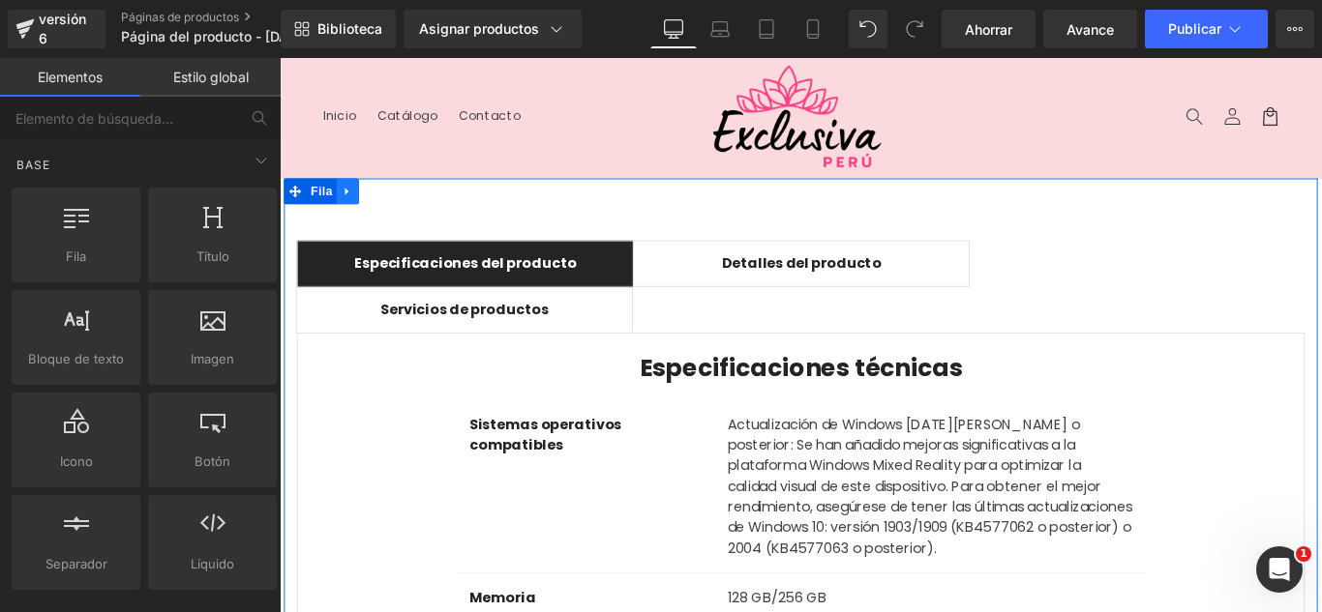
click at [349, 211] on icon at bounding box center [356, 208] width 14 height 15
click at [400, 206] on icon at bounding box center [407, 208] width 14 height 14
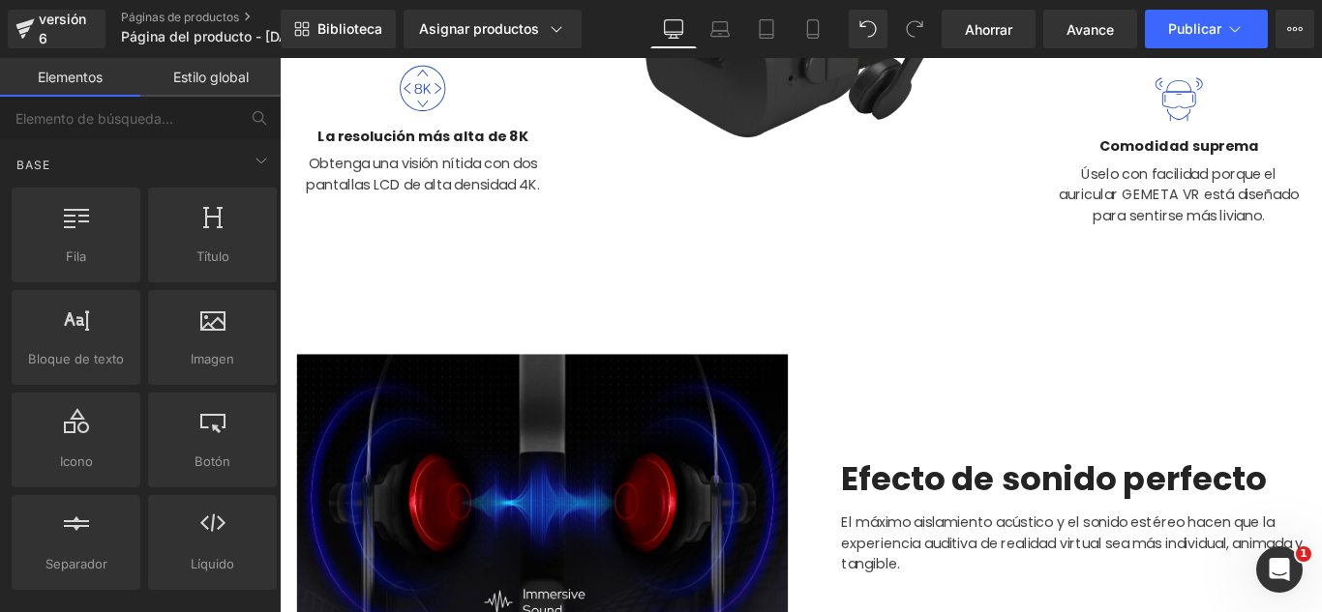
scroll to position [387, 0]
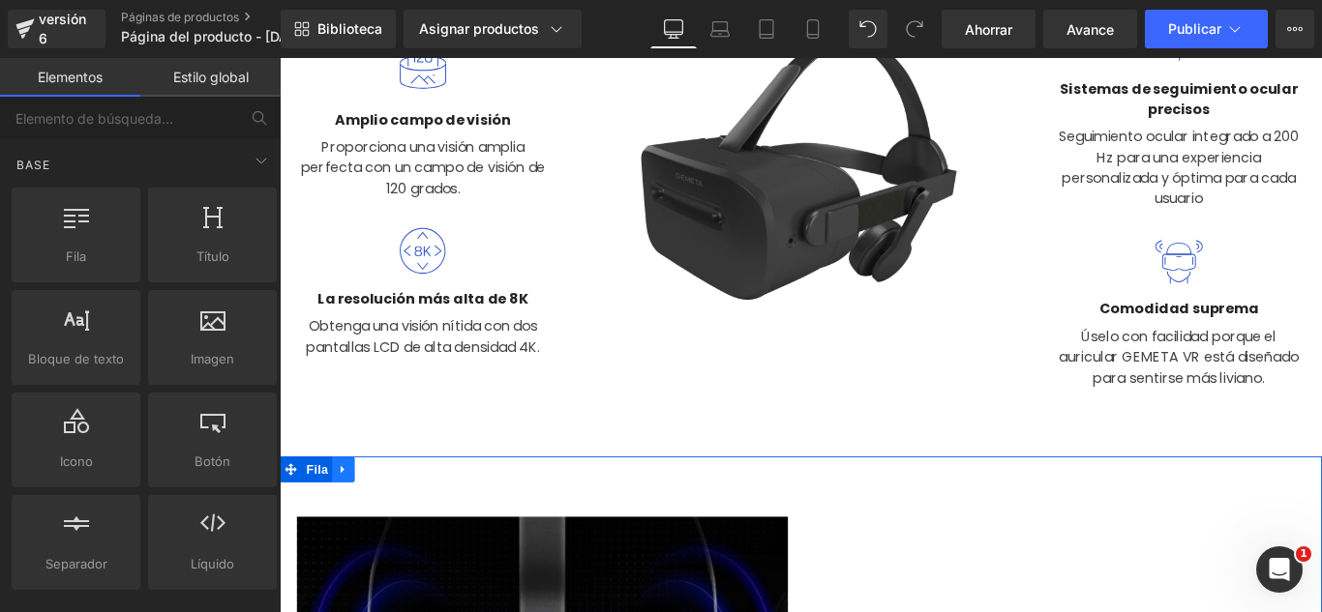
click at [344, 518] on icon at bounding box center [351, 520] width 14 height 15
click at [395, 519] on icon at bounding box center [402, 521] width 14 height 14
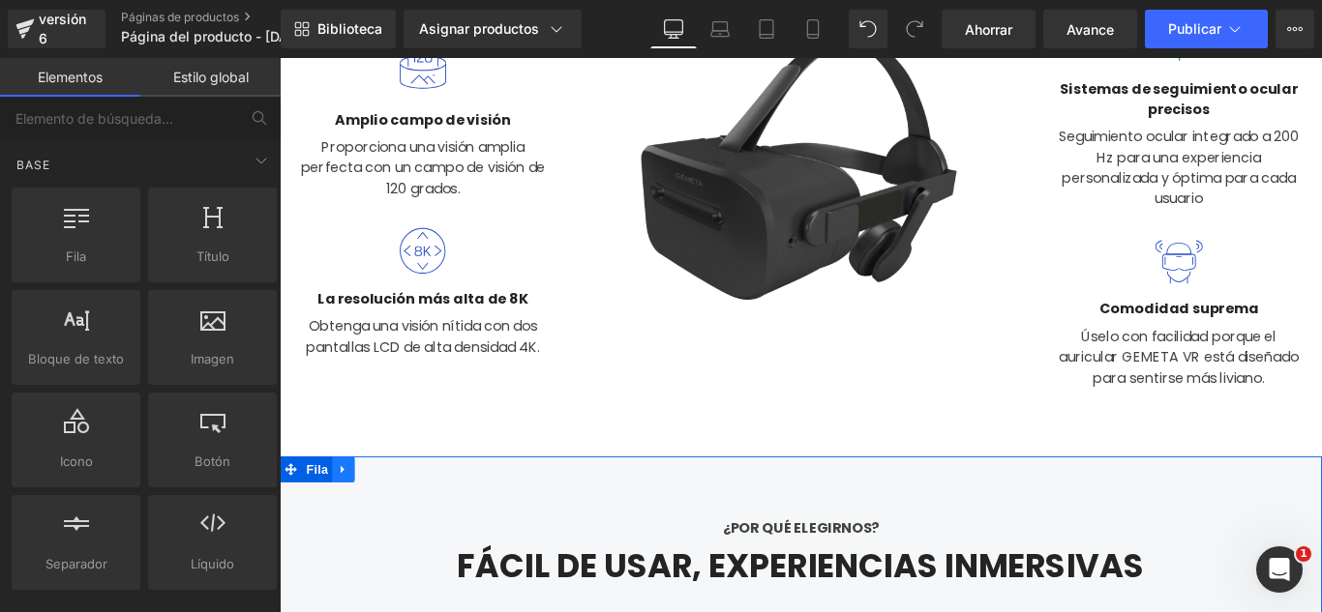
click at [350, 522] on icon at bounding box center [351, 520] width 14 height 15
click at [389, 513] on link at bounding box center [401, 520] width 25 height 29
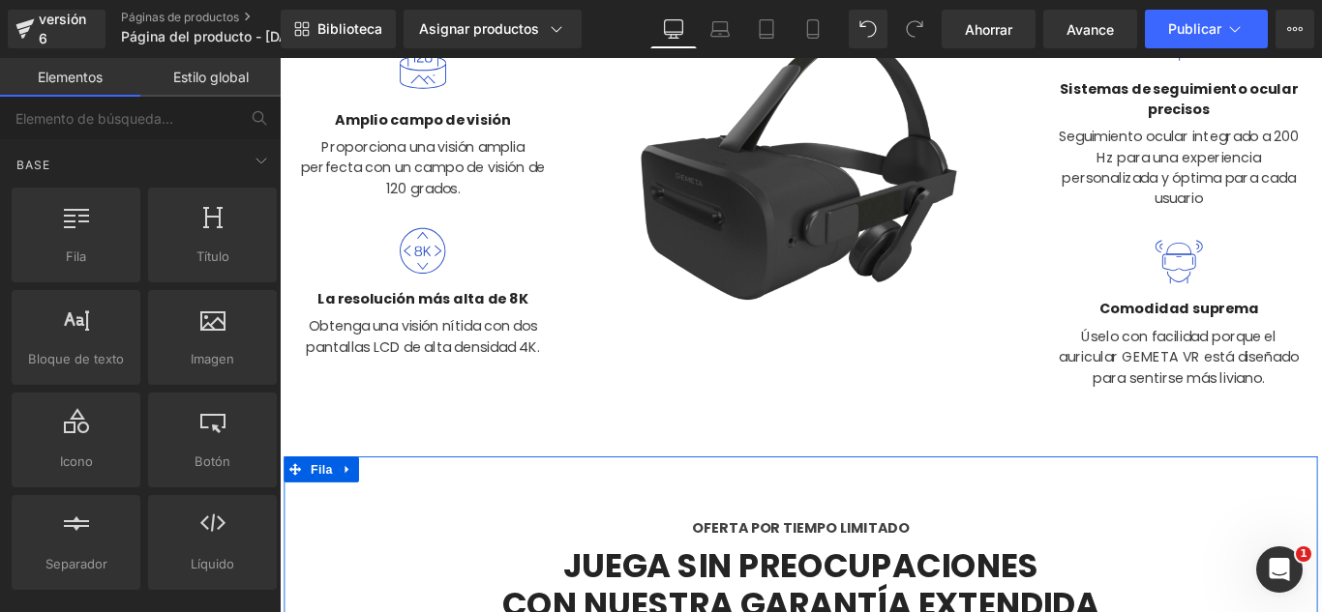
drag, startPoint x: 351, startPoint y: 513, endPoint x: 361, endPoint y: 522, distance: 13.0
click at [352, 513] on icon at bounding box center [356, 520] width 14 height 15
click at [400, 520] on icon at bounding box center [407, 521] width 14 height 14
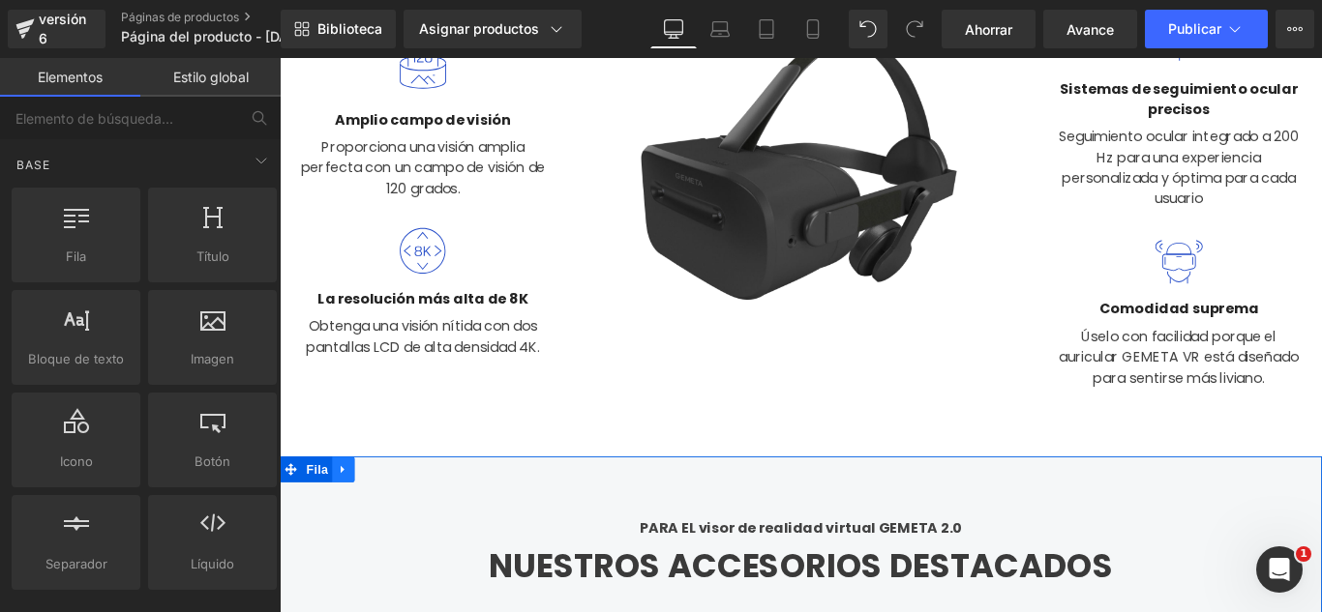
click at [343, 526] on link at bounding box center [351, 520] width 25 height 29
click at [395, 520] on icon at bounding box center [402, 520] width 14 height 15
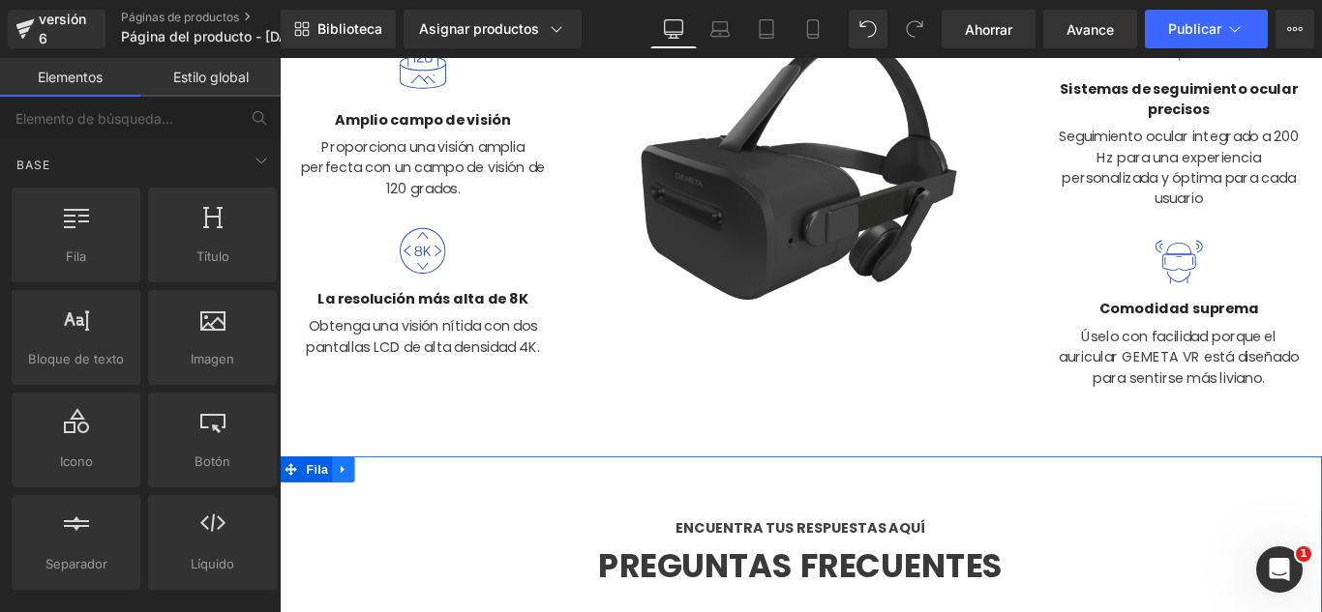
click at [344, 522] on icon at bounding box center [351, 520] width 14 height 15
click at [397, 522] on icon at bounding box center [402, 521] width 14 height 14
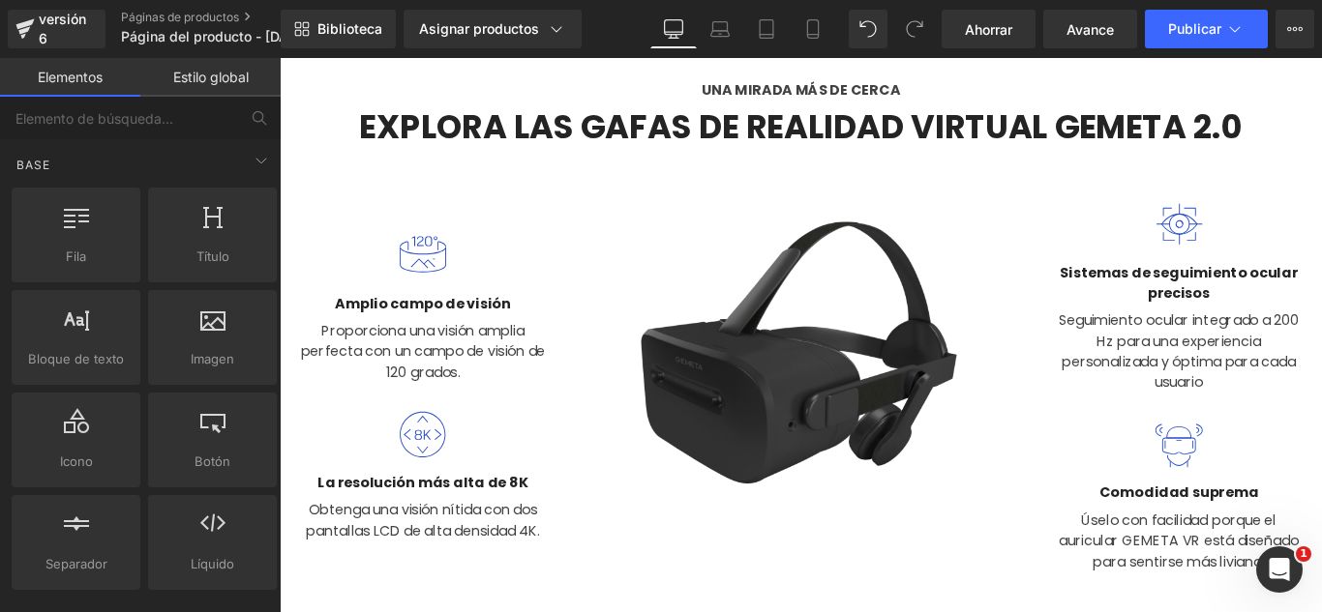
scroll to position [0, 0]
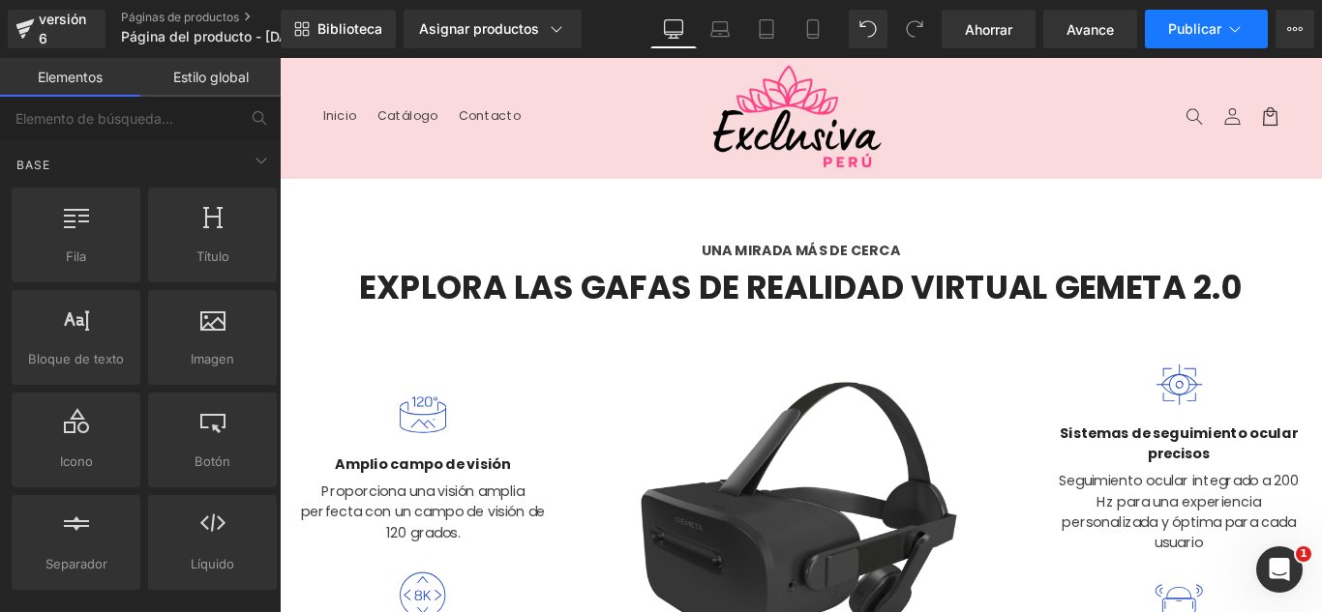
click at [1202, 47] on button "Publicar" at bounding box center [1206, 29] width 123 height 39
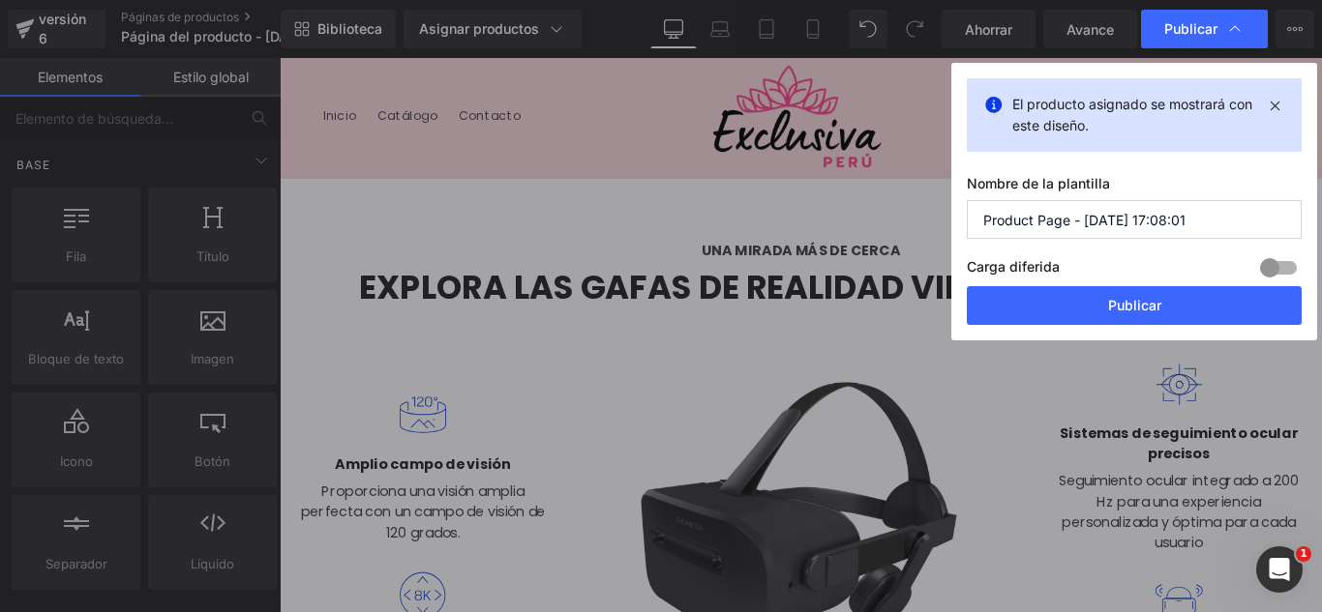
click at [1232, 233] on input "Product Page - Sep 23, 17:08:01" at bounding box center [1134, 219] width 335 height 39
click at [1231, 233] on input "Product Page - Sep 23, 17:08:01" at bounding box center [1134, 219] width 335 height 39
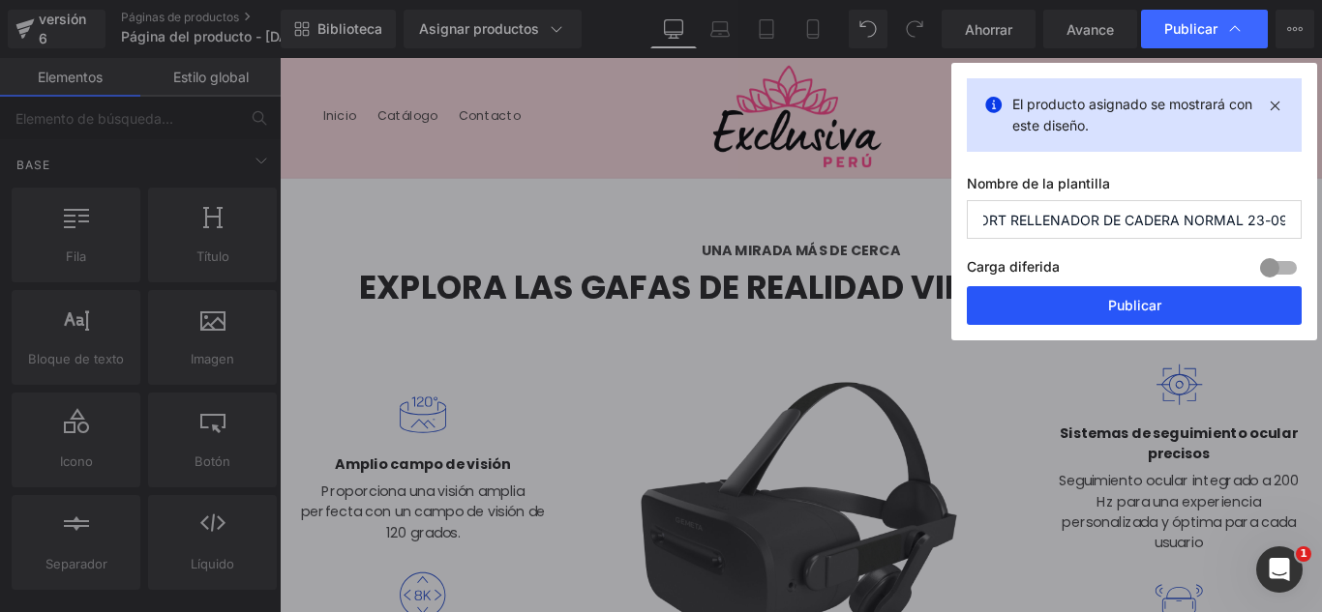
type input "SHORT RELLENADOR DE CADERA NORMAL 23-09"
click at [1177, 302] on button "Publicar" at bounding box center [1134, 305] width 335 height 39
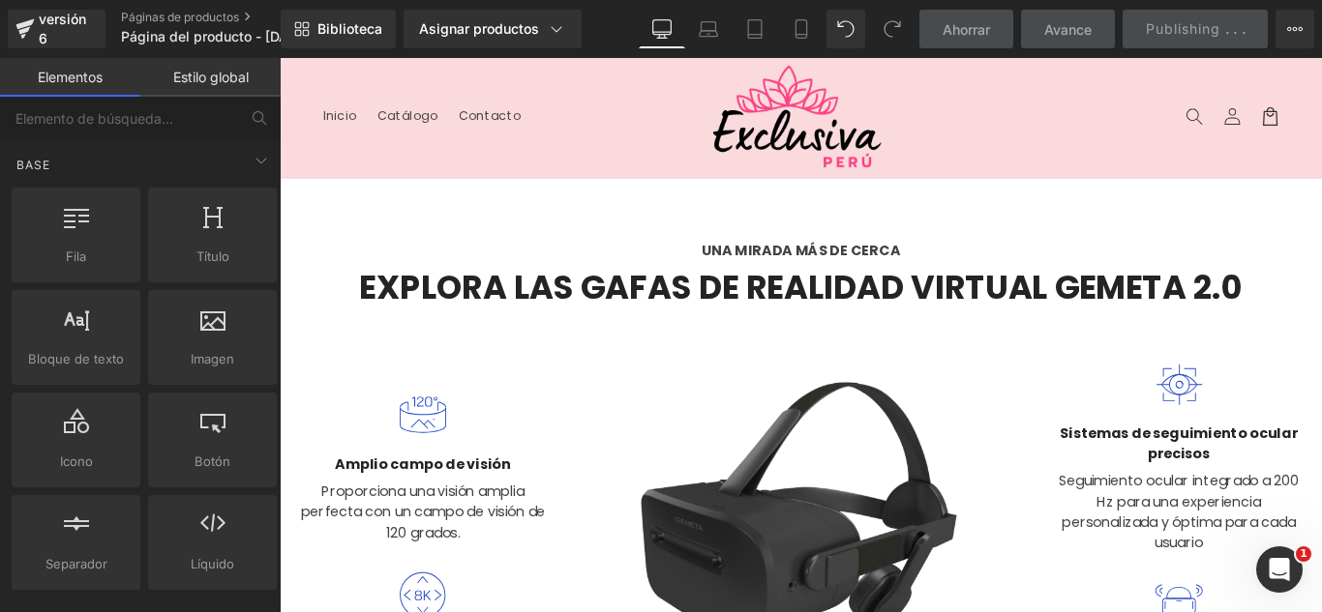
scroll to position [0, 0]
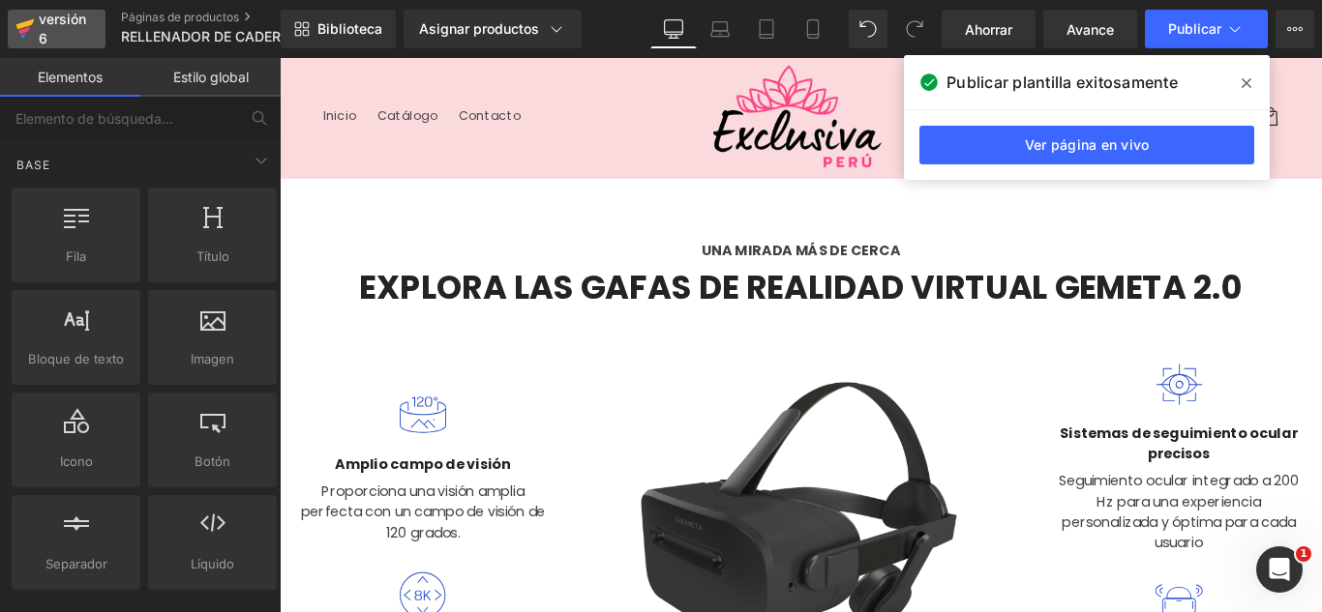
click at [75, 33] on div "versión 6" at bounding box center [64, 29] width 59 height 45
